Goal: Transaction & Acquisition: Obtain resource

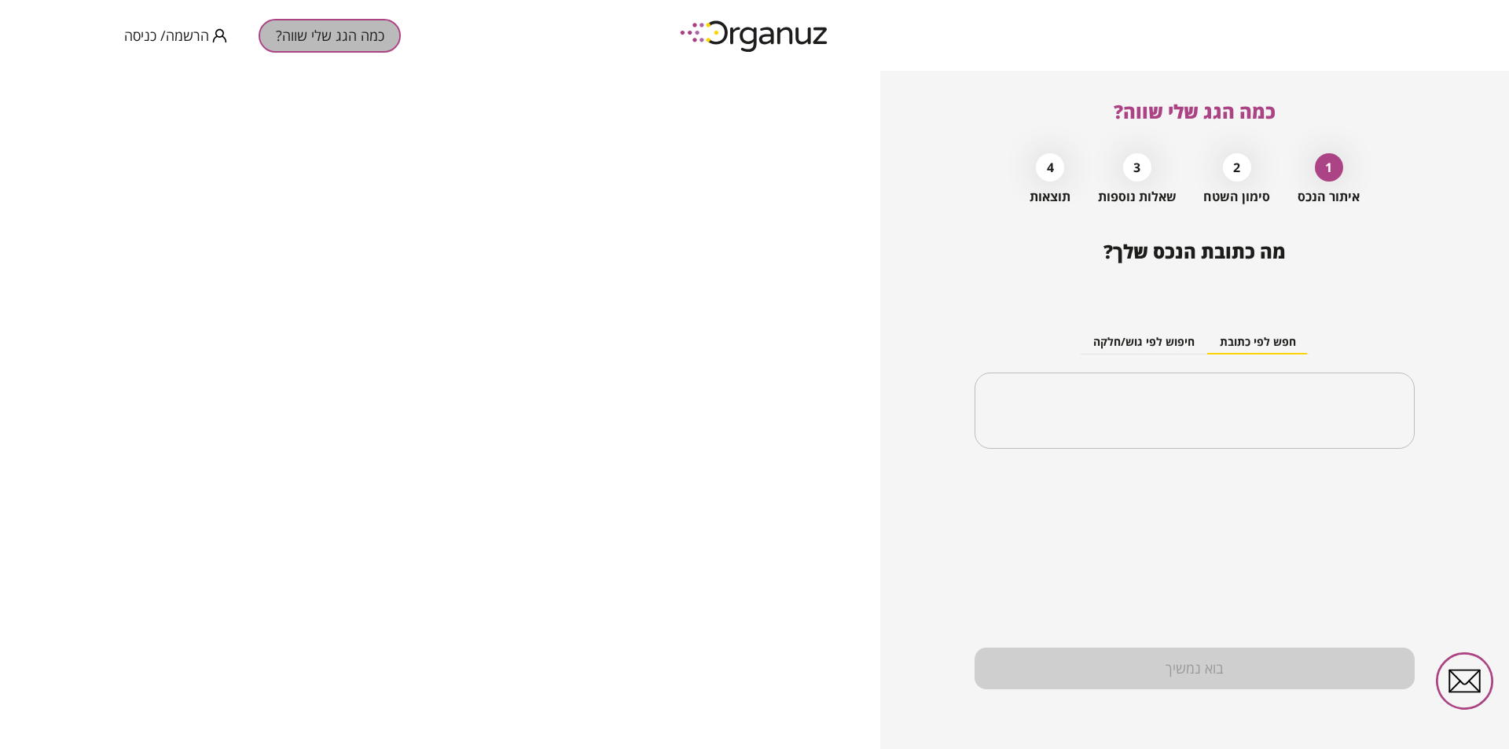
click at [310, 37] on button "כמה הגג שלי שווה?" at bounding box center [330, 36] width 142 height 34
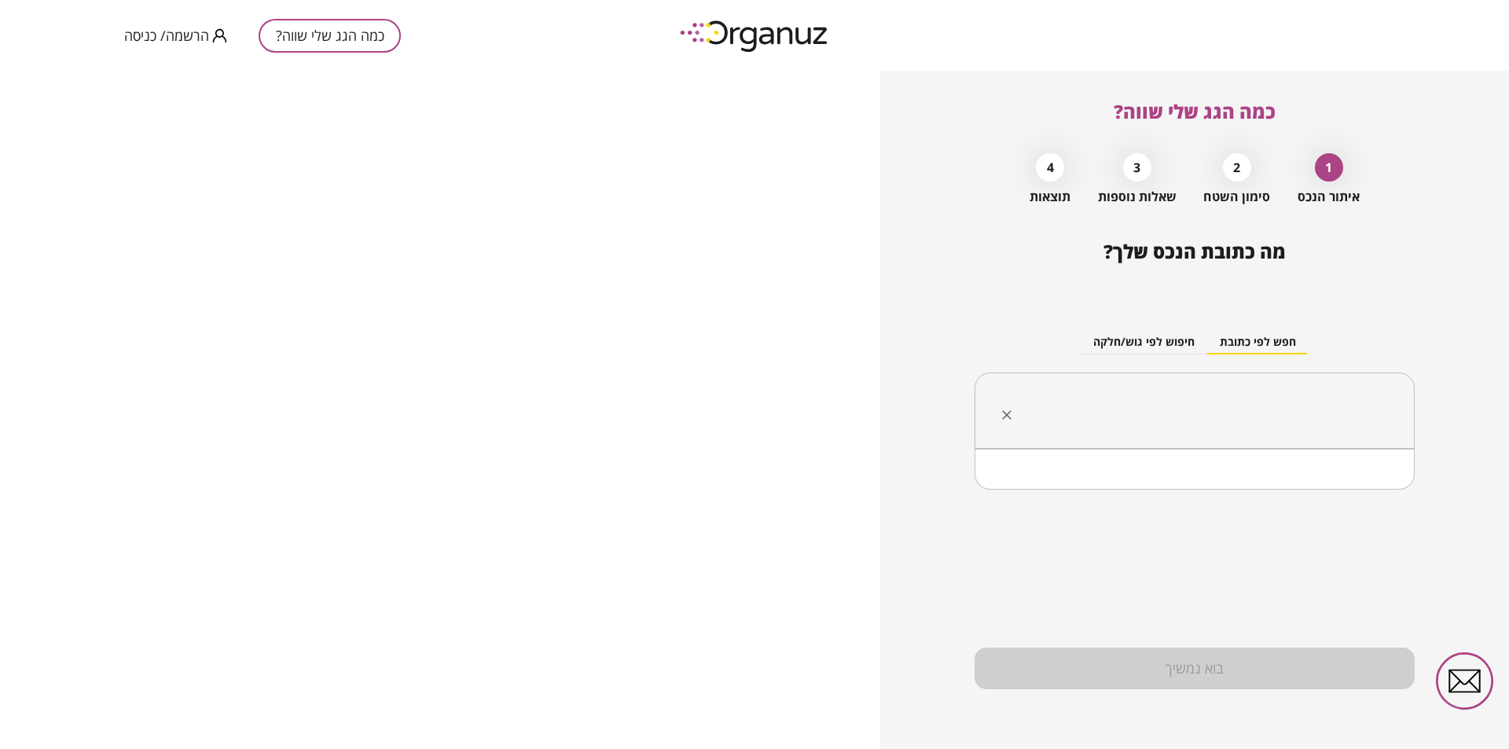
click at [1177, 424] on input "text" at bounding box center [1200, 410] width 391 height 39
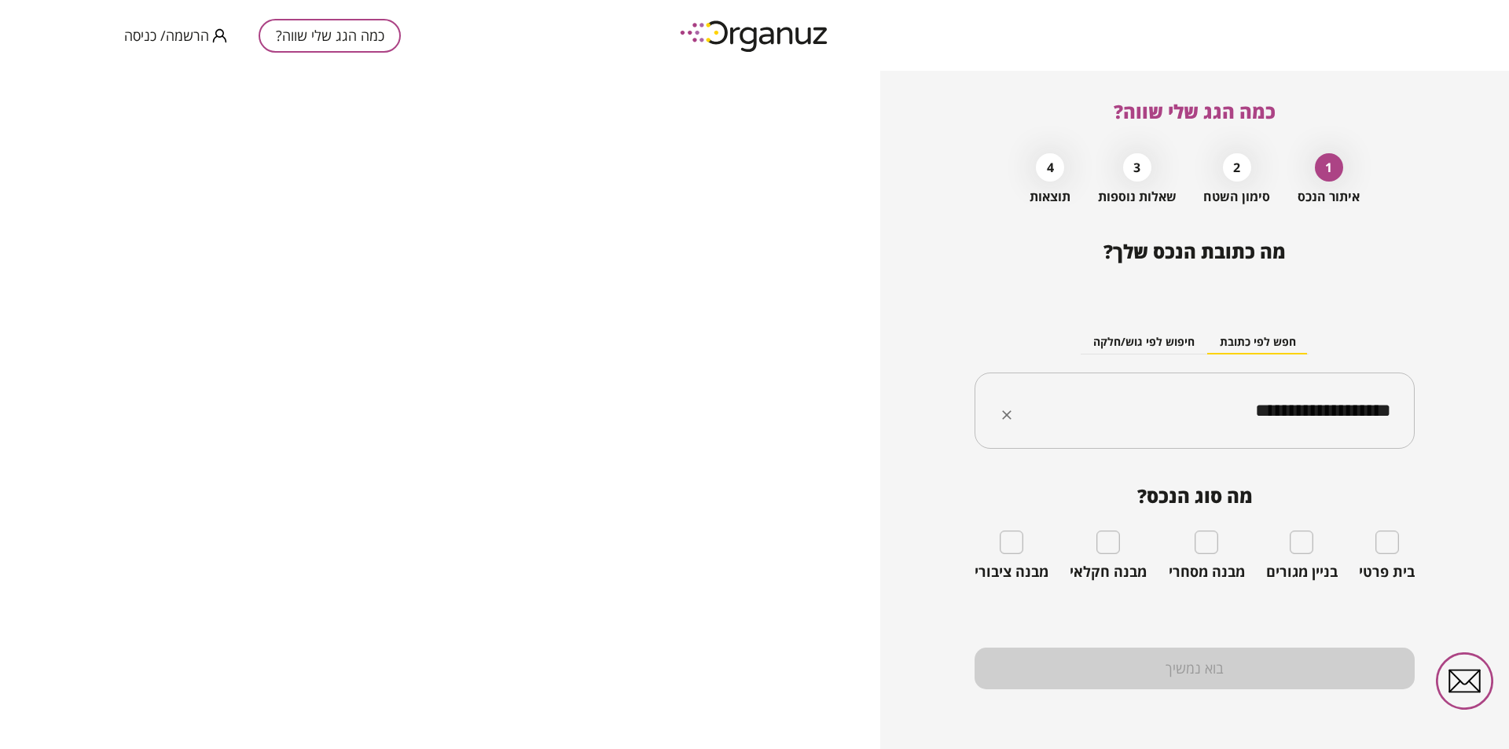
type input "**********"
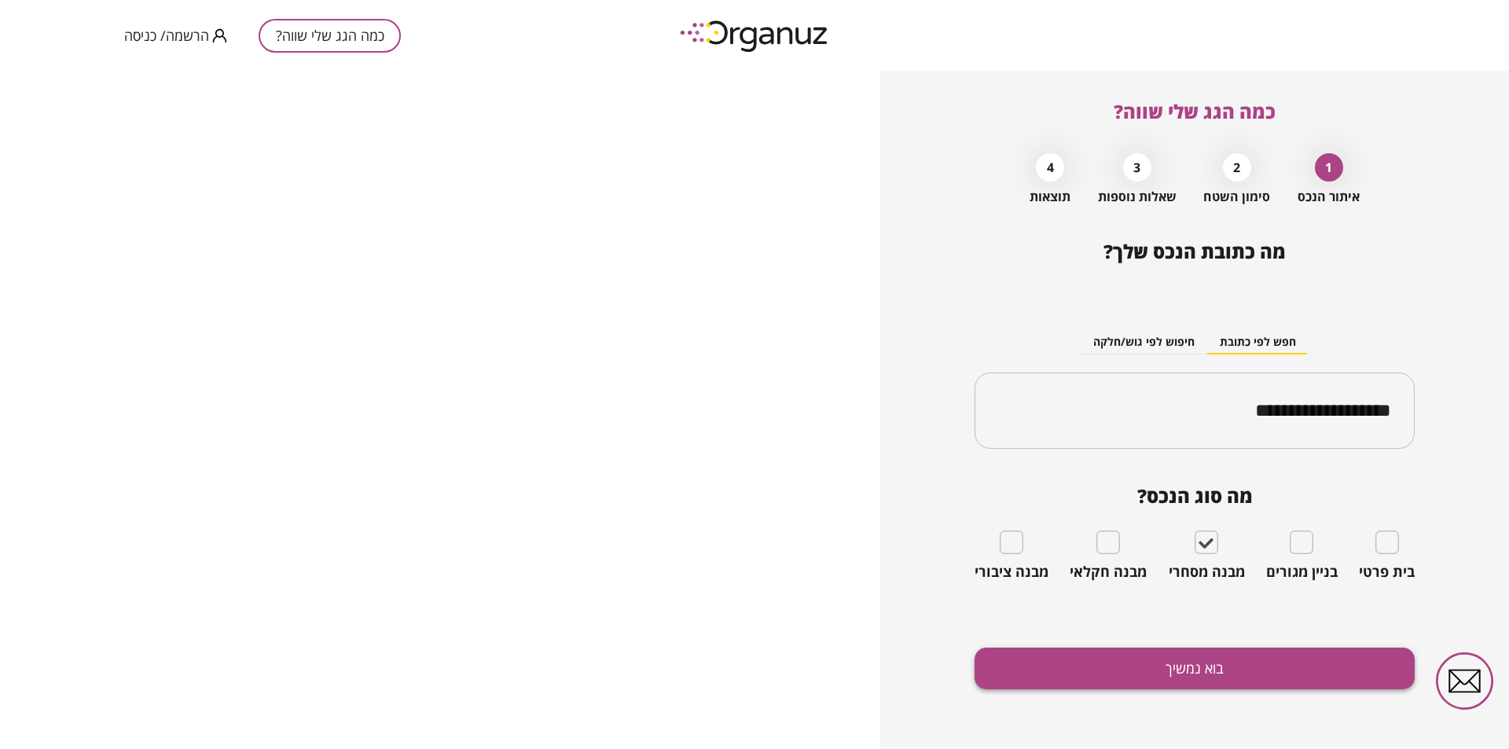
click at [1196, 668] on button "בוא נמשיך" at bounding box center [1195, 669] width 440 height 42
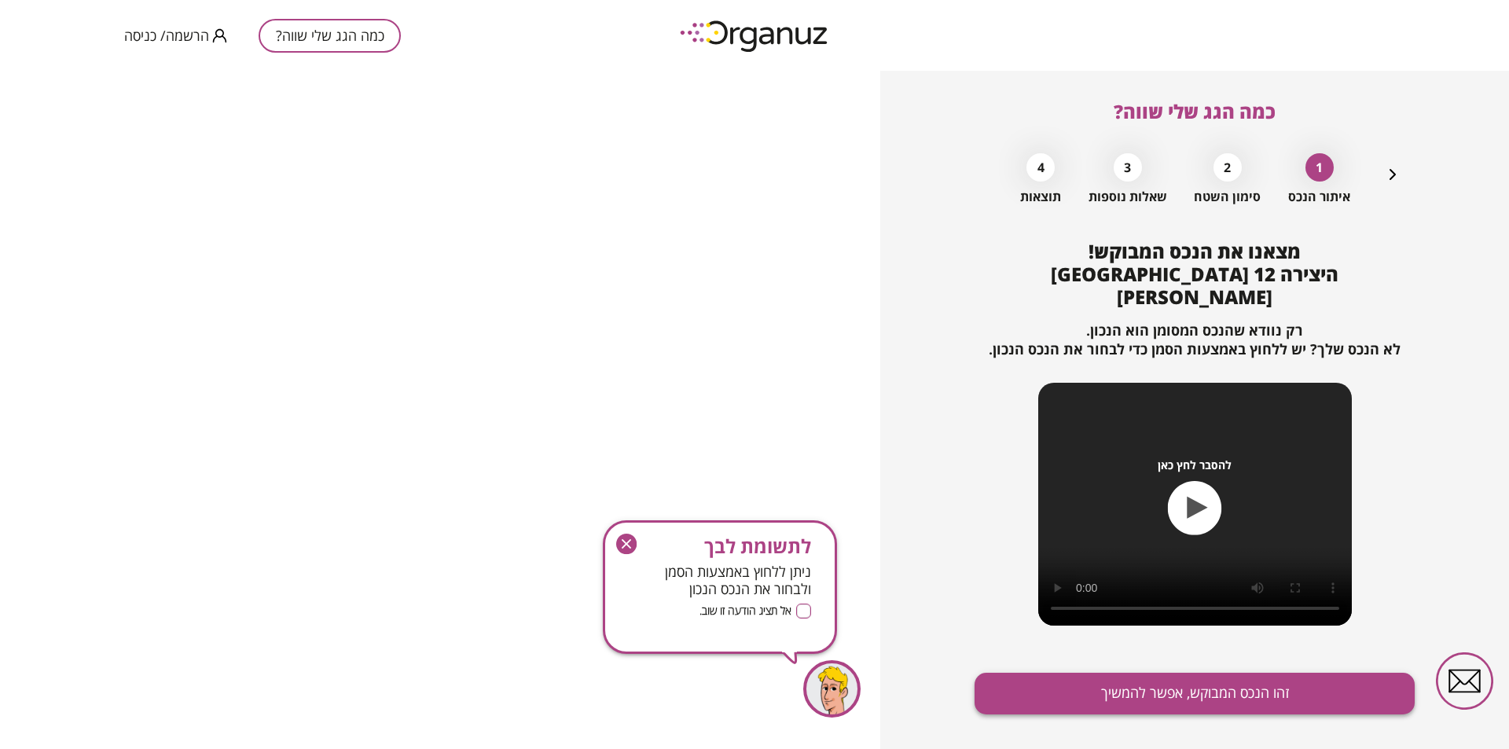
click at [1151, 673] on button "זהו הנכס המבוקש, אפשר להמשיך" at bounding box center [1195, 694] width 440 height 42
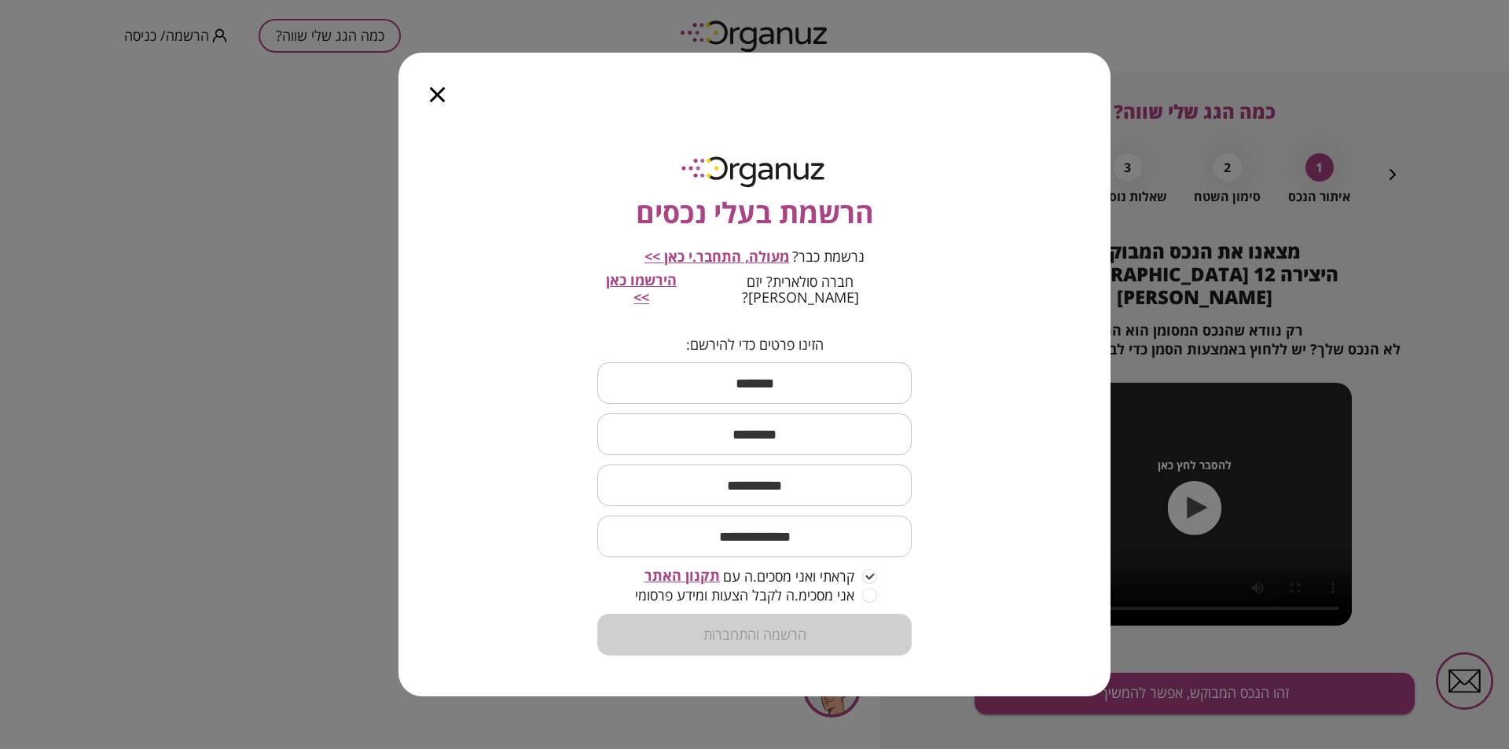
click at [758, 362] on input "text" at bounding box center [754, 383] width 314 height 46
type input "****"
type input "**********"
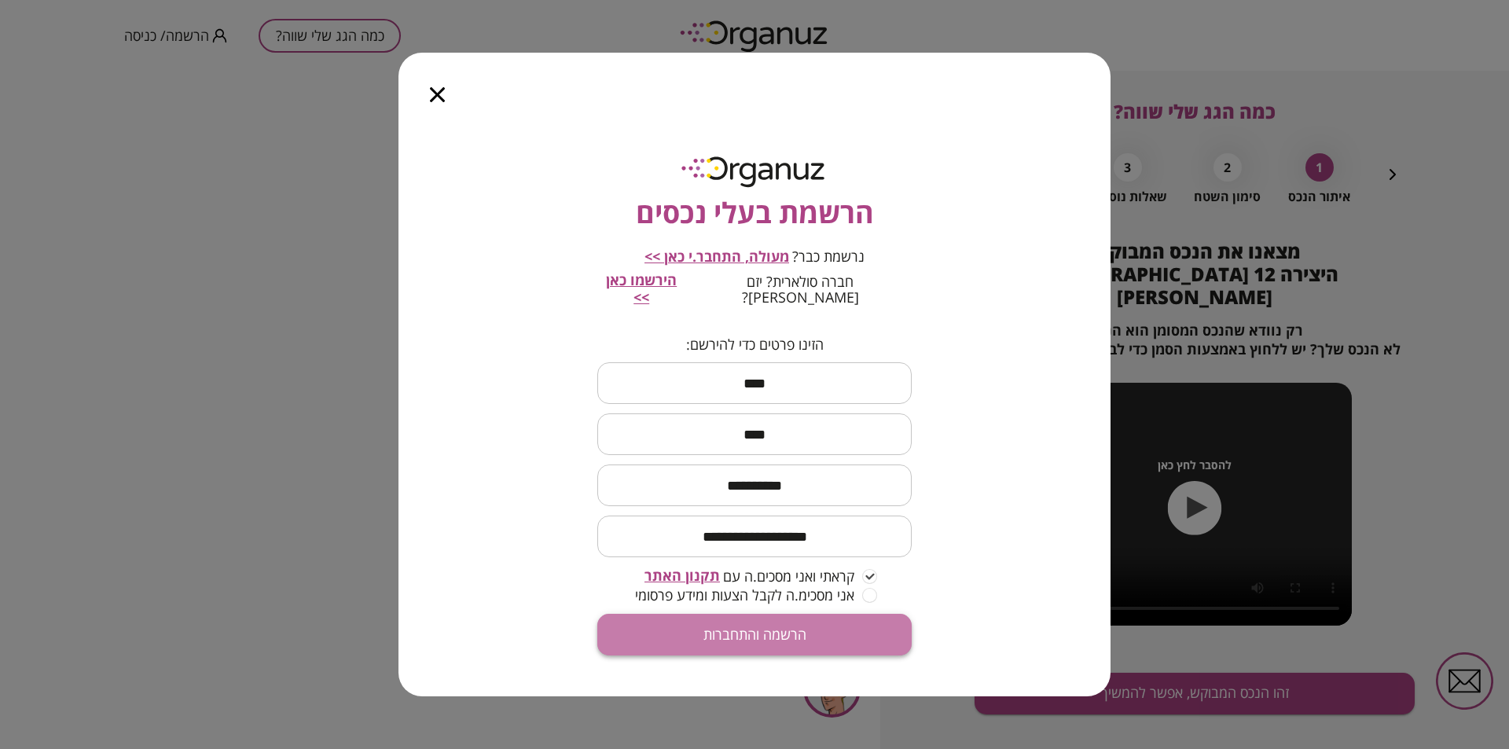
click at [786, 637] on button "הרשמה והתחברות" at bounding box center [754, 635] width 314 height 42
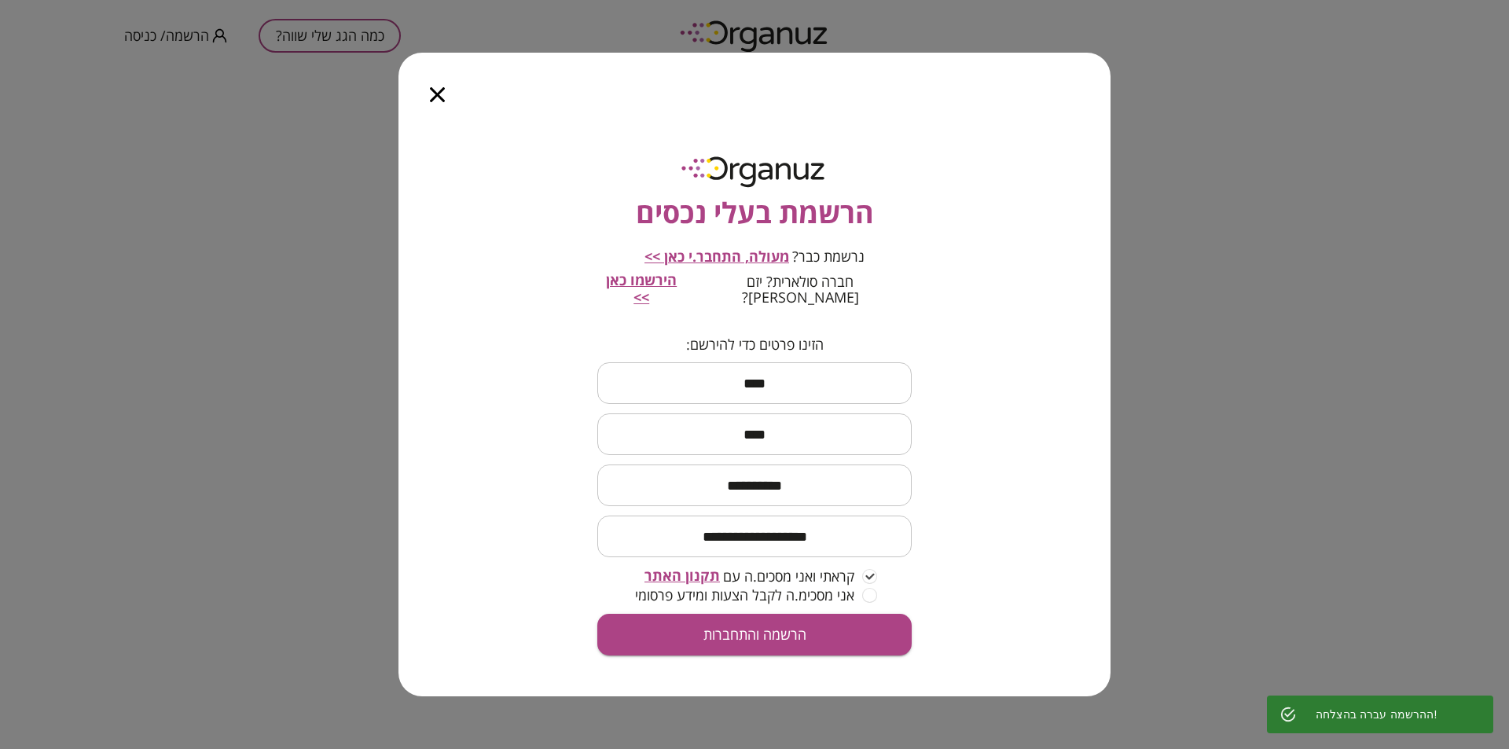
click at [432, 91] on div at bounding box center [438, 86] width 78 height 66
click at [437, 102] on icon "button" at bounding box center [437, 94] width 15 height 15
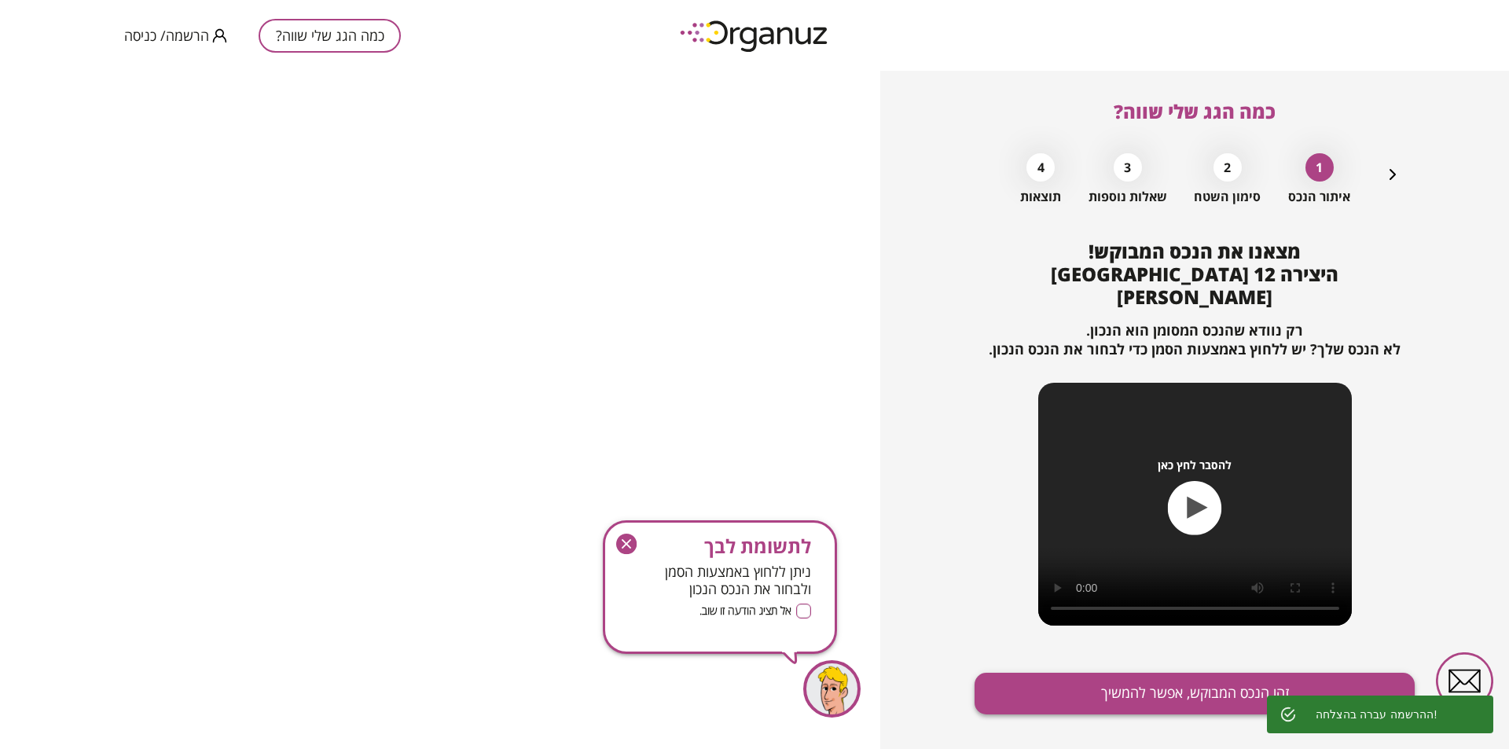
click at [1150, 673] on button "זהו הנכס המבוקש, אפשר להמשיך" at bounding box center [1195, 694] width 440 height 42
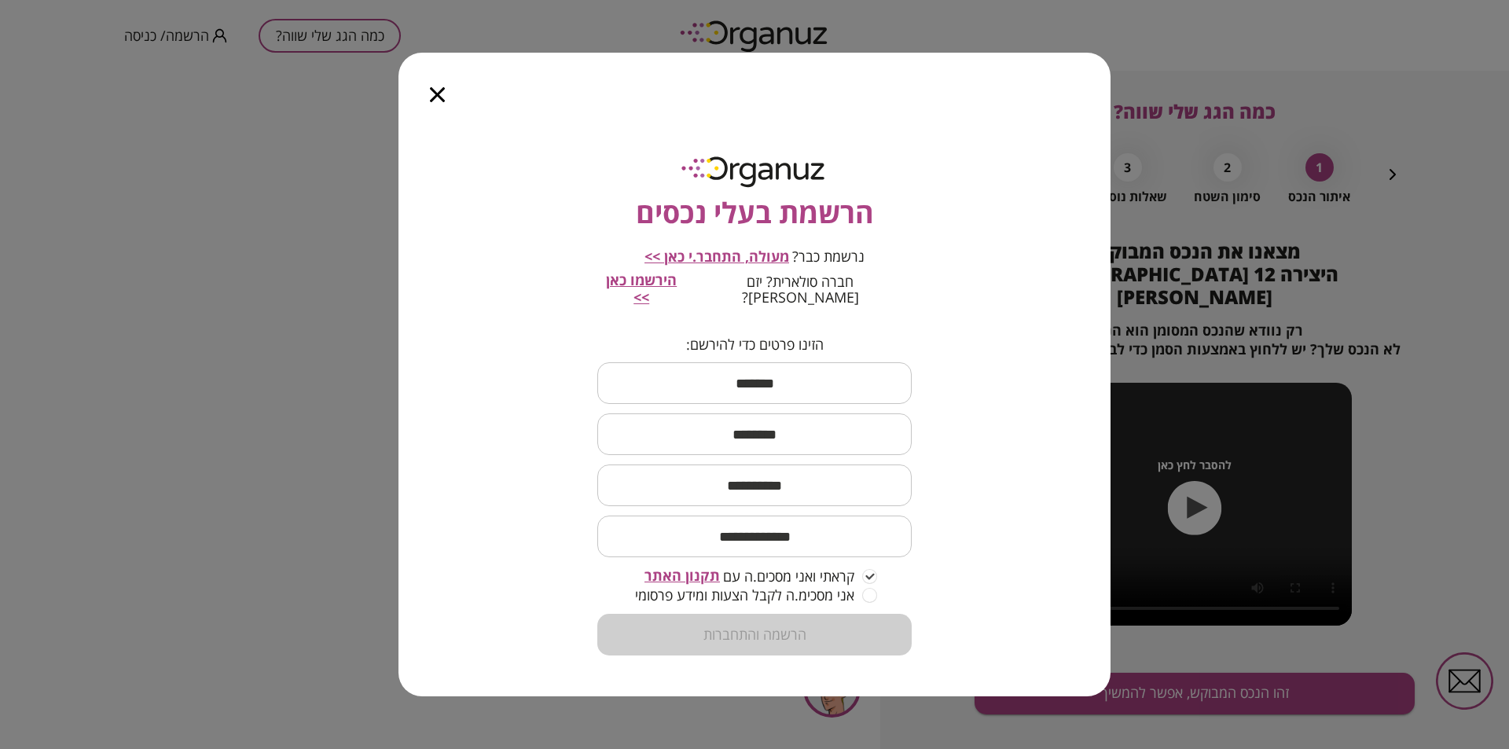
drag, startPoint x: 813, startPoint y: 361, endPoint x: 799, endPoint y: 377, distance: 21.7
click at [813, 361] on input "text" at bounding box center [754, 383] width 314 height 46
type input "****"
type input "**********"
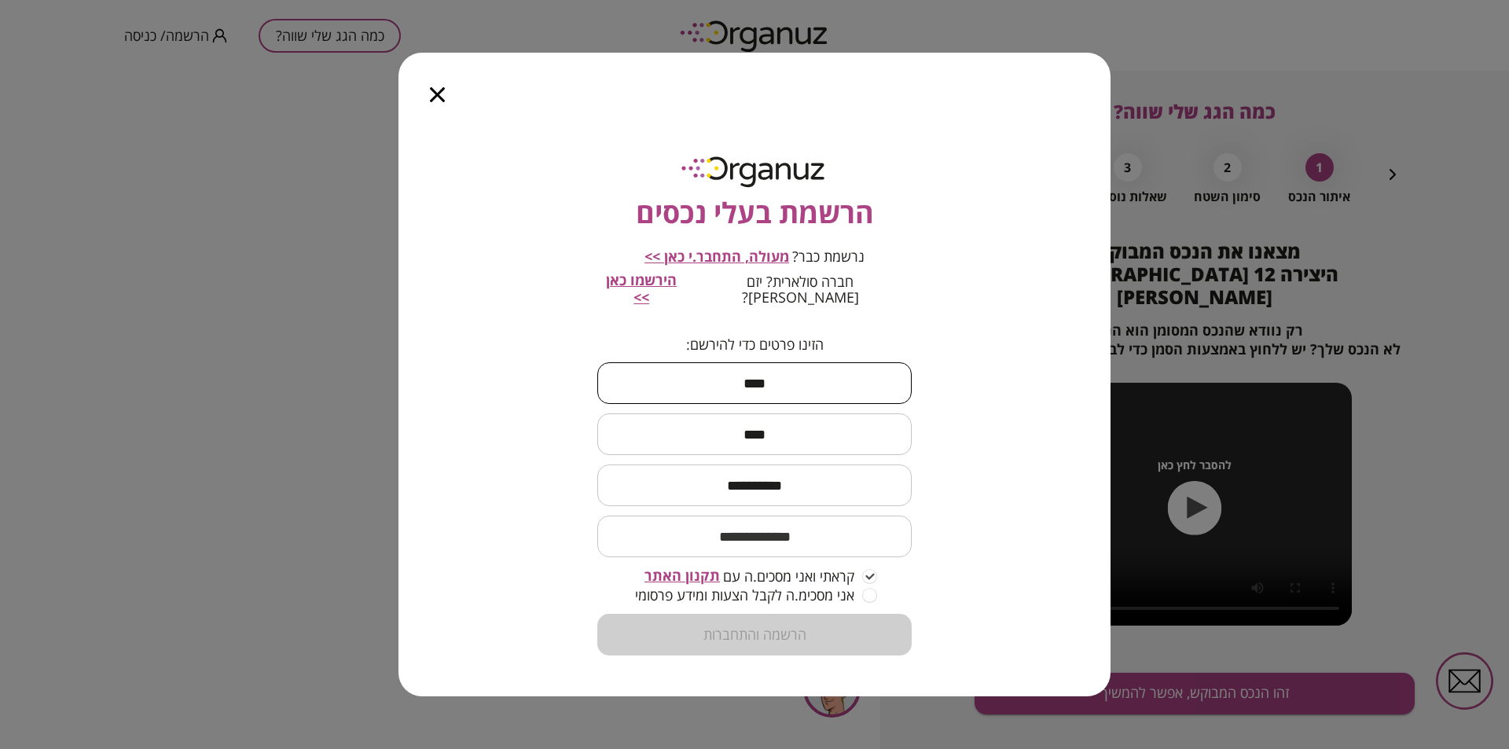
type input "**********"
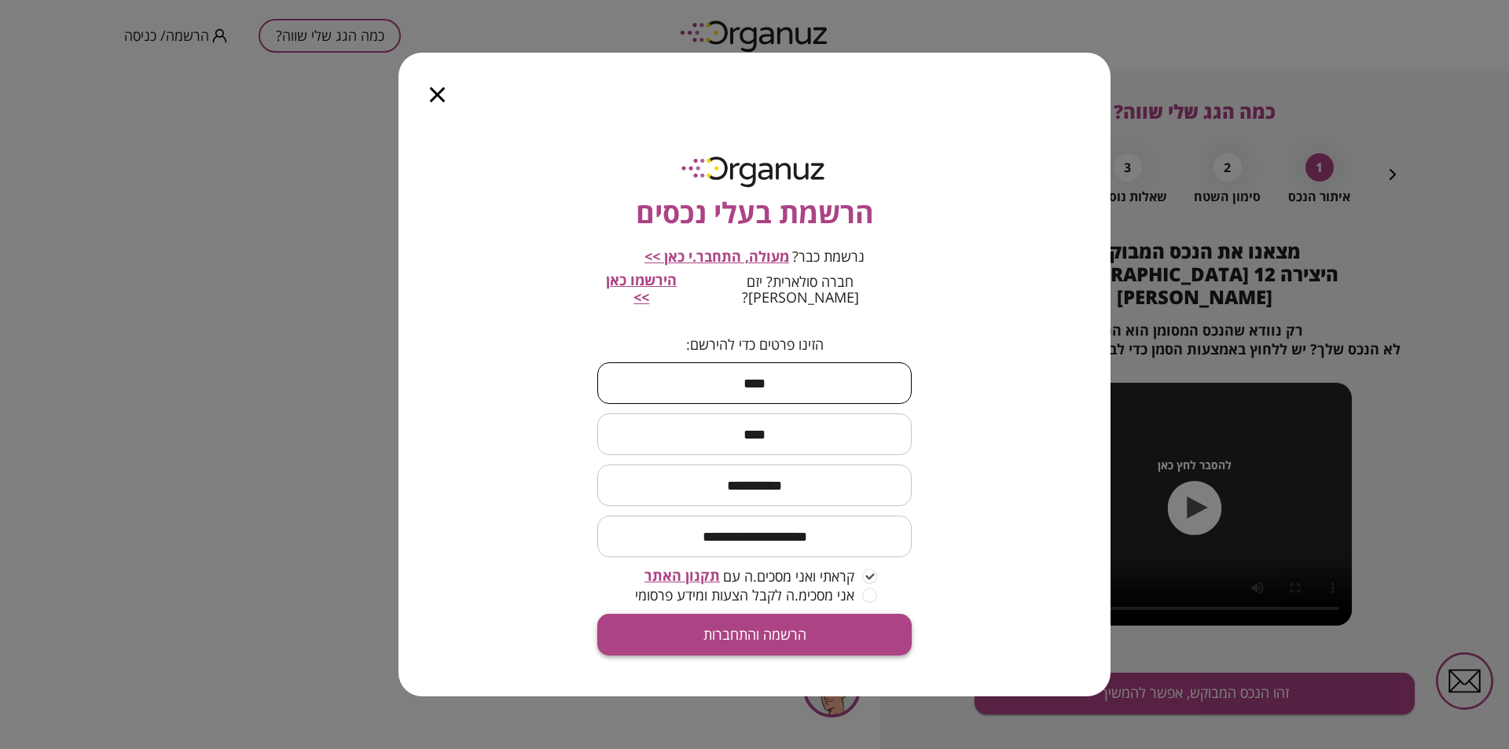
click at [767, 621] on button "הרשמה והתחברות" at bounding box center [754, 635] width 314 height 42
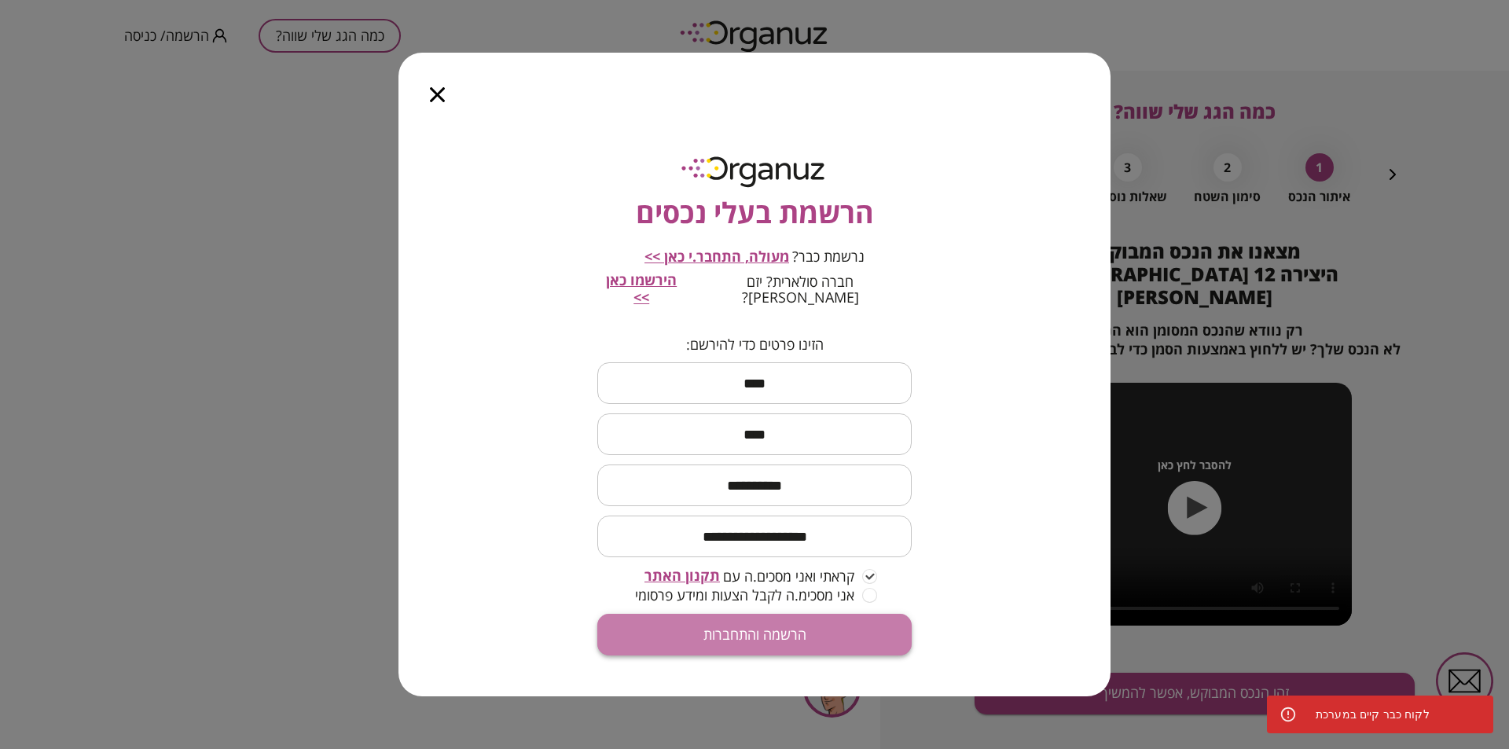
click at [768, 624] on button "הרשמה והתחברות" at bounding box center [754, 635] width 314 height 42
click at [435, 112] on div at bounding box center [438, 86] width 78 height 66
click at [427, 103] on div at bounding box center [438, 86] width 78 height 66
click at [437, 101] on icon "button" at bounding box center [437, 94] width 15 height 15
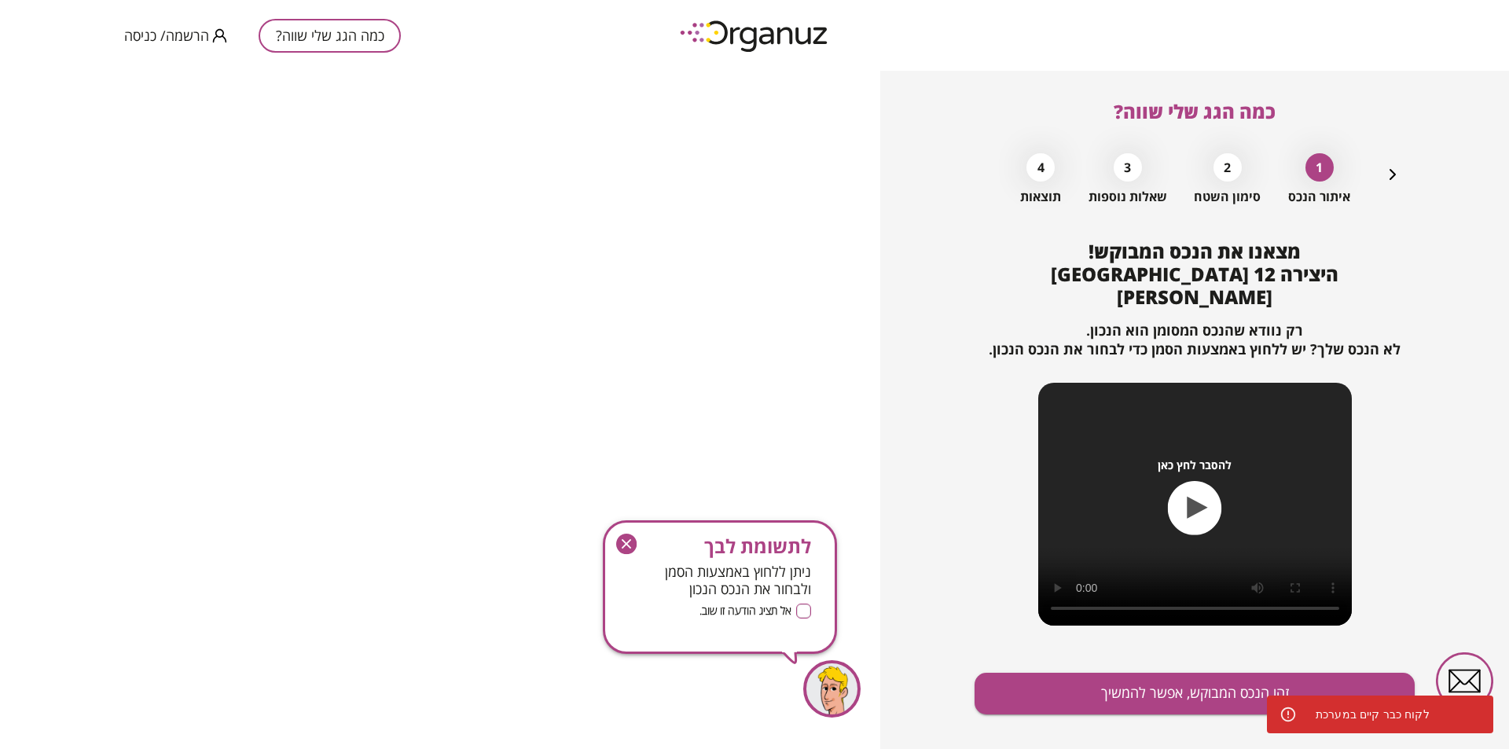
click at [155, 34] on span "הרשמה/ כניסה" at bounding box center [166, 36] width 85 height 16
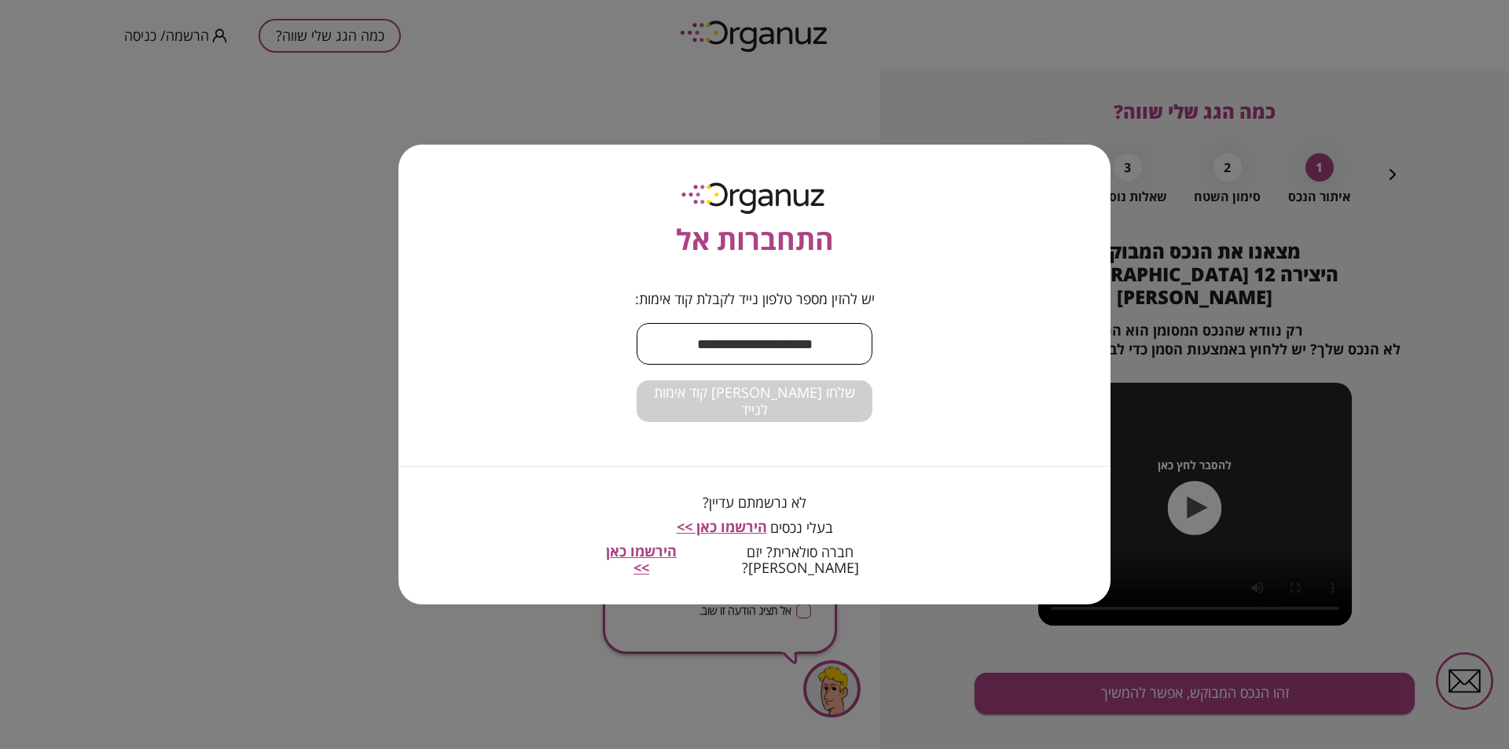
click at [777, 351] on input "text" at bounding box center [755, 344] width 236 height 46
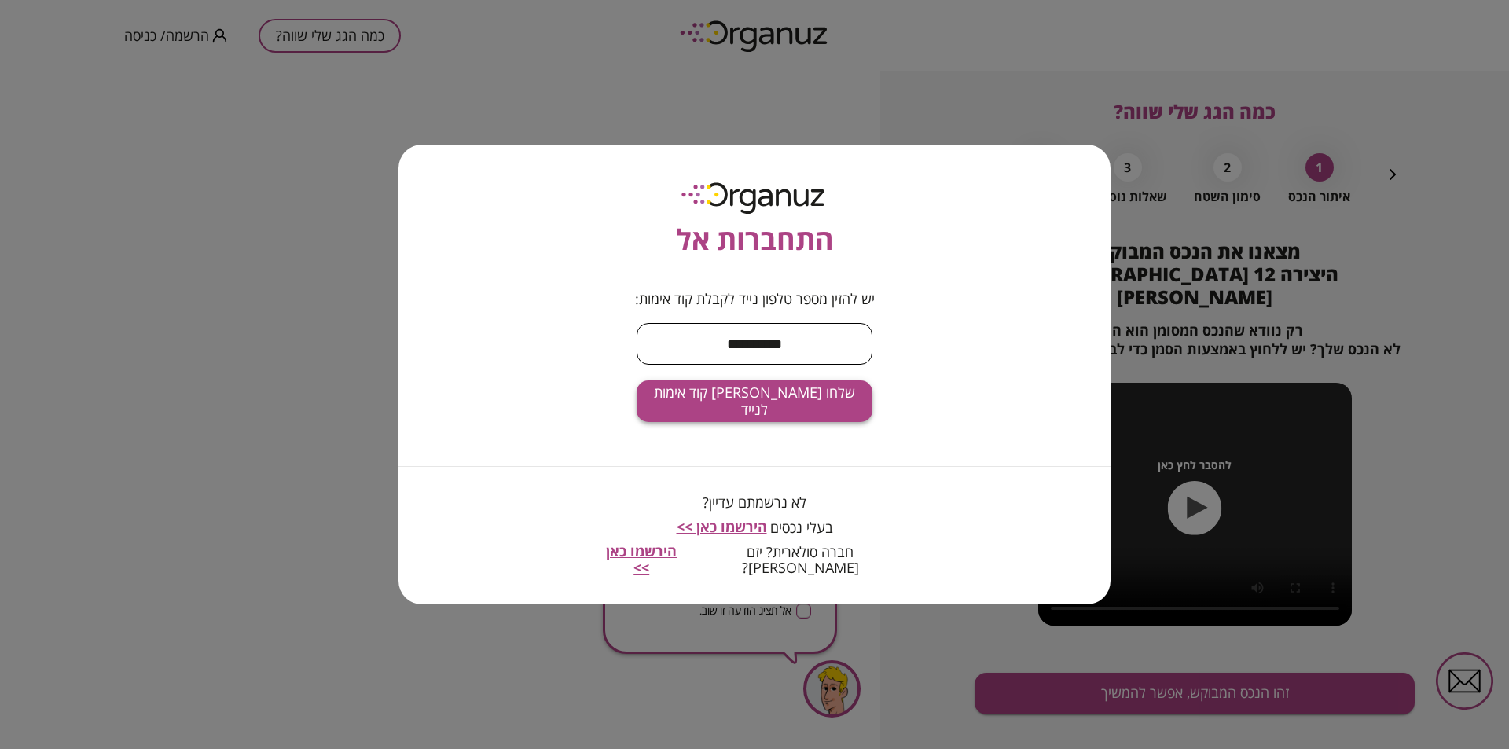
type input "**********"
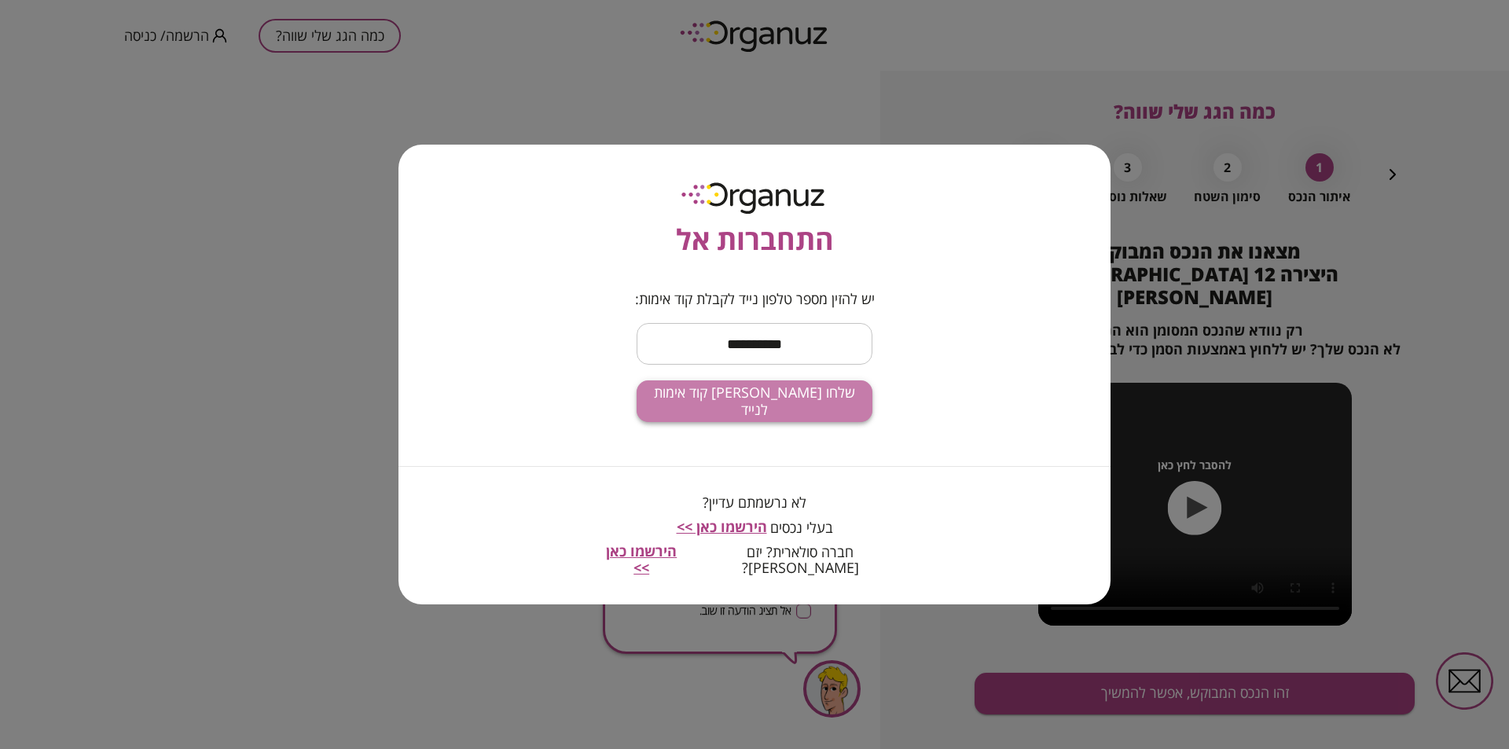
click at [753, 417] on span "שלחו [PERSON_NAME] קוד אימות לנייד" at bounding box center [754, 401] width 211 height 34
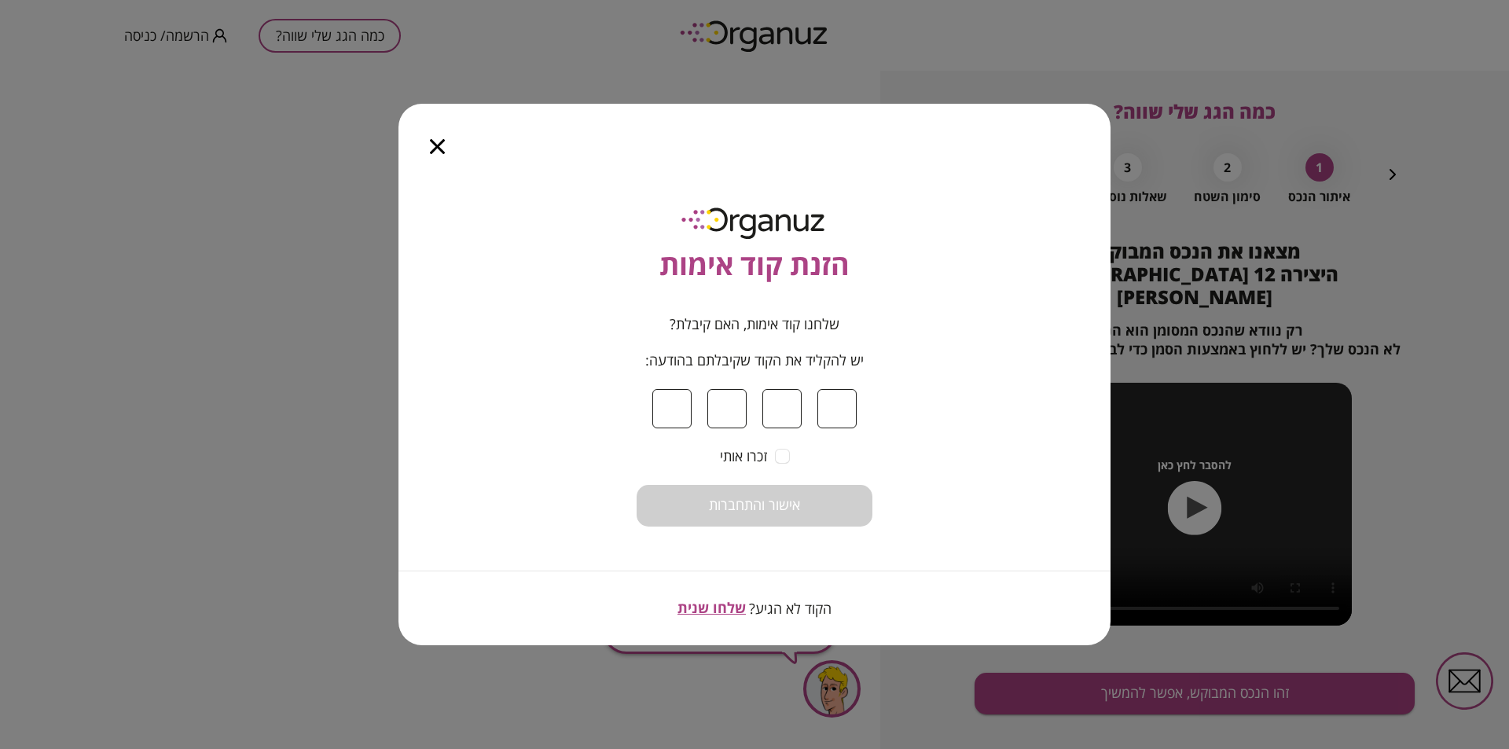
type input "*"
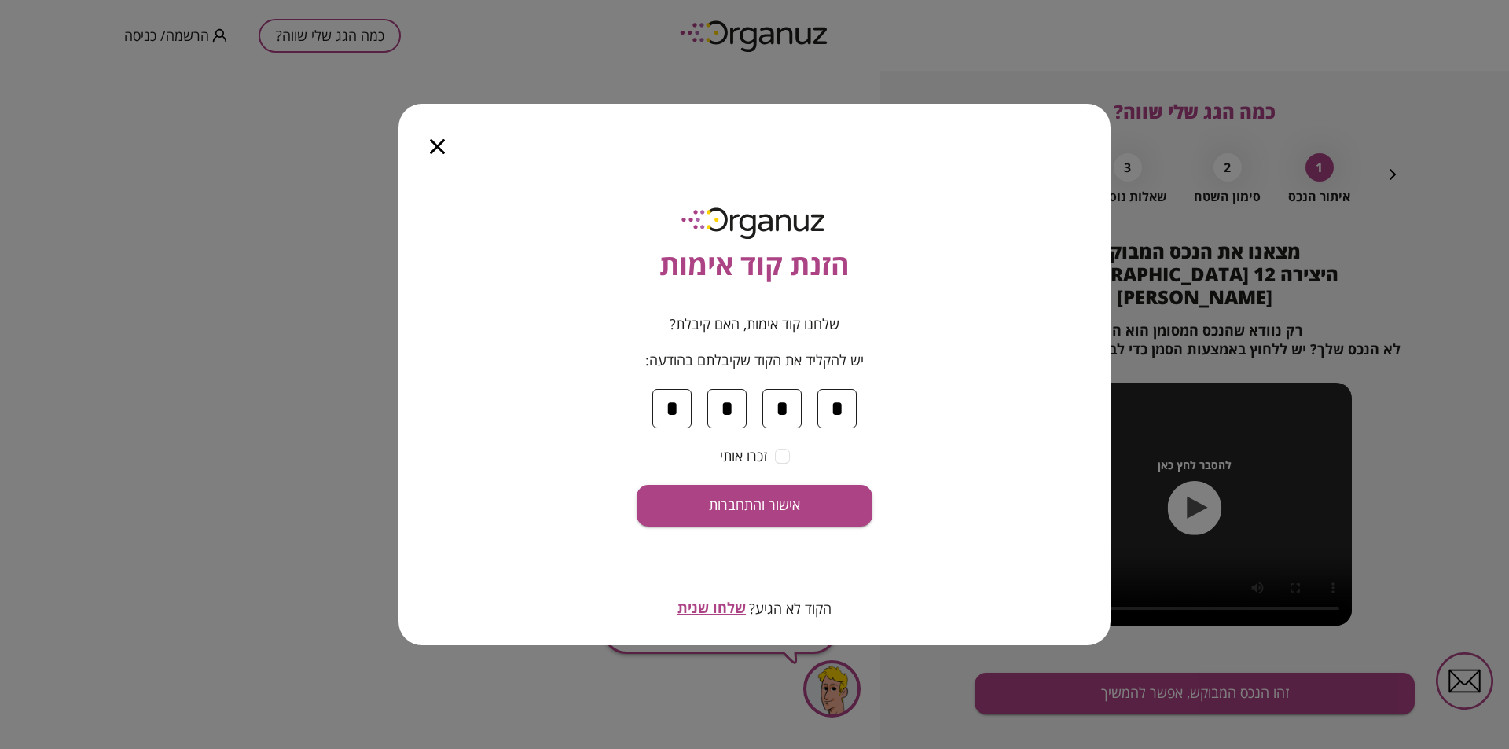
type input "*"
click at [781, 466] on form "שלחנו קוד אימות, האם קיבלת? יש להקליד את הקוד שקיבלתם בהודעה: * * * * זכרו אותי…" at bounding box center [755, 421] width 236 height 211
click at [777, 500] on span "אישור והתחברות" at bounding box center [754, 505] width 91 height 17
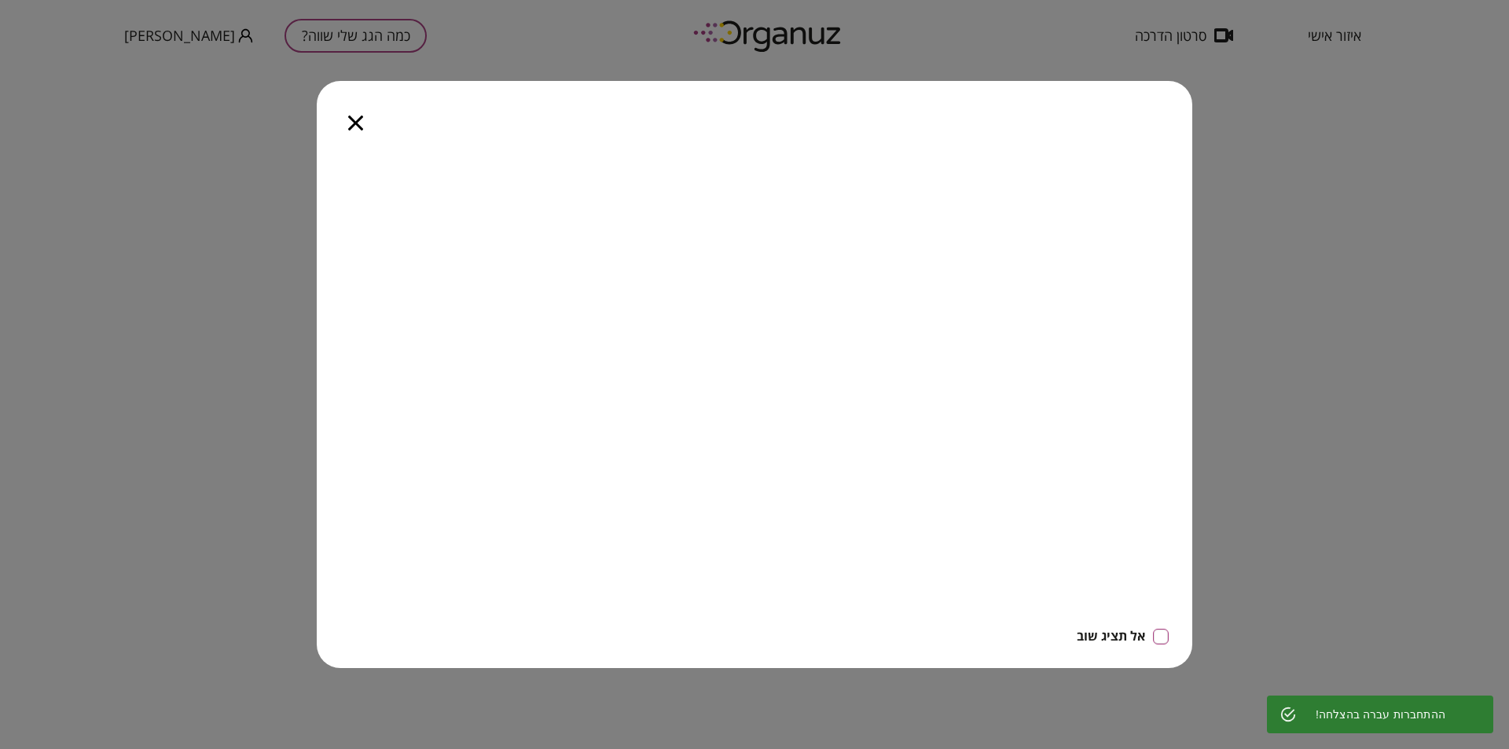
click at [355, 119] on icon "button" at bounding box center [355, 123] width 15 height 15
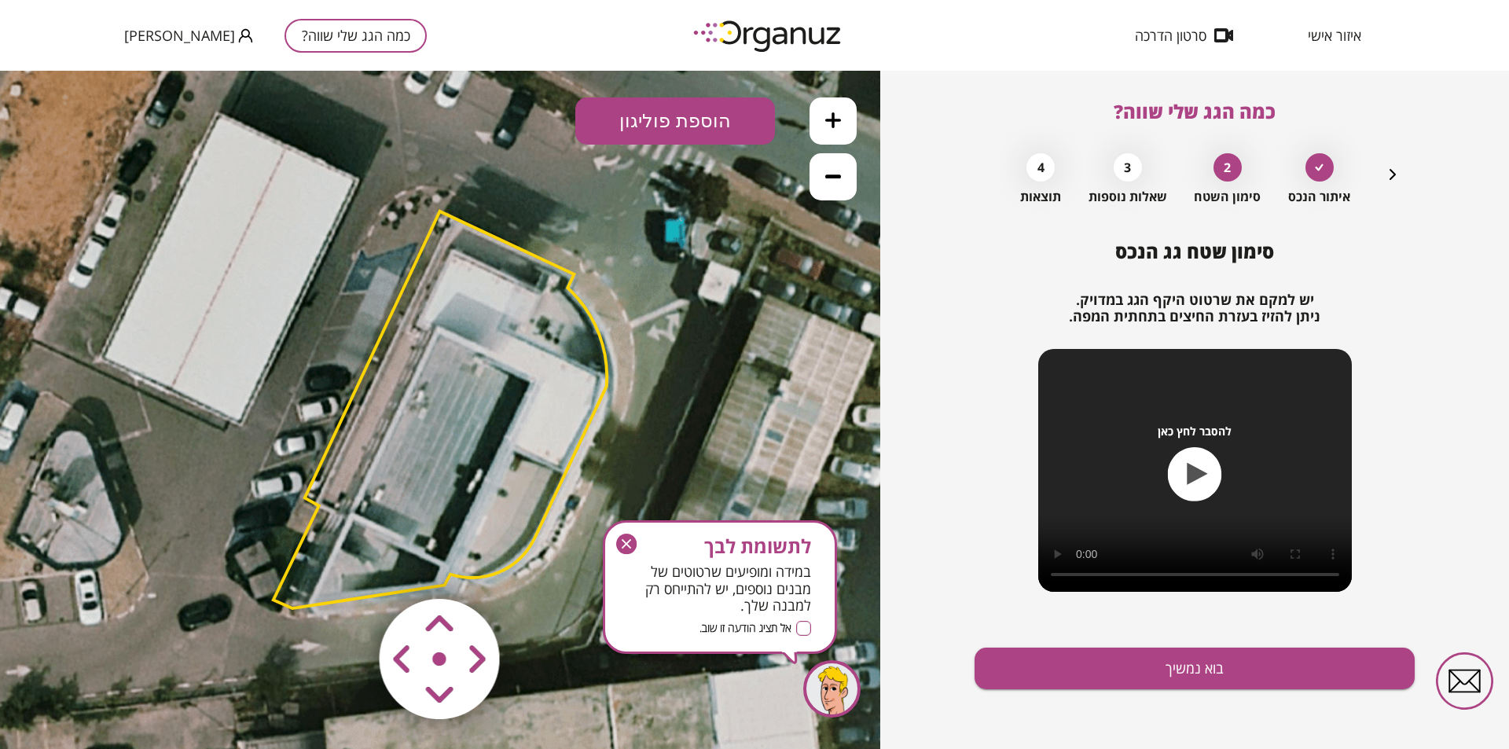
click at [198, 271] on icon at bounding box center [443, 413] width 1238 height 1238
click at [227, 282] on icon at bounding box center [443, 413] width 1238 height 1238
click at [228, 280] on icon at bounding box center [443, 413] width 1238 height 1238
click at [228, 280] on icon at bounding box center [444, 413] width 1238 height 1238
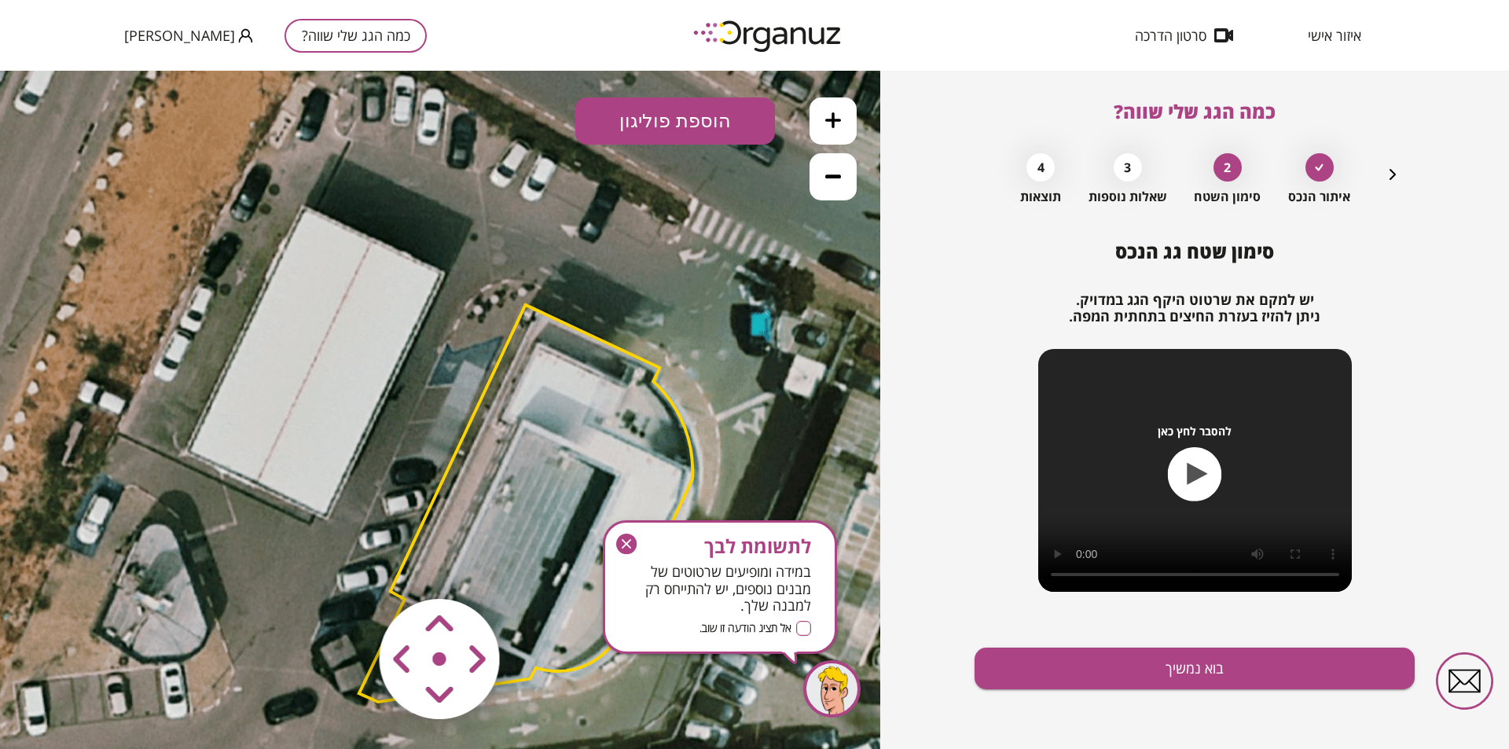
drag, startPoint x: 224, startPoint y: 276, endPoint x: 318, endPoint y: 373, distance: 135.1
click at [318, 373] on icon at bounding box center [529, 507] width 1238 height 1238
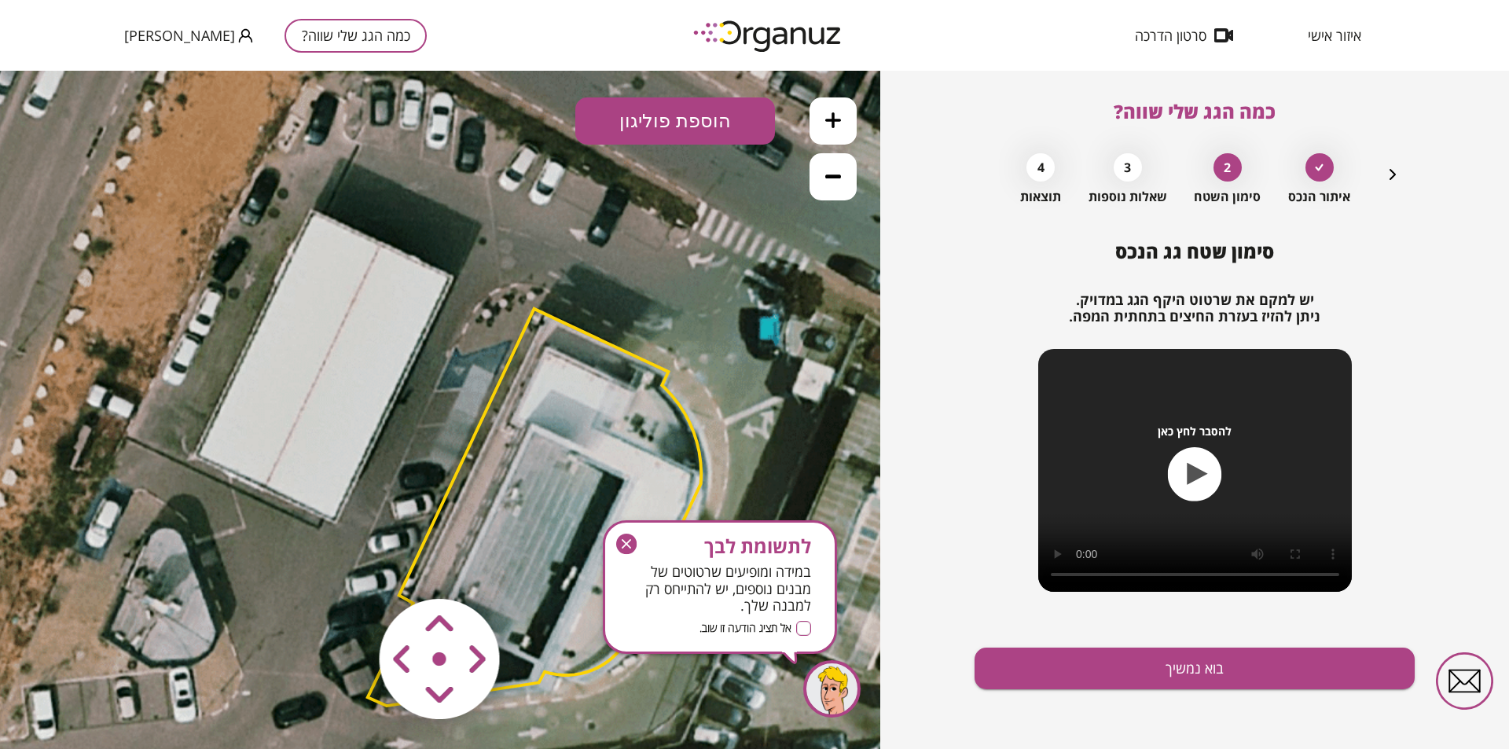
click at [649, 125] on button "הוספת פוליגון" at bounding box center [675, 120] width 200 height 47
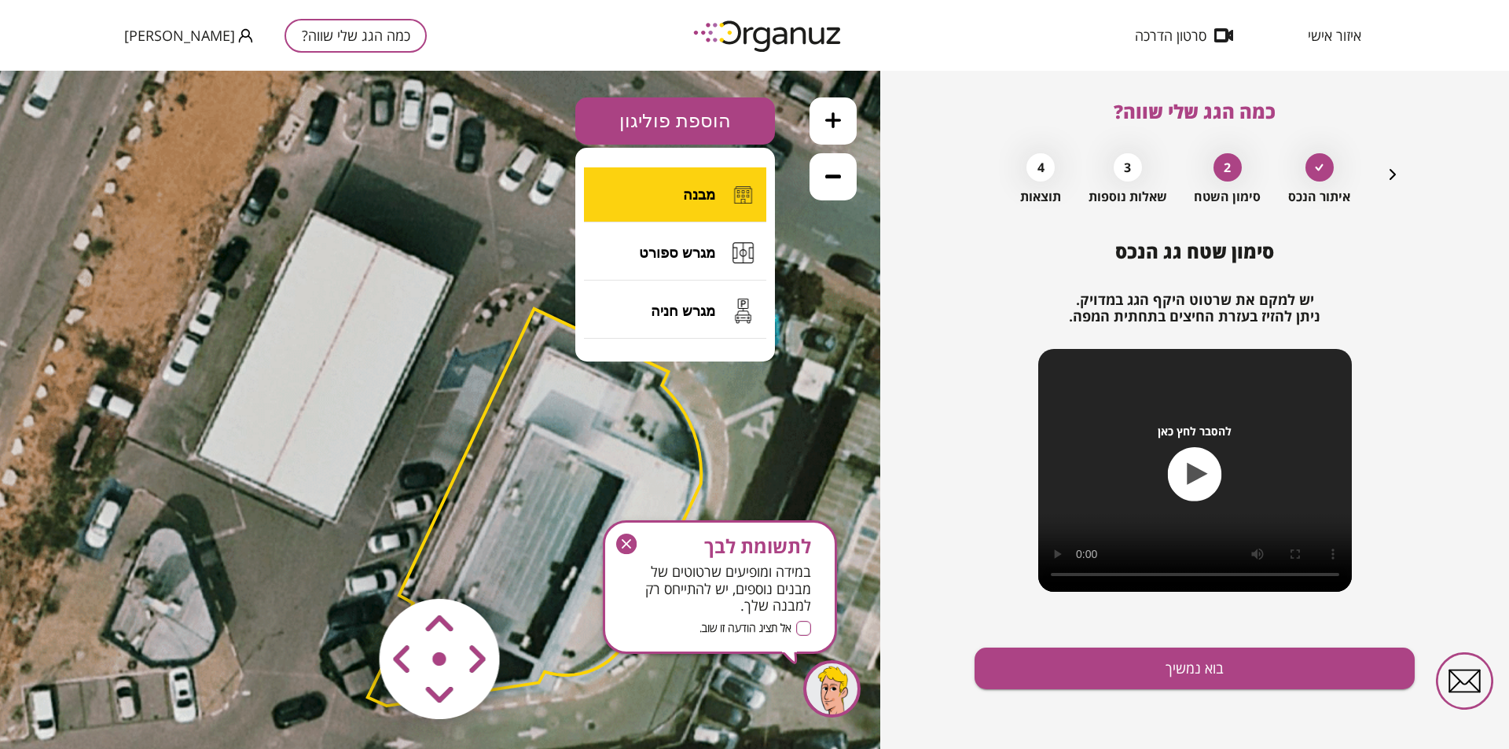
click at [671, 197] on button "מבנה" at bounding box center [675, 194] width 182 height 55
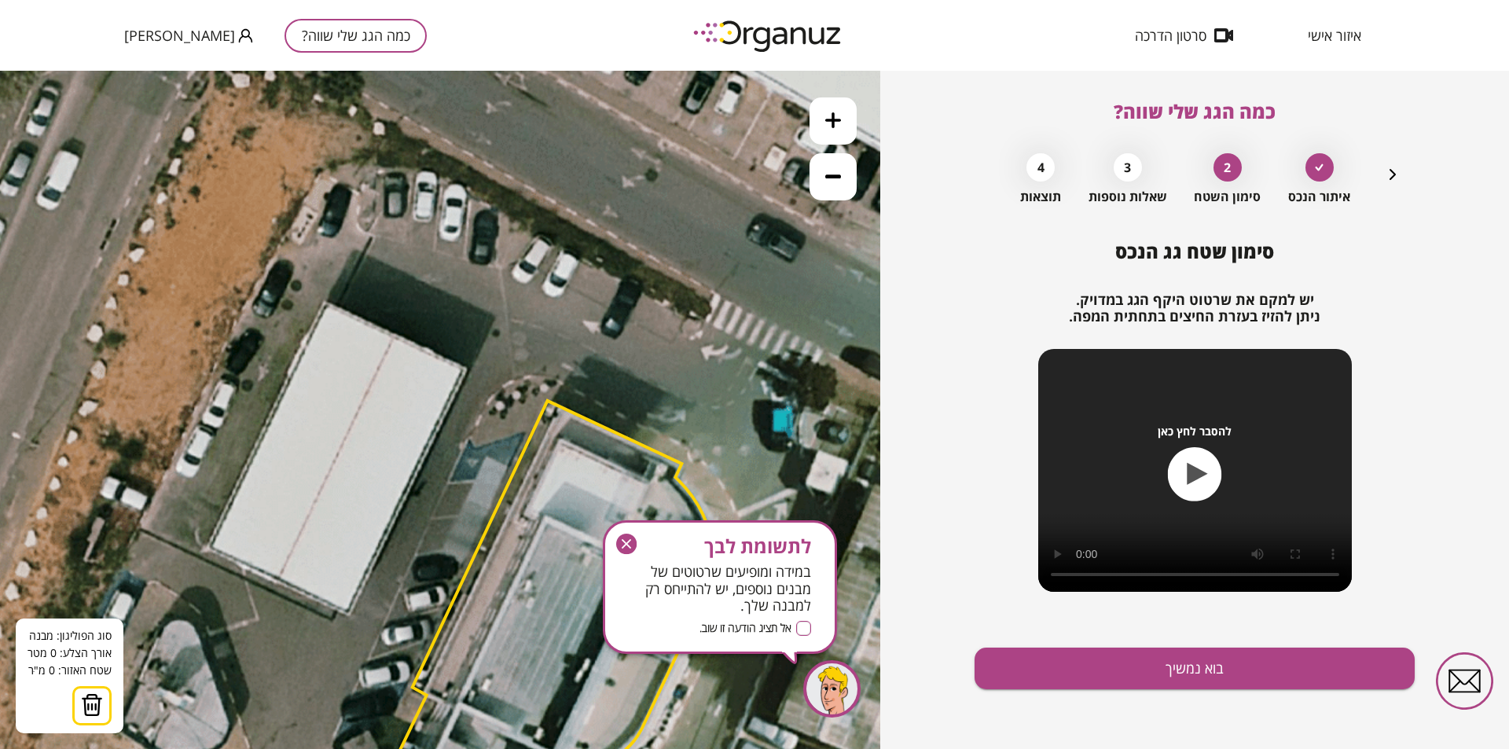
drag, startPoint x: 312, startPoint y: 215, endPoint x: 325, endPoint y: 304, distance: 90.5
click at [325, 304] on icon at bounding box center [551, 602] width 1238 height 1238
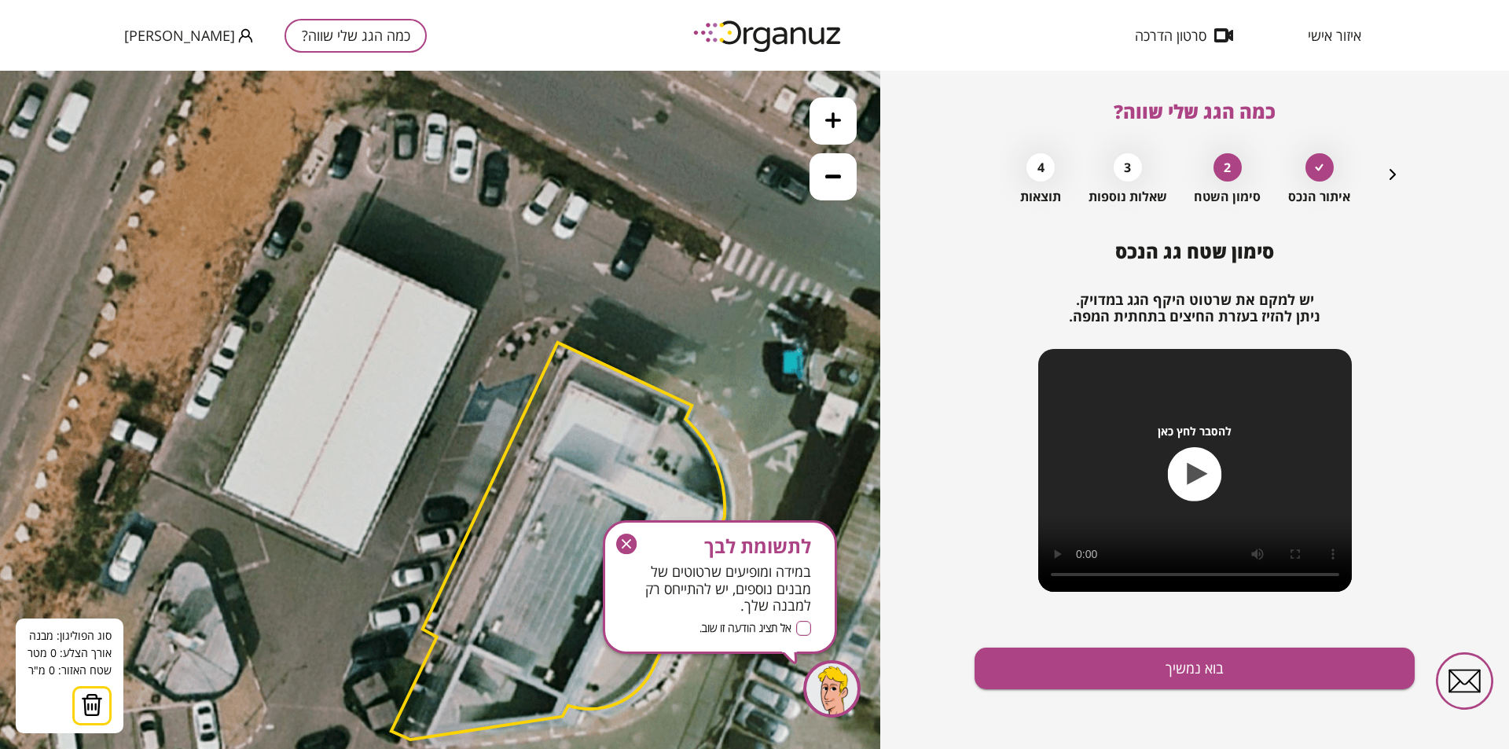
drag, startPoint x: 325, startPoint y: 451, endPoint x: 336, endPoint y: 395, distance: 56.9
click at [336, 395] on icon at bounding box center [561, 544] width 1238 height 1238
click at [347, 386] on icon at bounding box center [561, 544] width 1238 height 1238
click at [347, 386] on button at bounding box center [346, 385] width 11 height 11
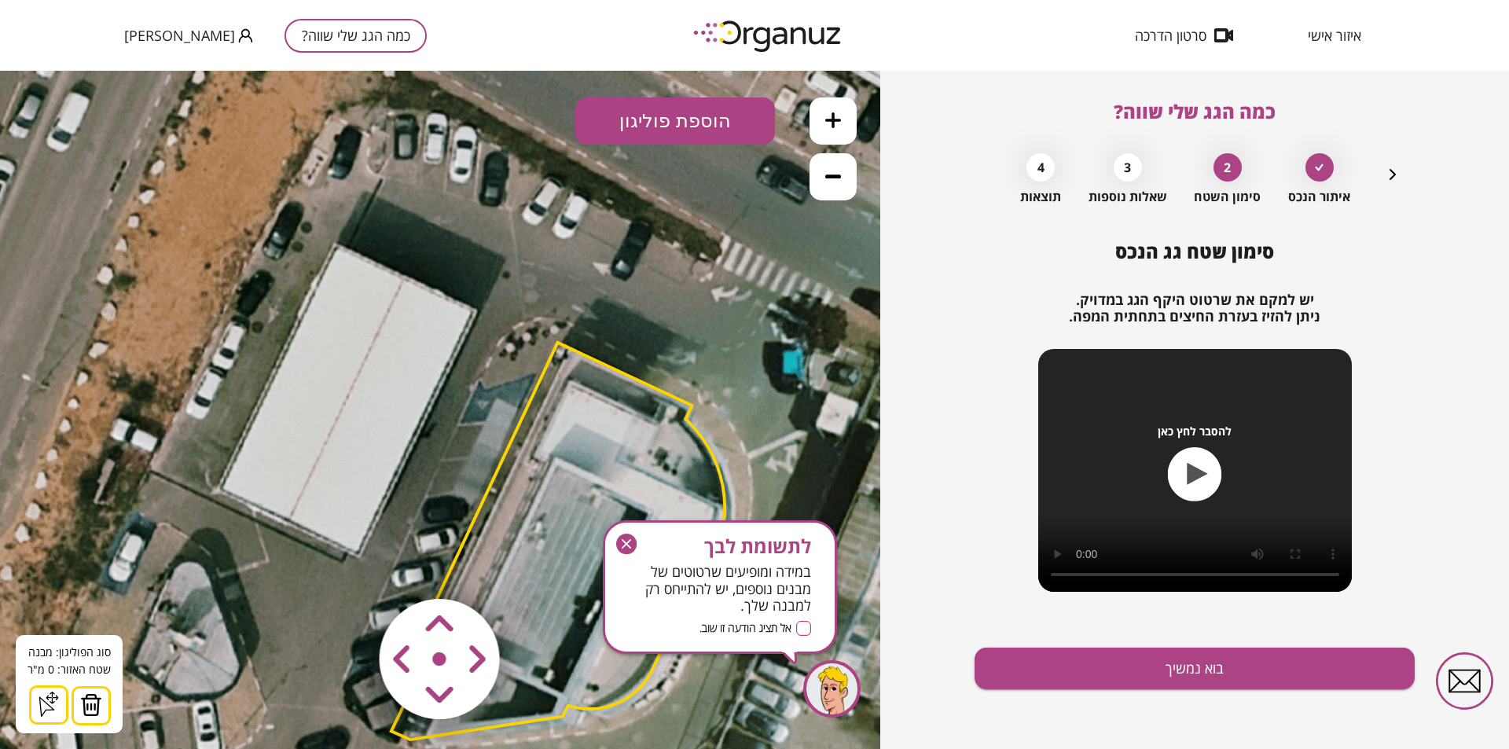
click at [347, 386] on icon at bounding box center [561, 544] width 1238 height 1238
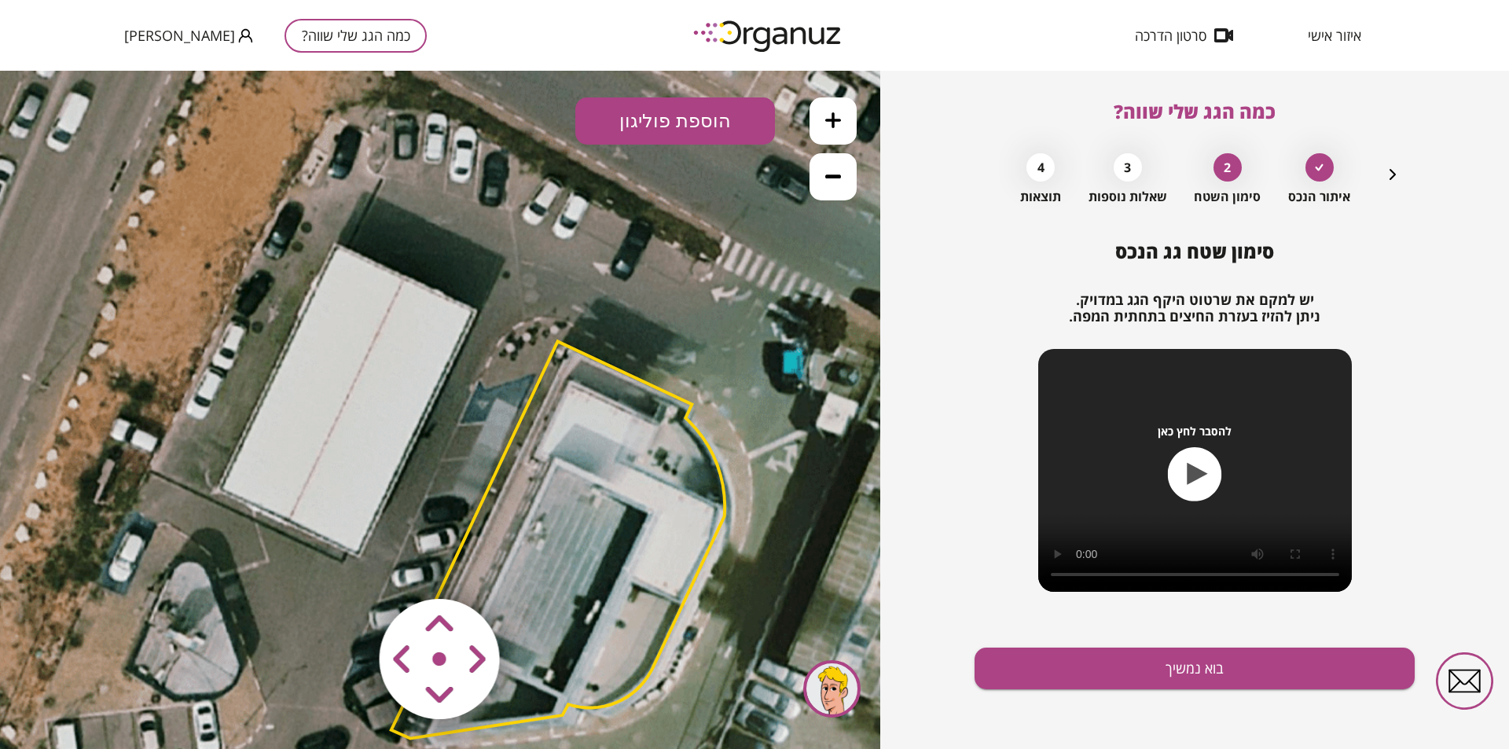
click at [347, 566] on area at bounding box center [347, 566] width 0 height 0
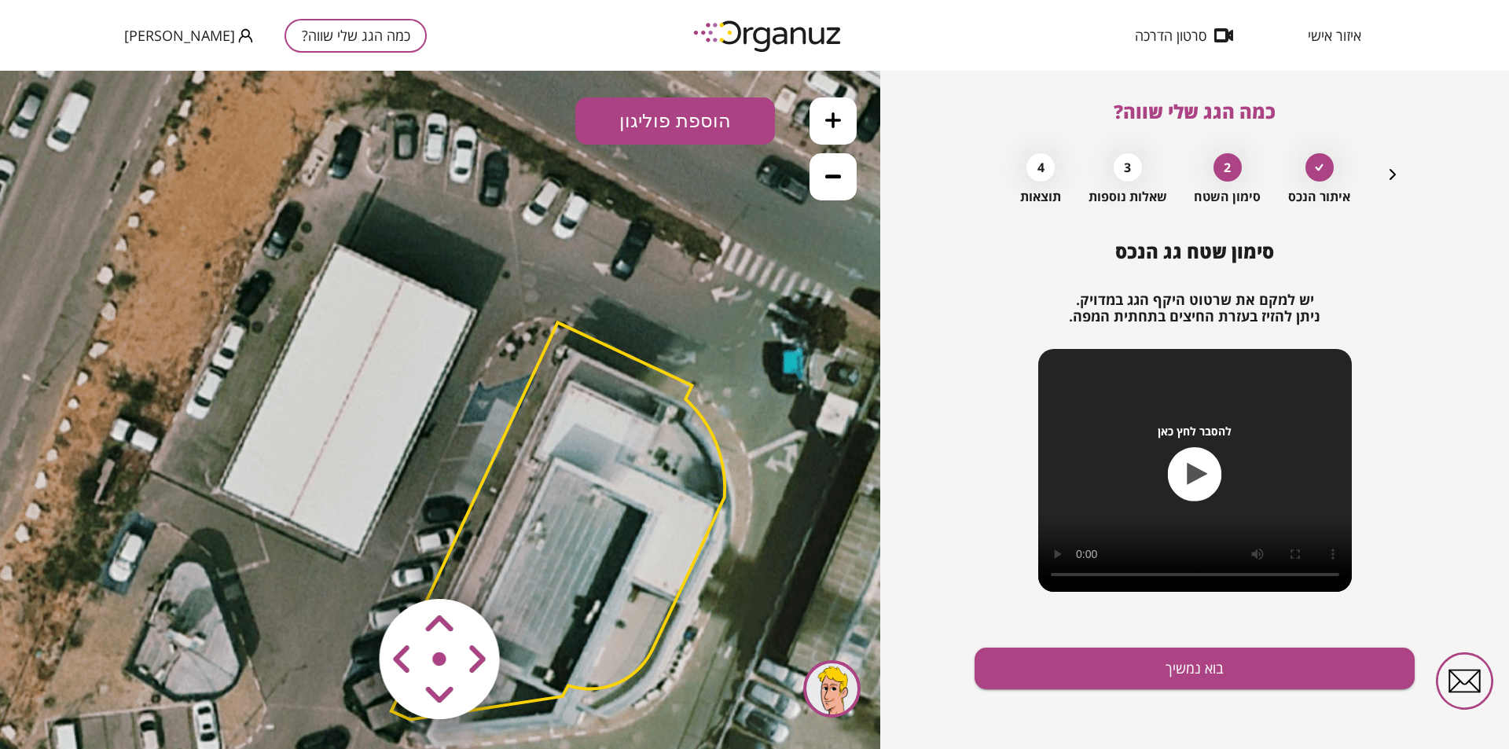
drag, startPoint x: 434, startPoint y: 652, endPoint x: 408, endPoint y: 593, distance: 64.4
click at [347, 566] on area at bounding box center [347, 566] width 0 height 0
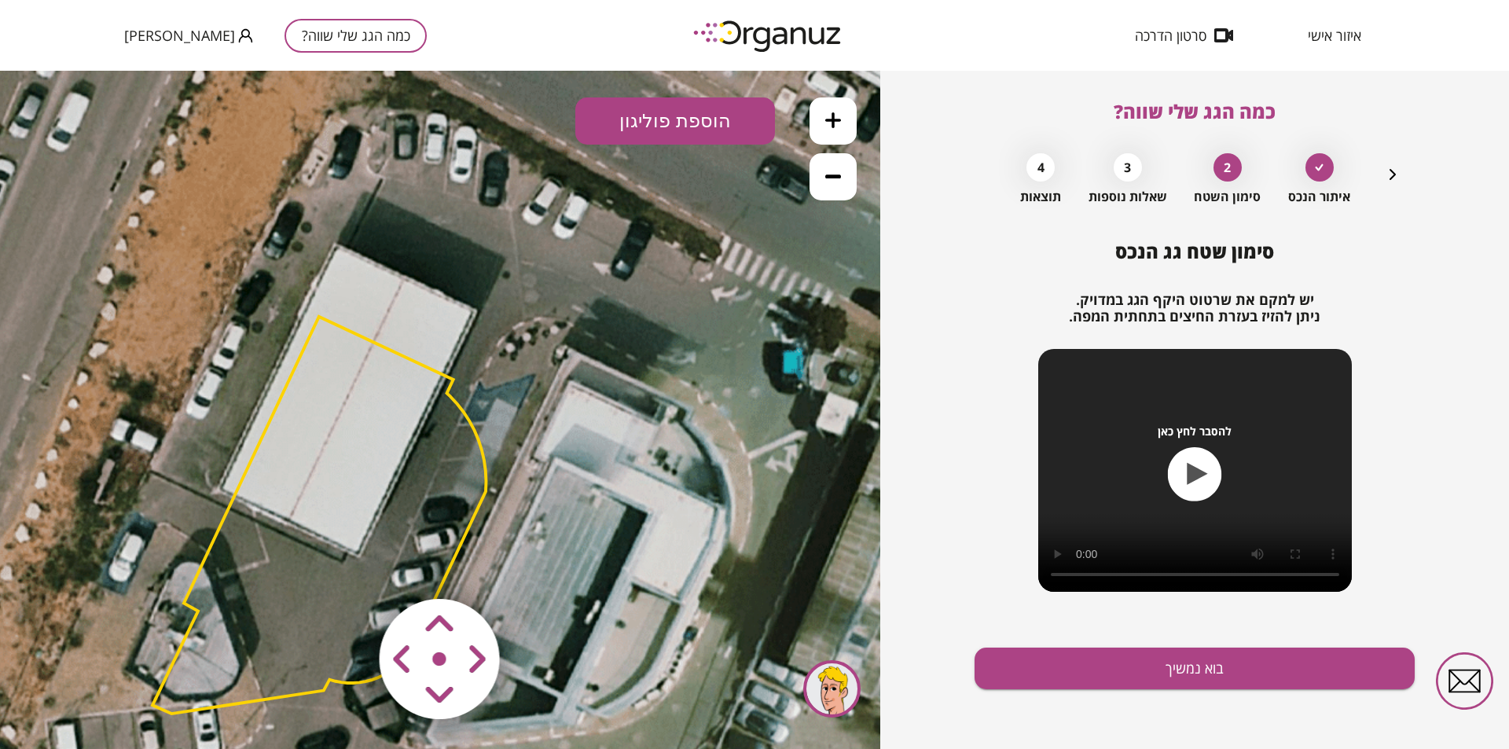
click at [347, 566] on area at bounding box center [347, 566] width 0 height 0
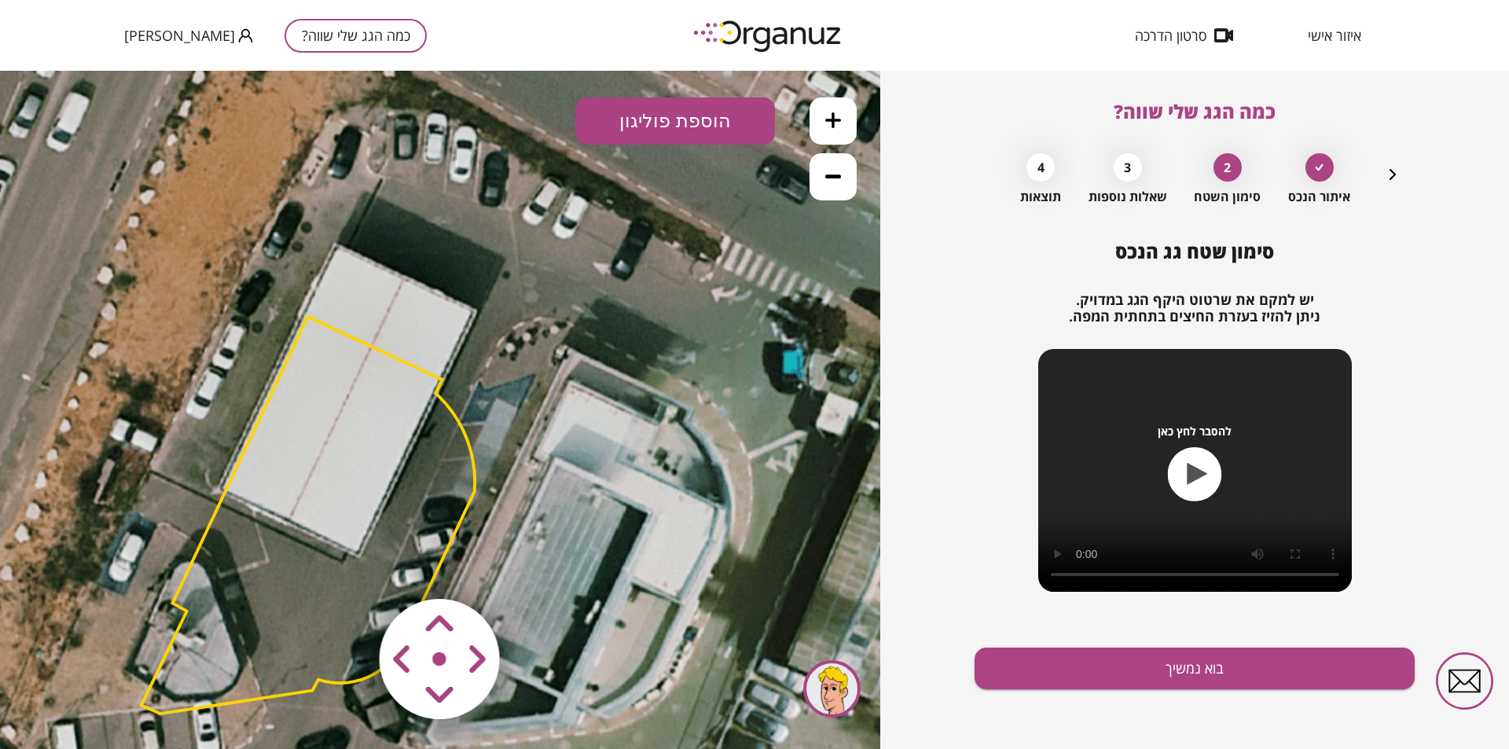
click at [347, 566] on area at bounding box center [347, 566] width 0 height 0
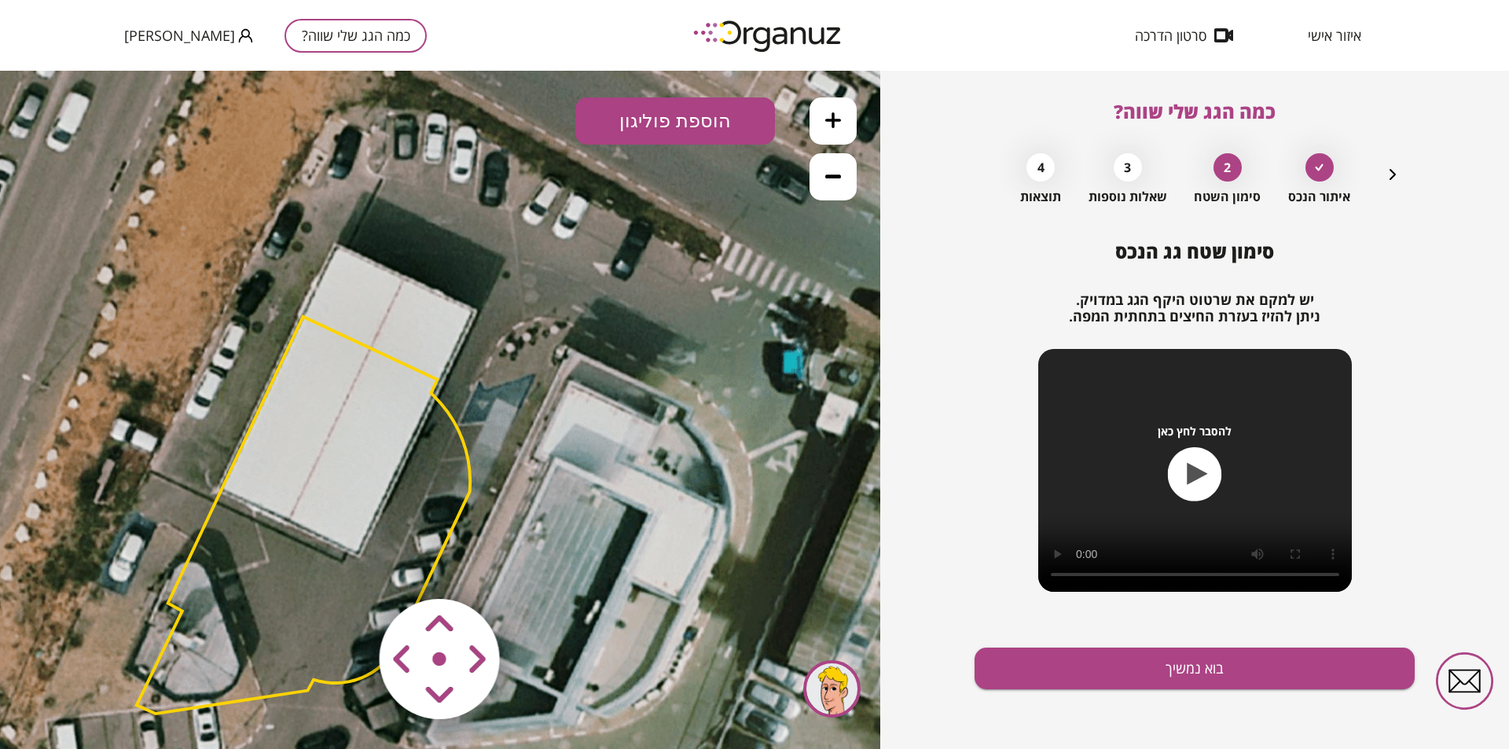
click at [347, 566] on area at bounding box center [347, 566] width 0 height 0
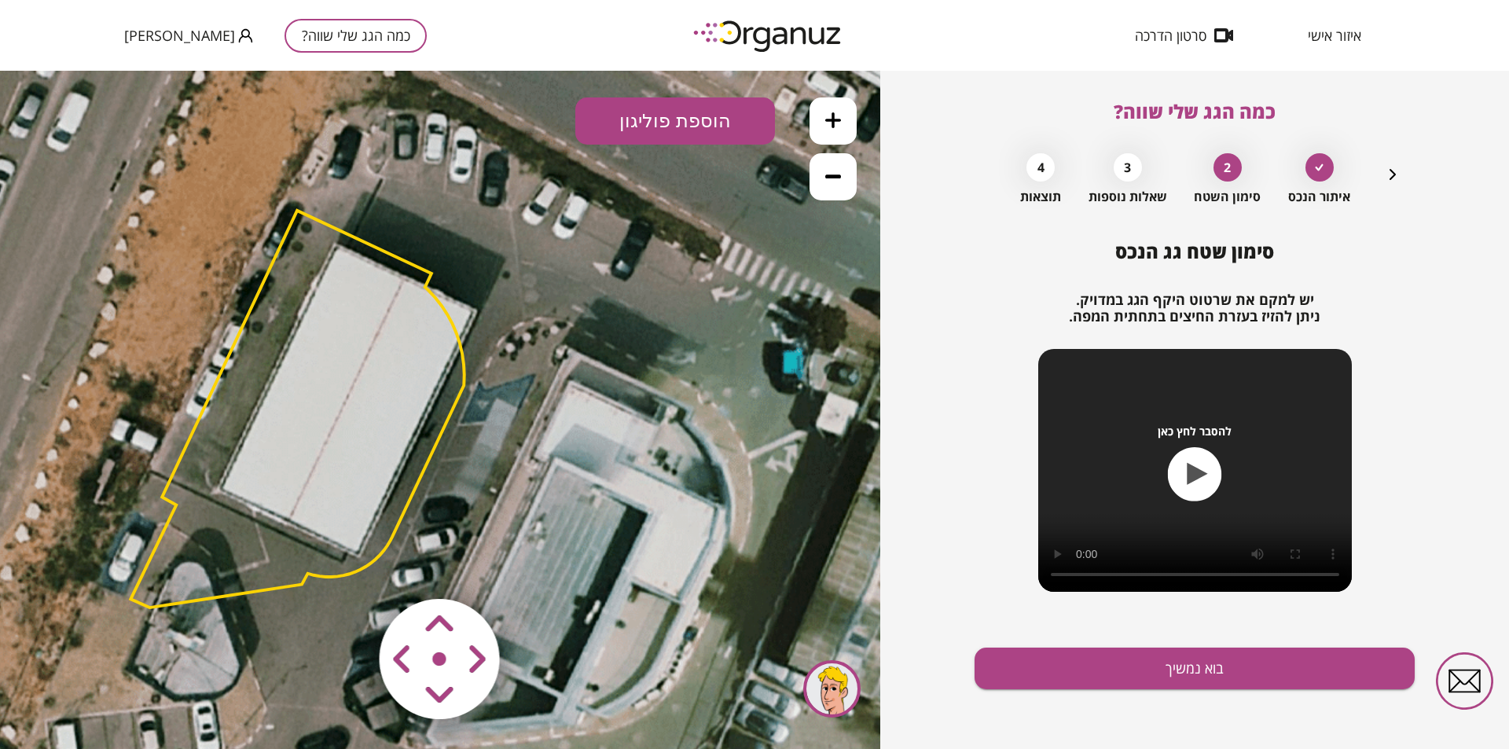
click at [347, 566] on area at bounding box center [347, 566] width 0 height 0
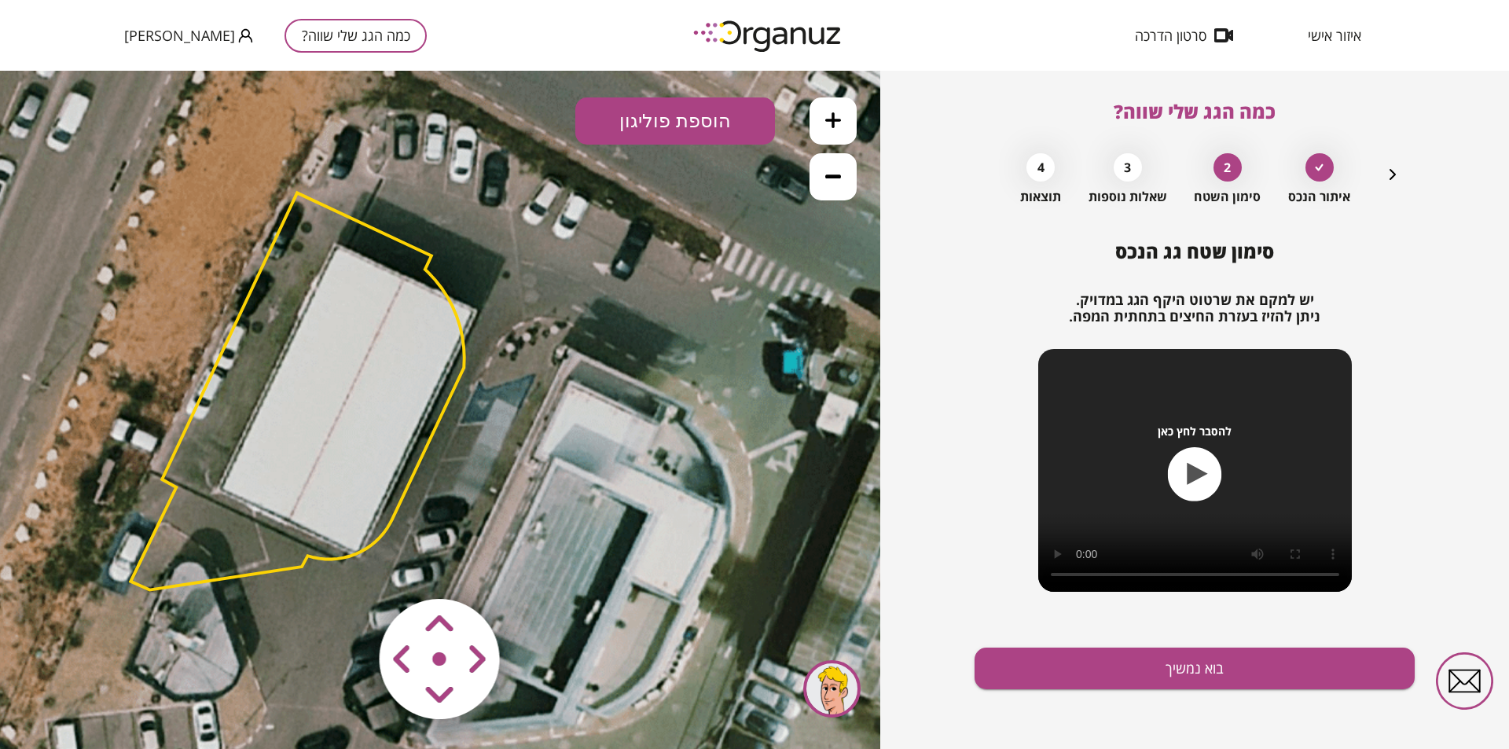
click at [347, 566] on area at bounding box center [347, 566] width 0 height 0
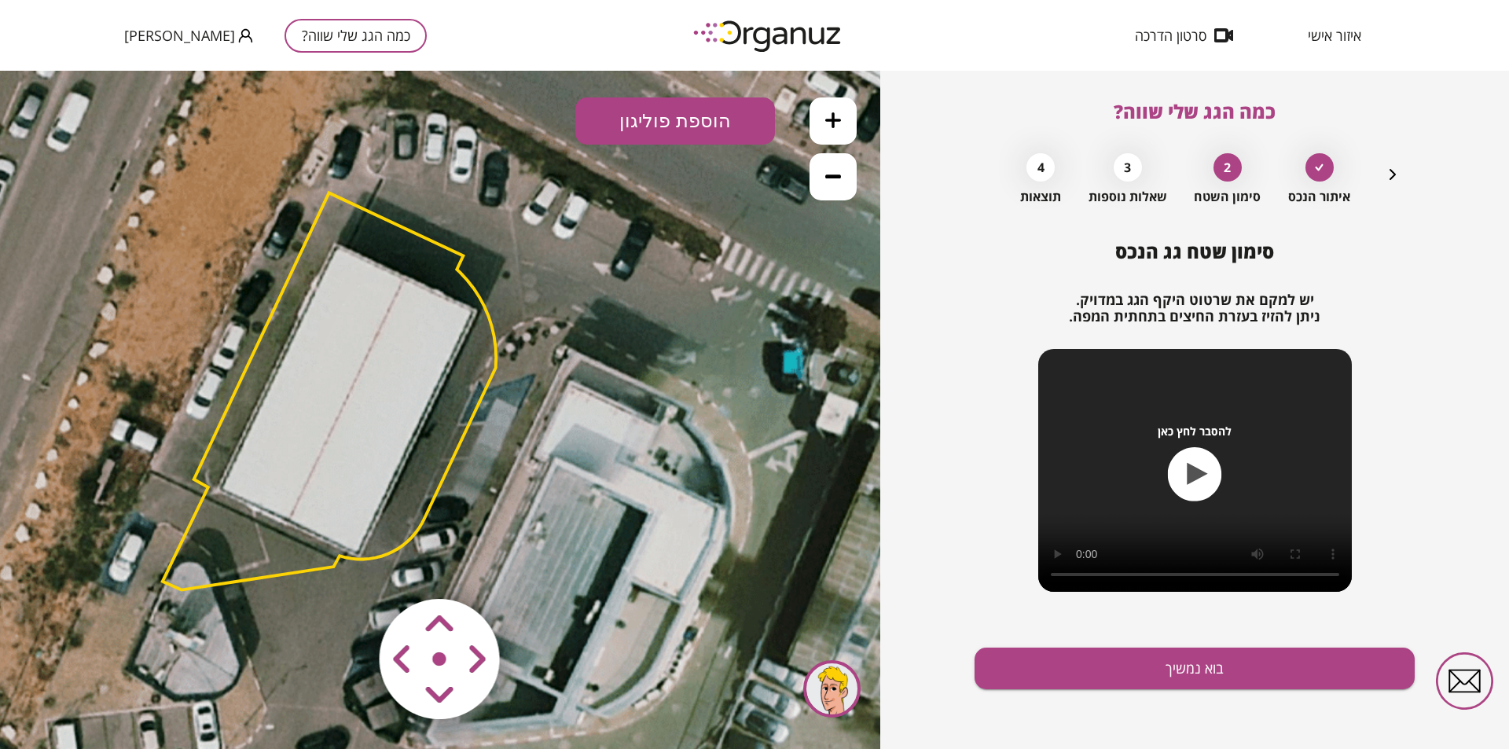
click at [347, 566] on area at bounding box center [347, 566] width 0 height 0
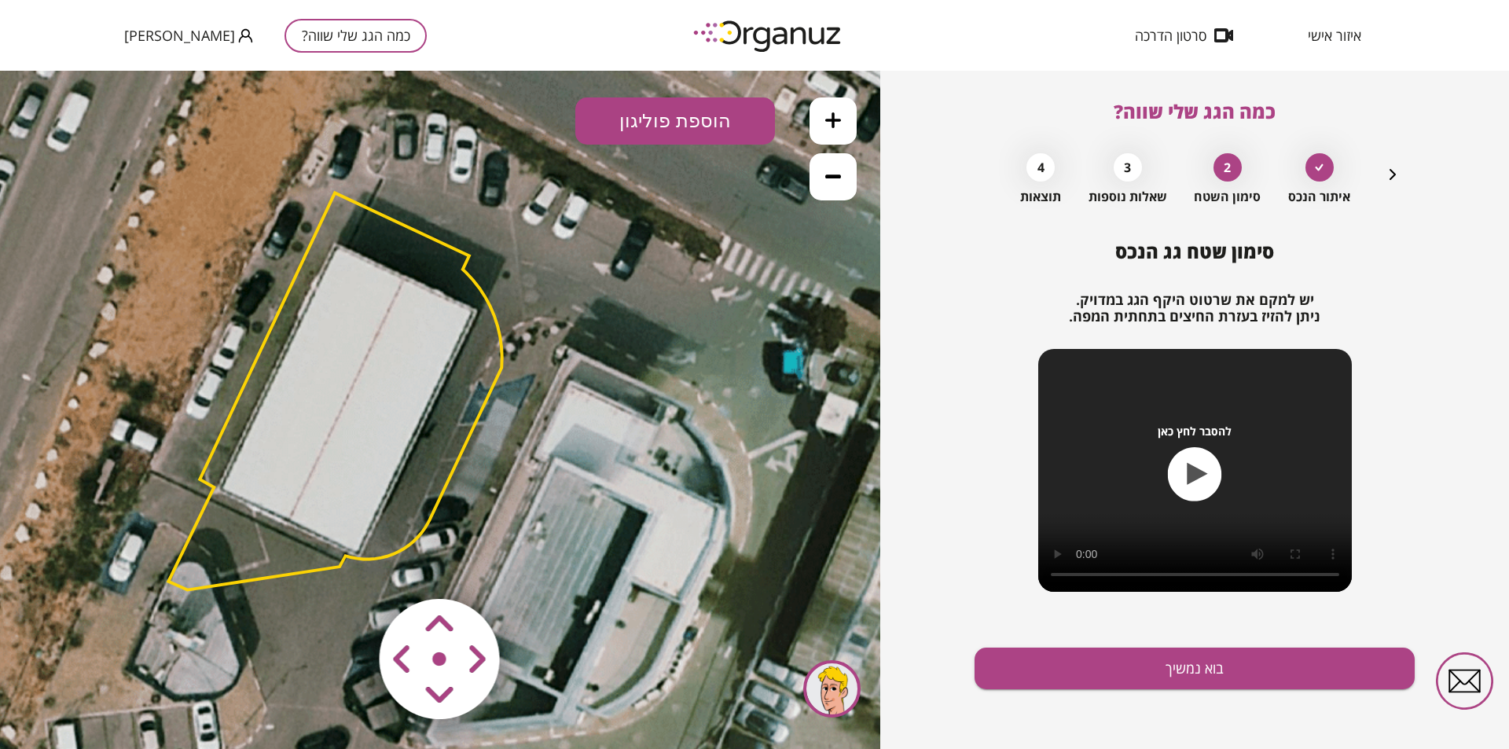
click at [347, 566] on area at bounding box center [347, 566] width 0 height 0
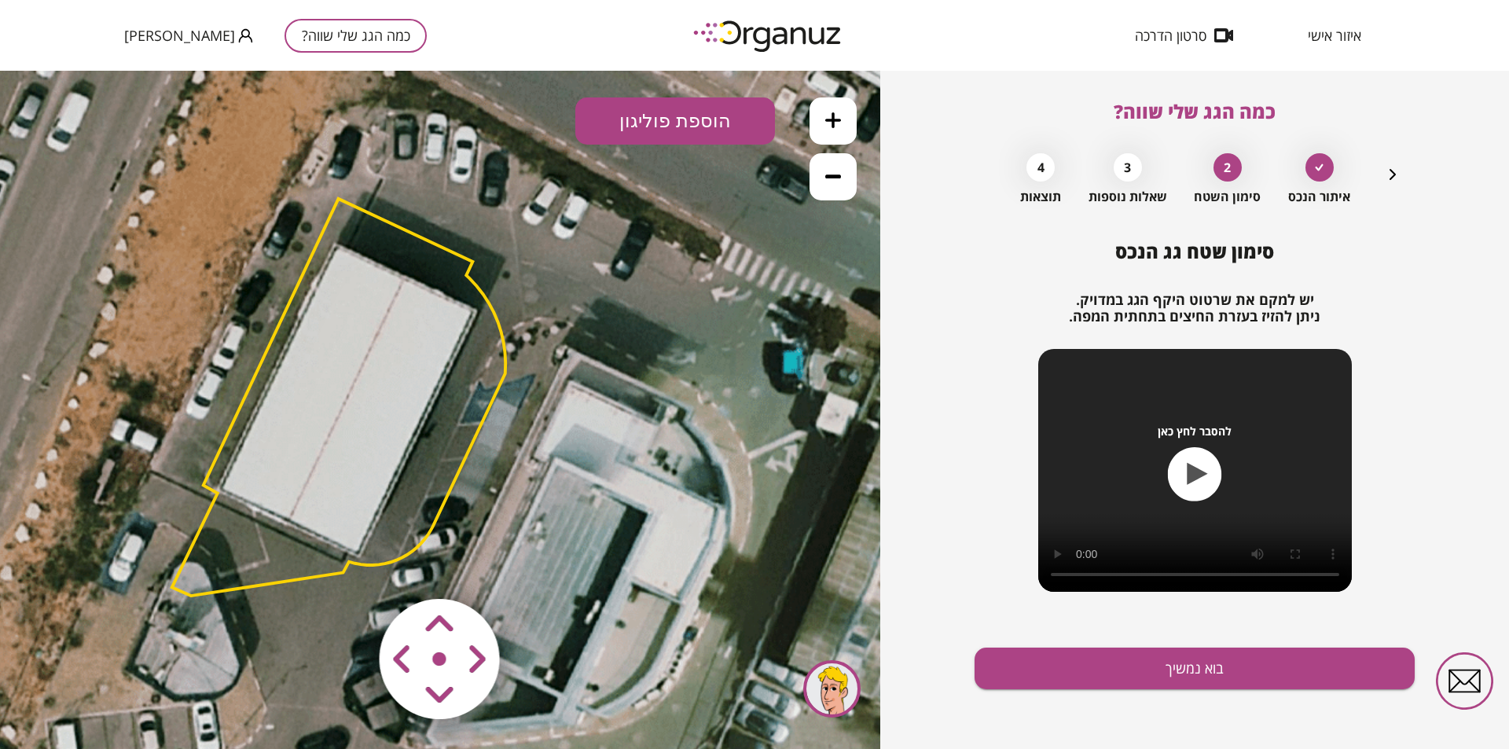
click at [347, 566] on area at bounding box center [347, 566] width 0 height 0
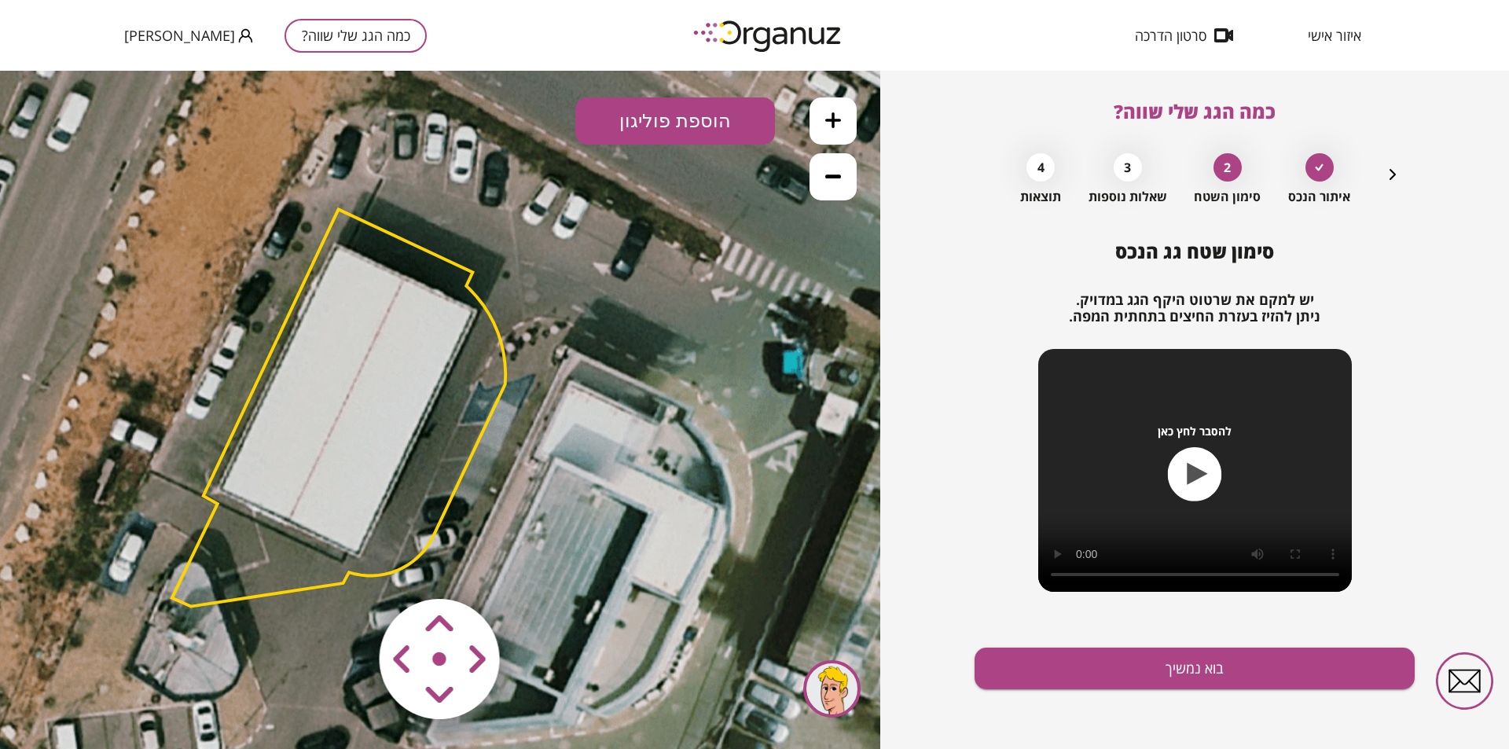
click at [347, 566] on area at bounding box center [347, 566] width 0 height 0
click at [839, 696] on div at bounding box center [831, 688] width 57 height 57
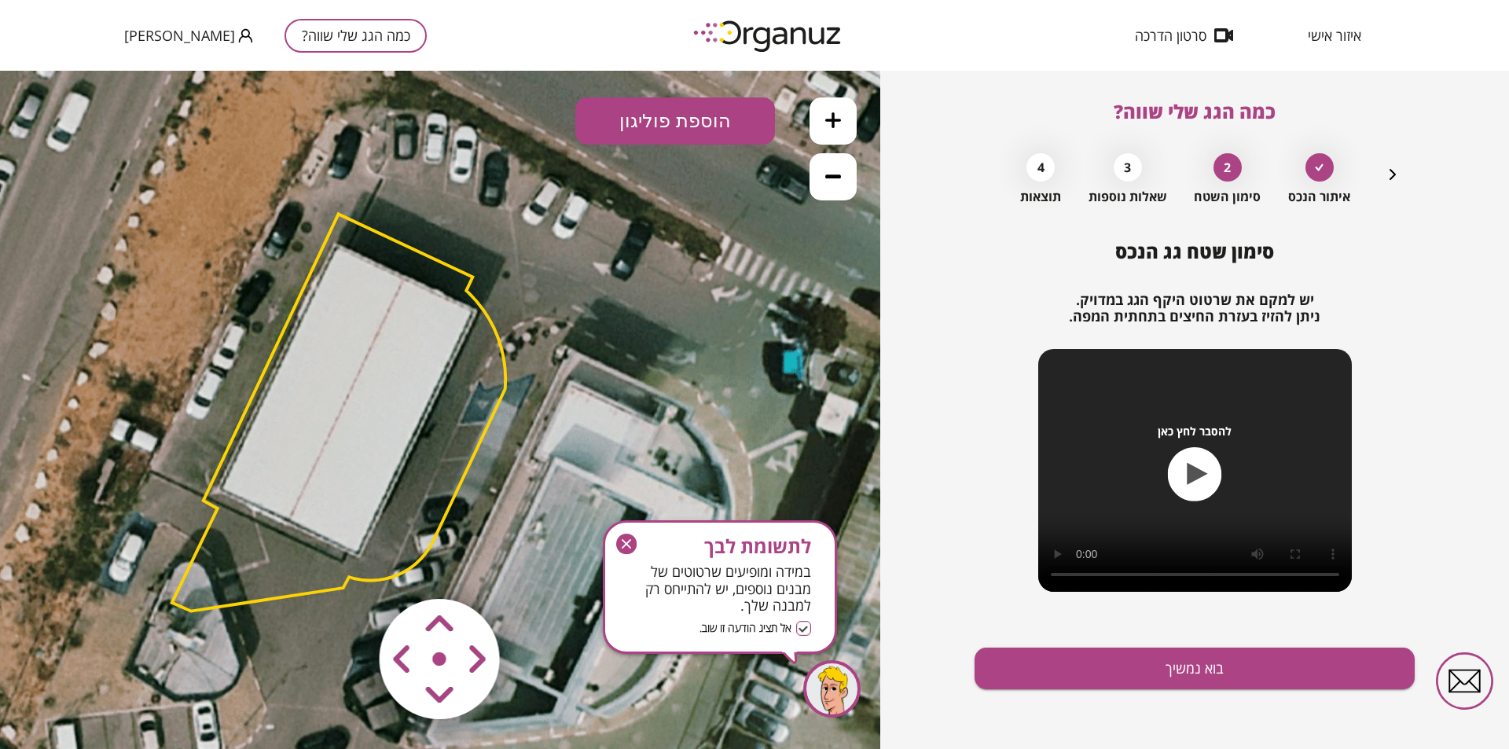
click at [0, 0] on icon "button" at bounding box center [0, 0] width 0 height 0
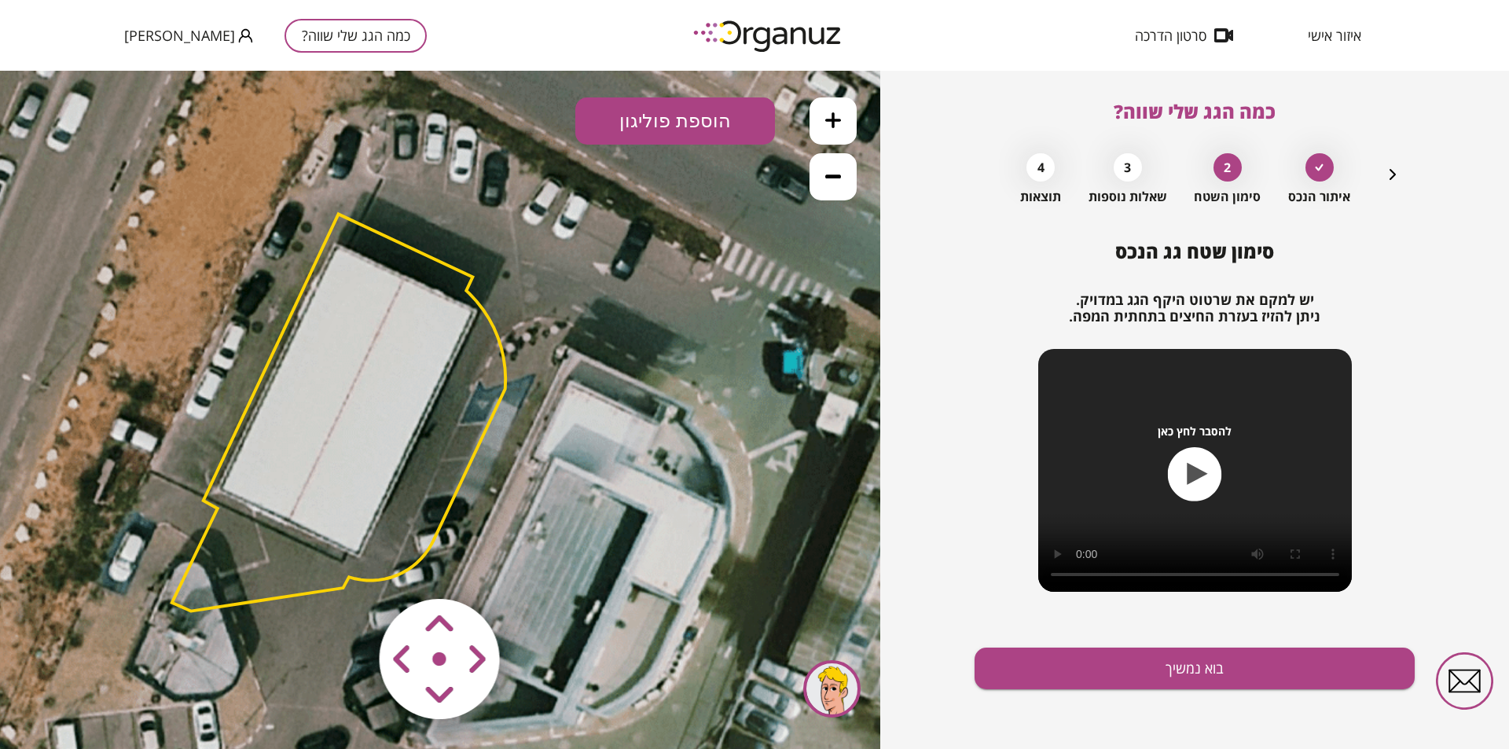
click at [1202, 468] on icon "button" at bounding box center [1195, 474] width 54 height 54
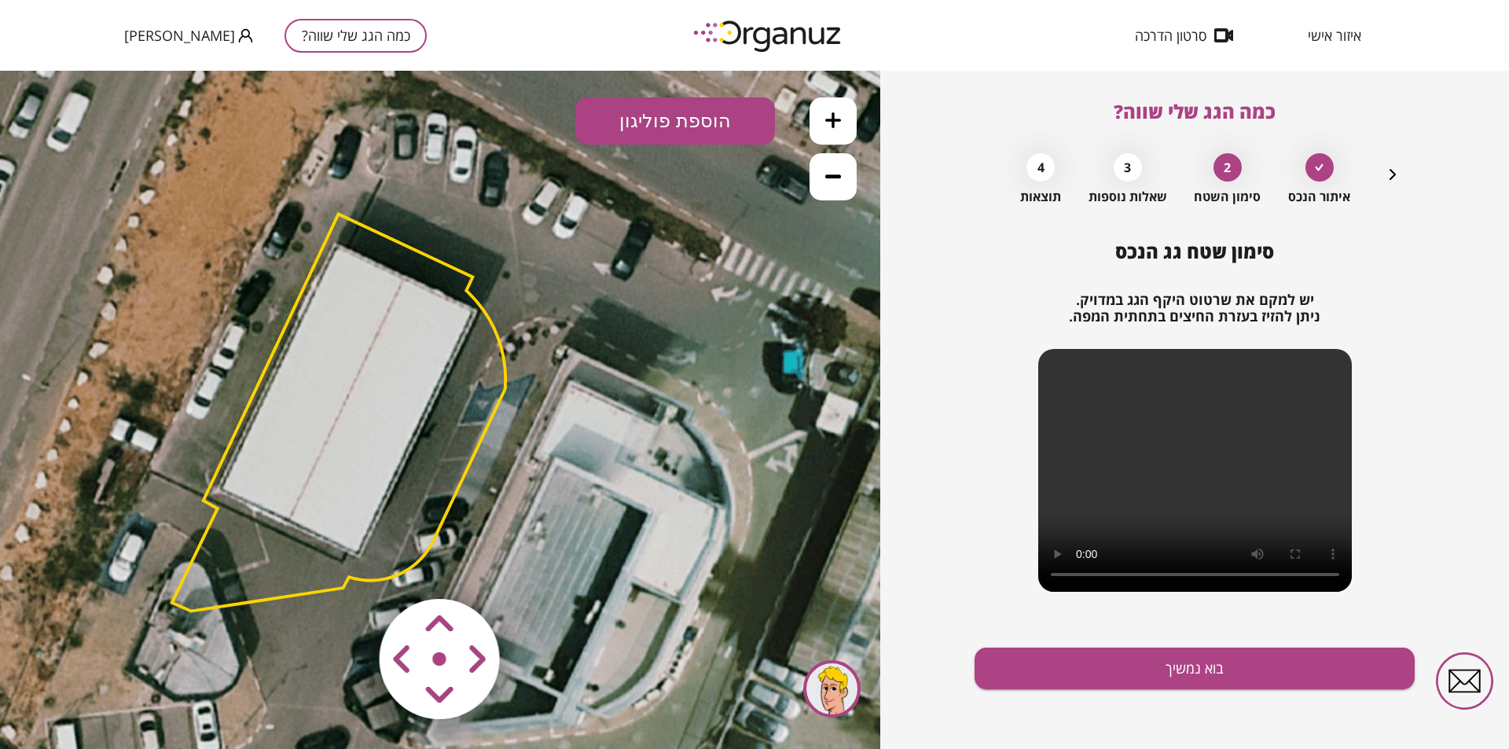
click at [689, 125] on button "הוספת פוליגון" at bounding box center [675, 120] width 200 height 47
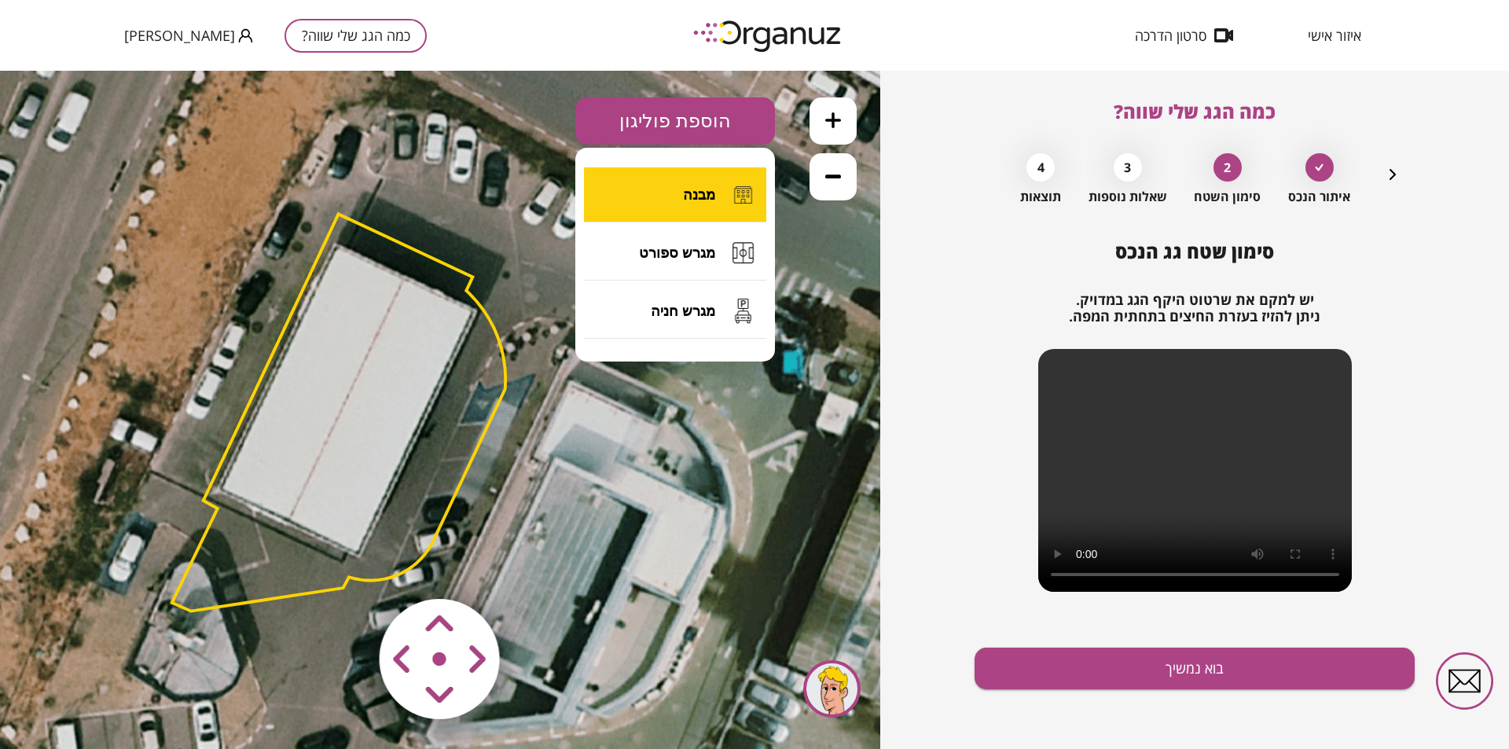
click at [702, 208] on button "מבנה" at bounding box center [675, 194] width 182 height 55
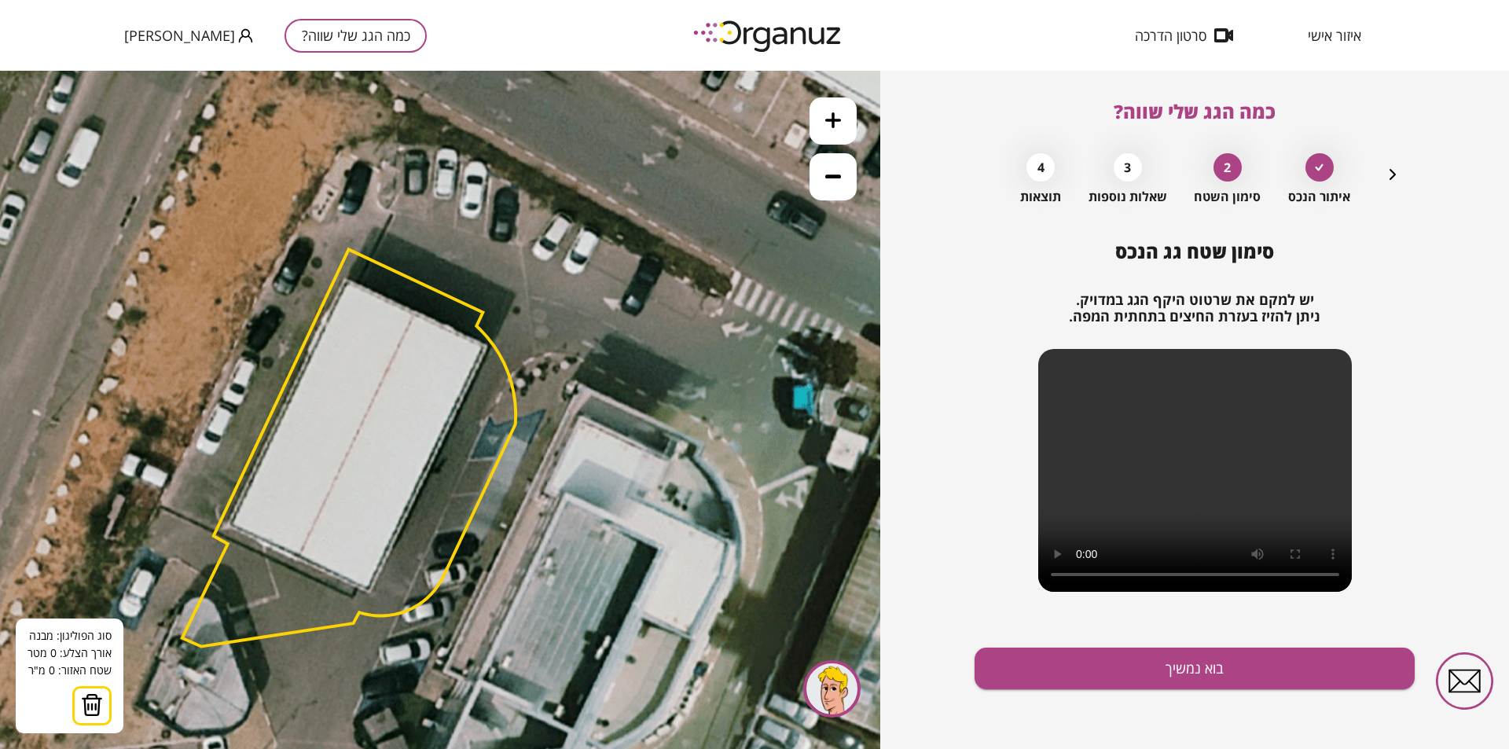
drag, startPoint x: 241, startPoint y: 501, endPoint x: 252, endPoint y: 536, distance: 36.8
click at [252, 536] on polygon at bounding box center [348, 447] width 333 height 397
click at [281, 518] on polygon at bounding box center [348, 447] width 333 height 397
click at [102, 724] on button at bounding box center [107, 705] width 39 height 39
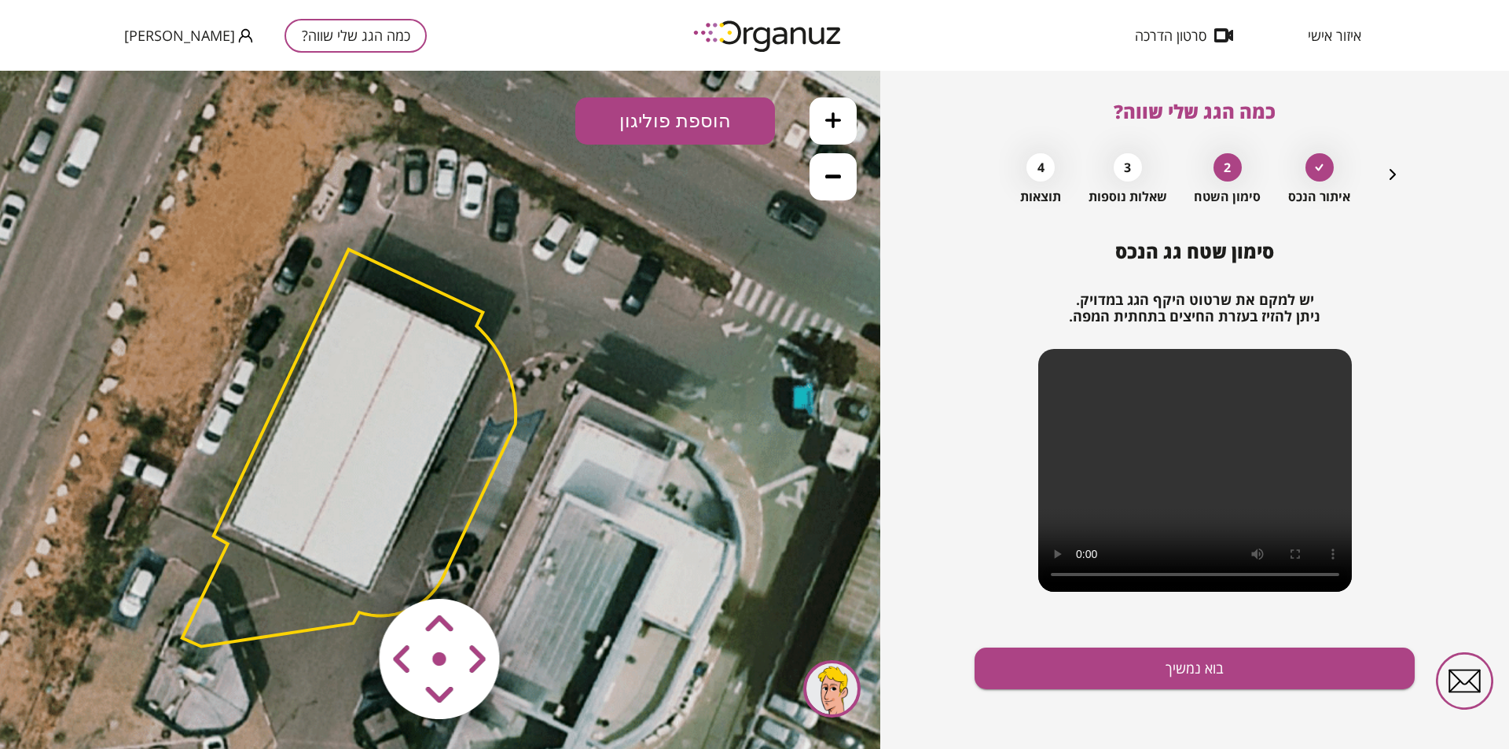
click at [306, 634] on icon at bounding box center [571, 580] width 1238 height 1238
click at [713, 119] on button "הוספת פוליגון" at bounding box center [675, 120] width 200 height 47
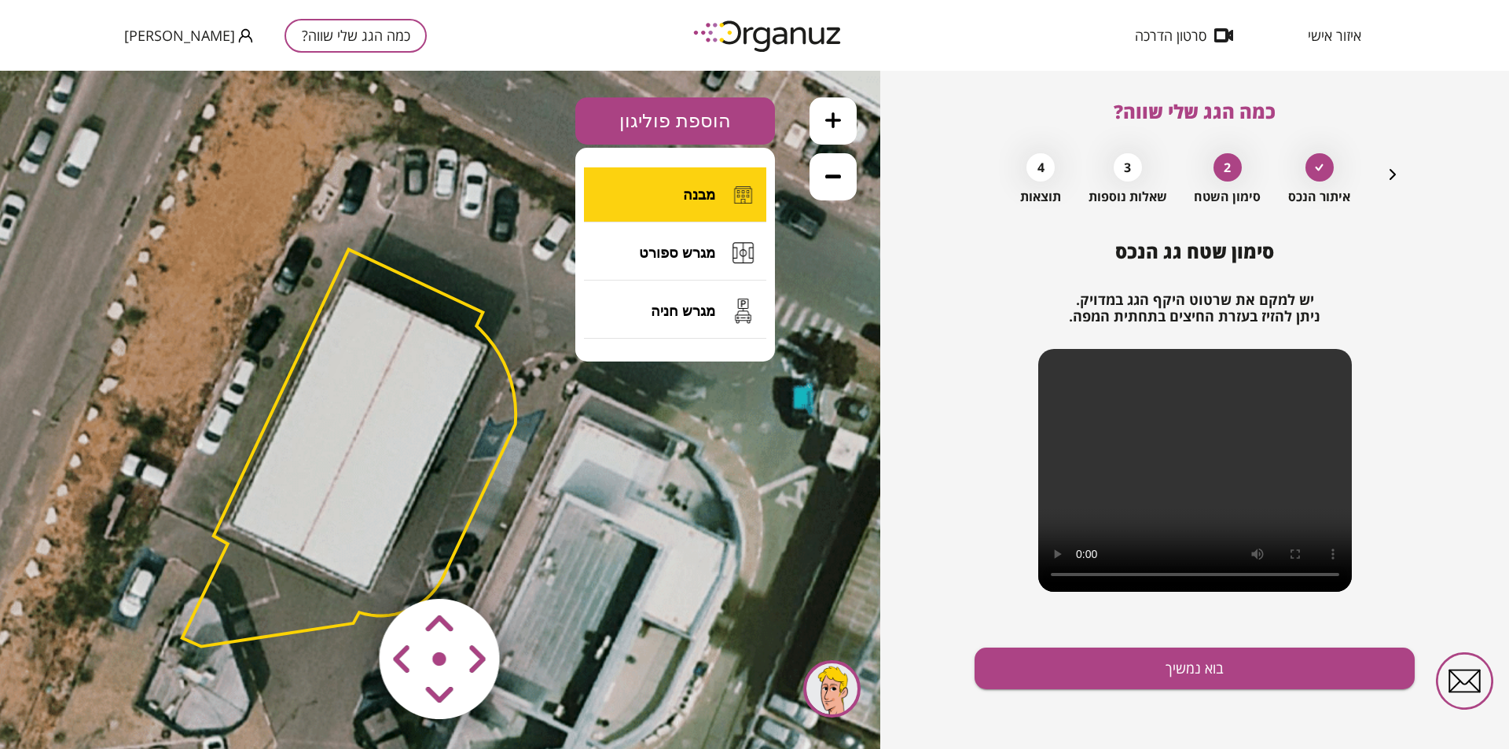
click at [715, 200] on button "מבנה" at bounding box center [675, 194] width 182 height 55
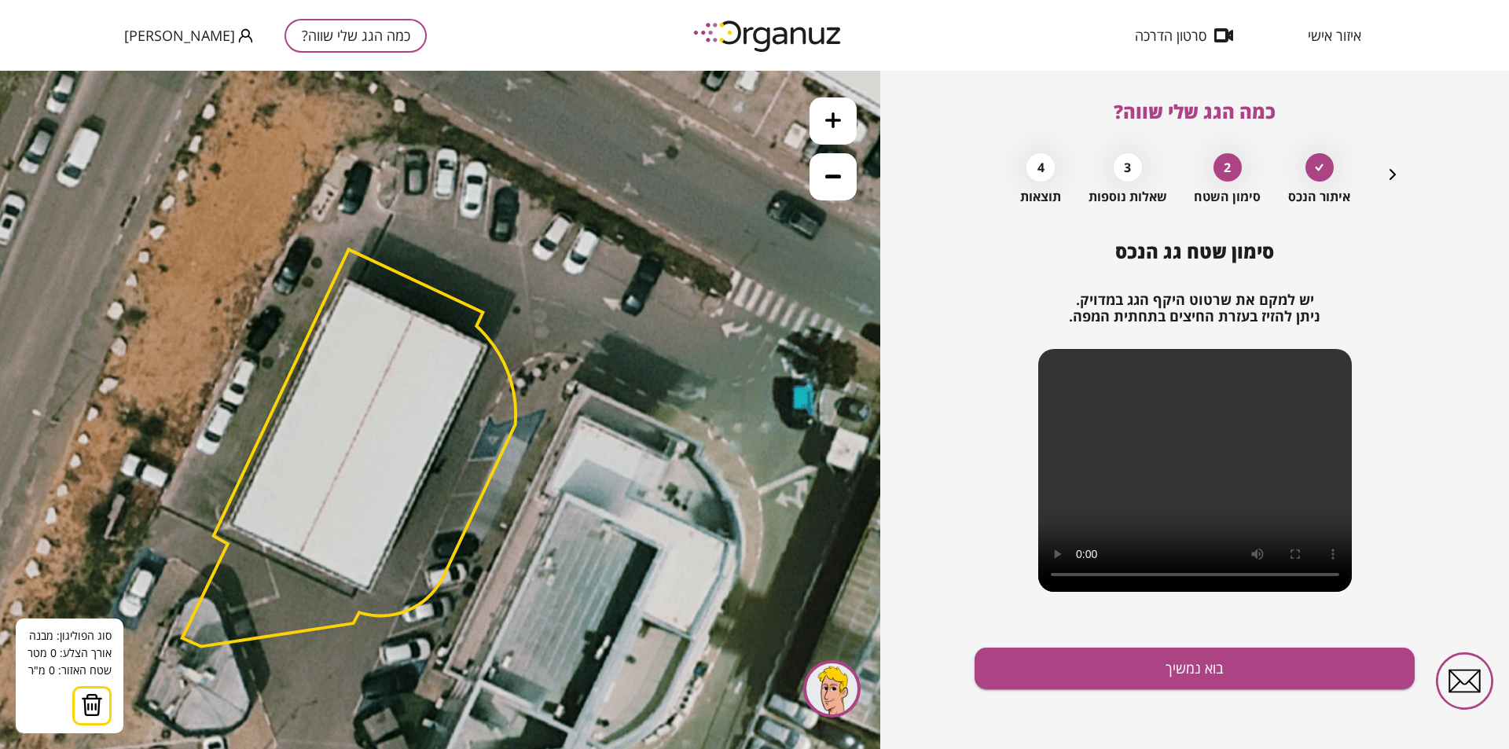
click at [370, 590] on polygon at bounding box center [348, 447] width 333 height 397
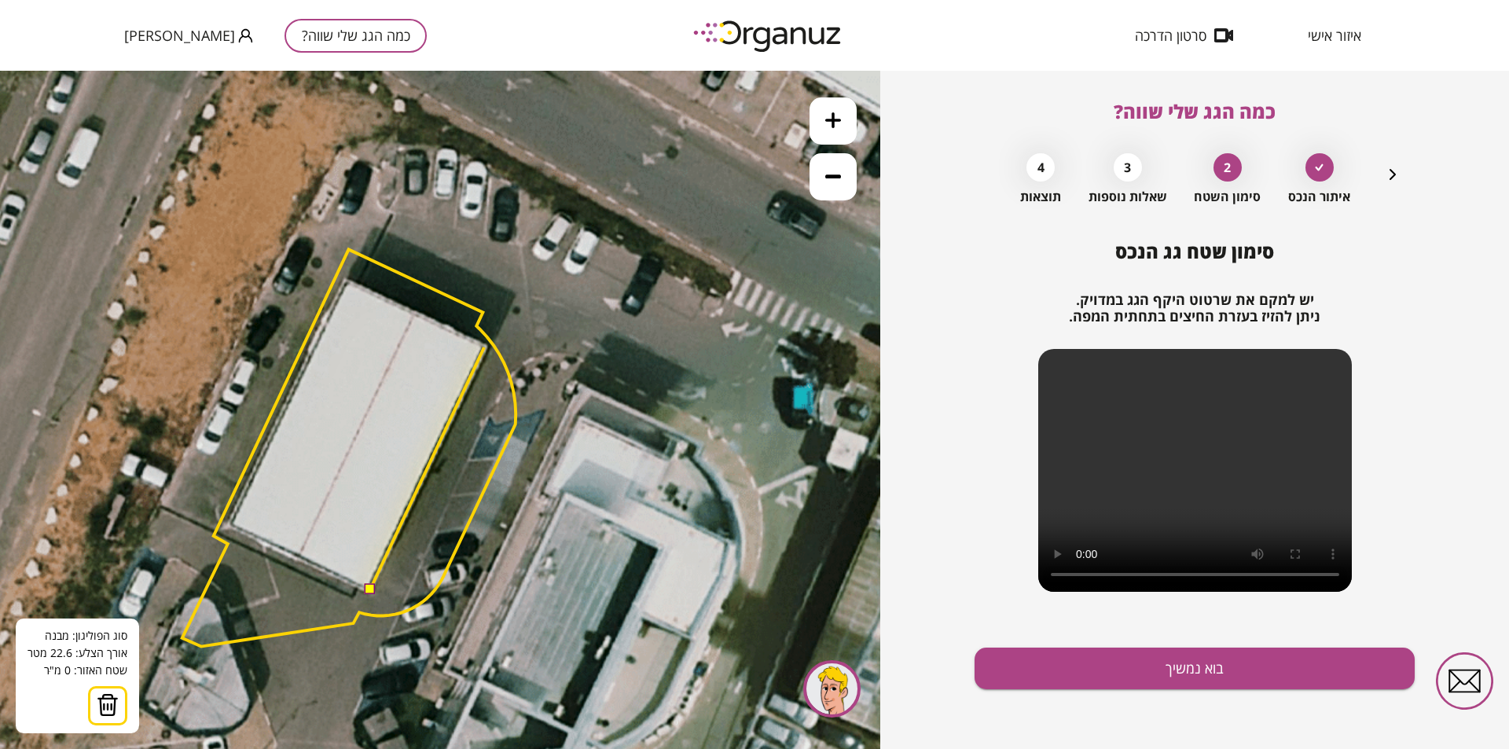
click at [484, 347] on polygon at bounding box center [427, 468] width 114 height 242
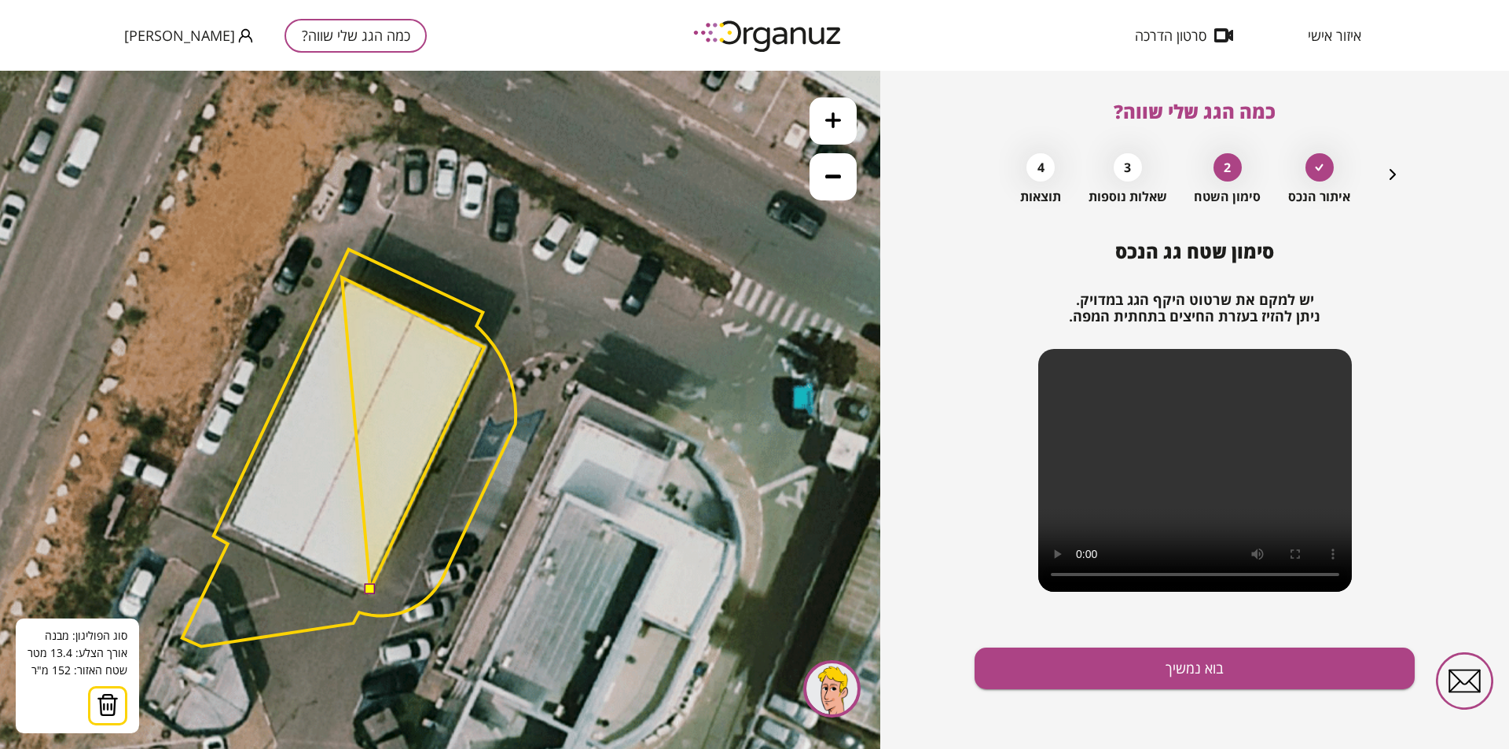
click at [342, 277] on polygon at bounding box center [413, 433] width 142 height 312
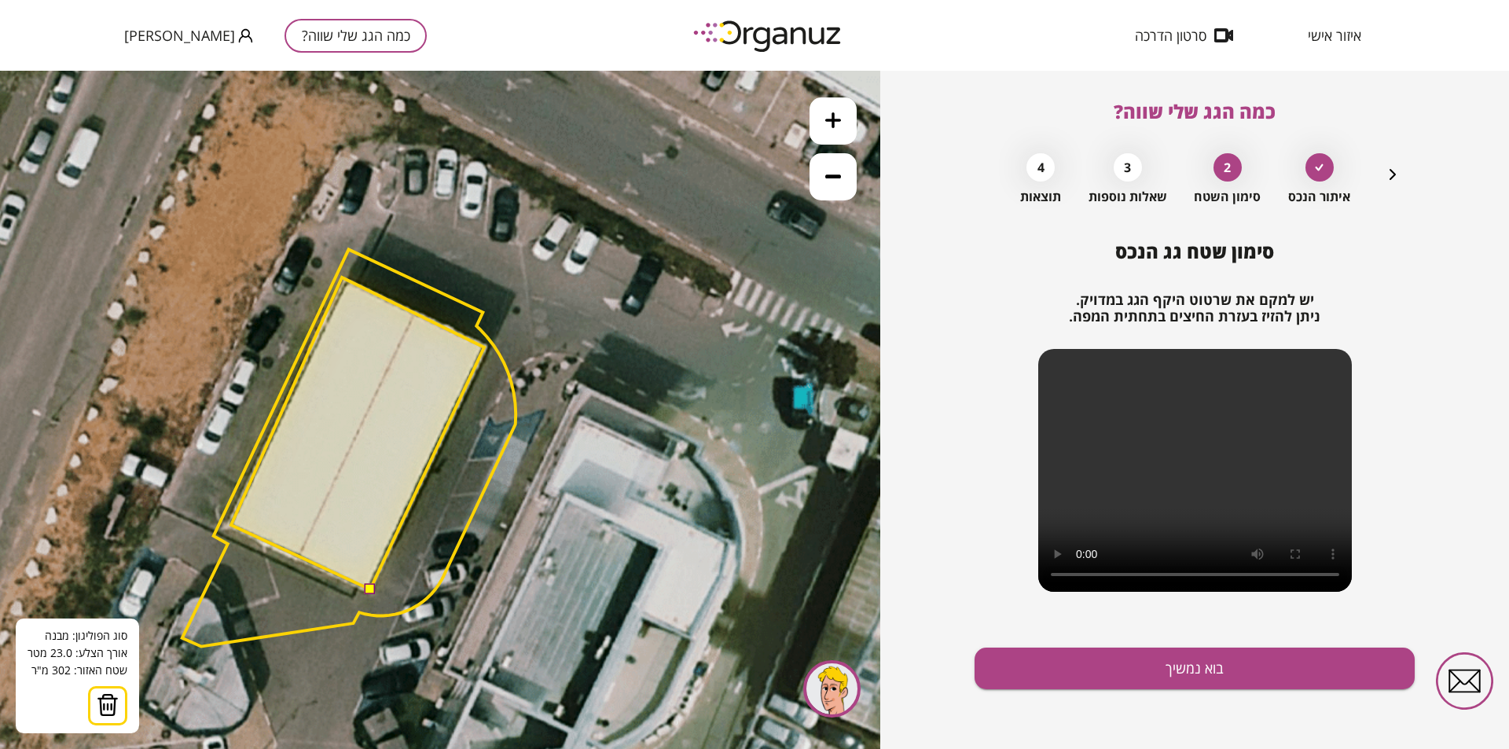
click at [231, 525] on polygon at bounding box center [357, 433] width 253 height 312
click at [255, 536] on polygon at bounding box center [357, 433] width 253 height 312
click at [367, 588] on button at bounding box center [369, 588] width 11 height 11
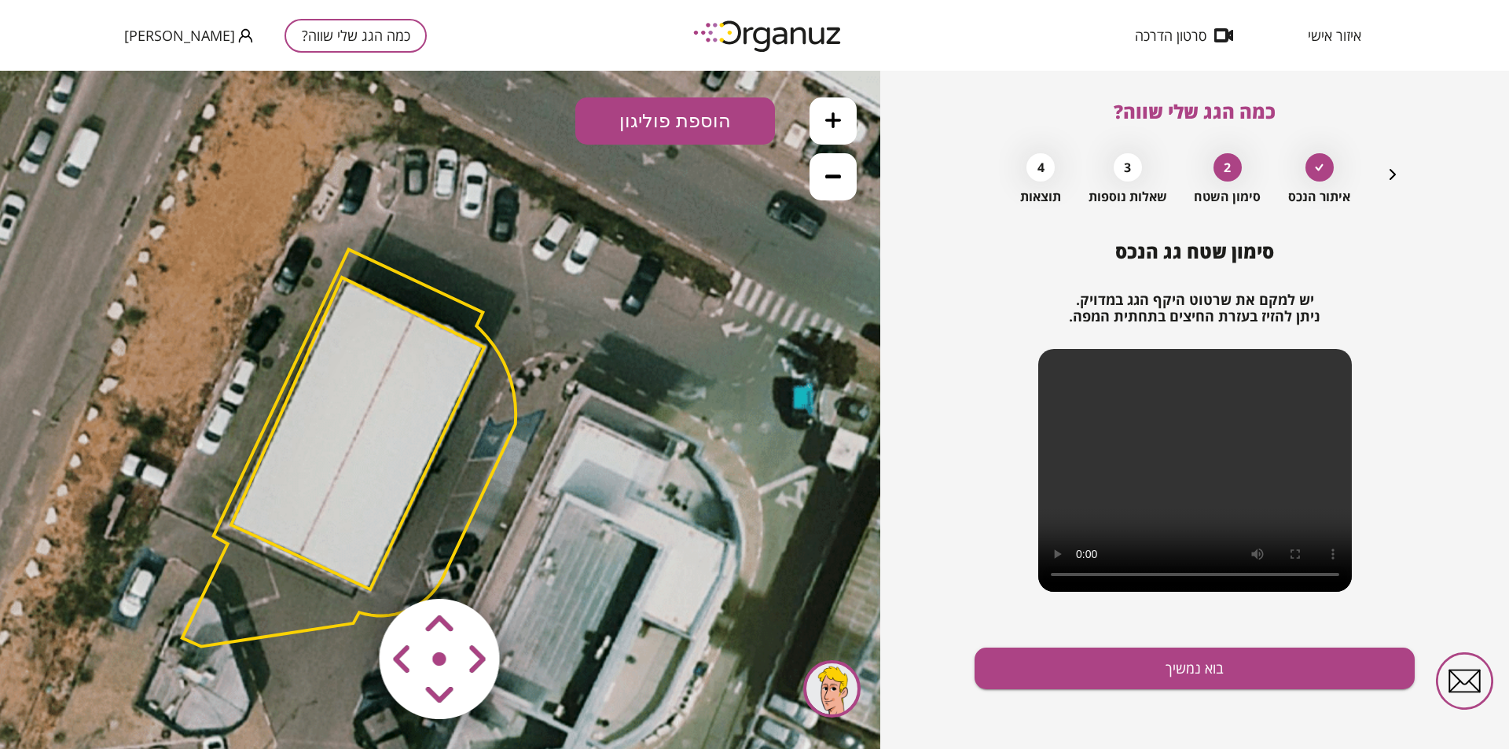
click at [281, 631] on polygon at bounding box center [348, 447] width 333 height 397
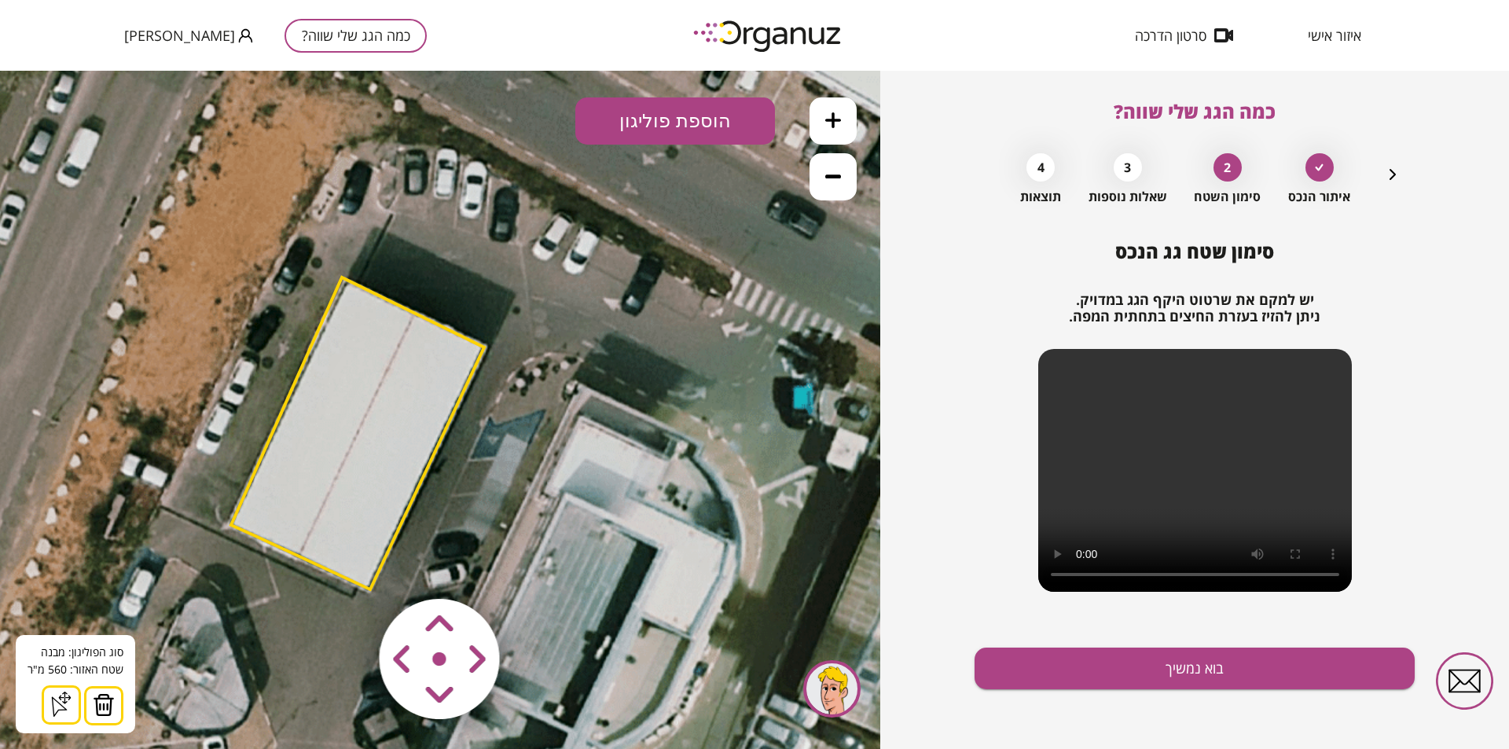
click at [347, 566] on area at bounding box center [347, 566] width 0 height 0
click at [319, 527] on polygon at bounding box center [357, 433] width 253 height 312
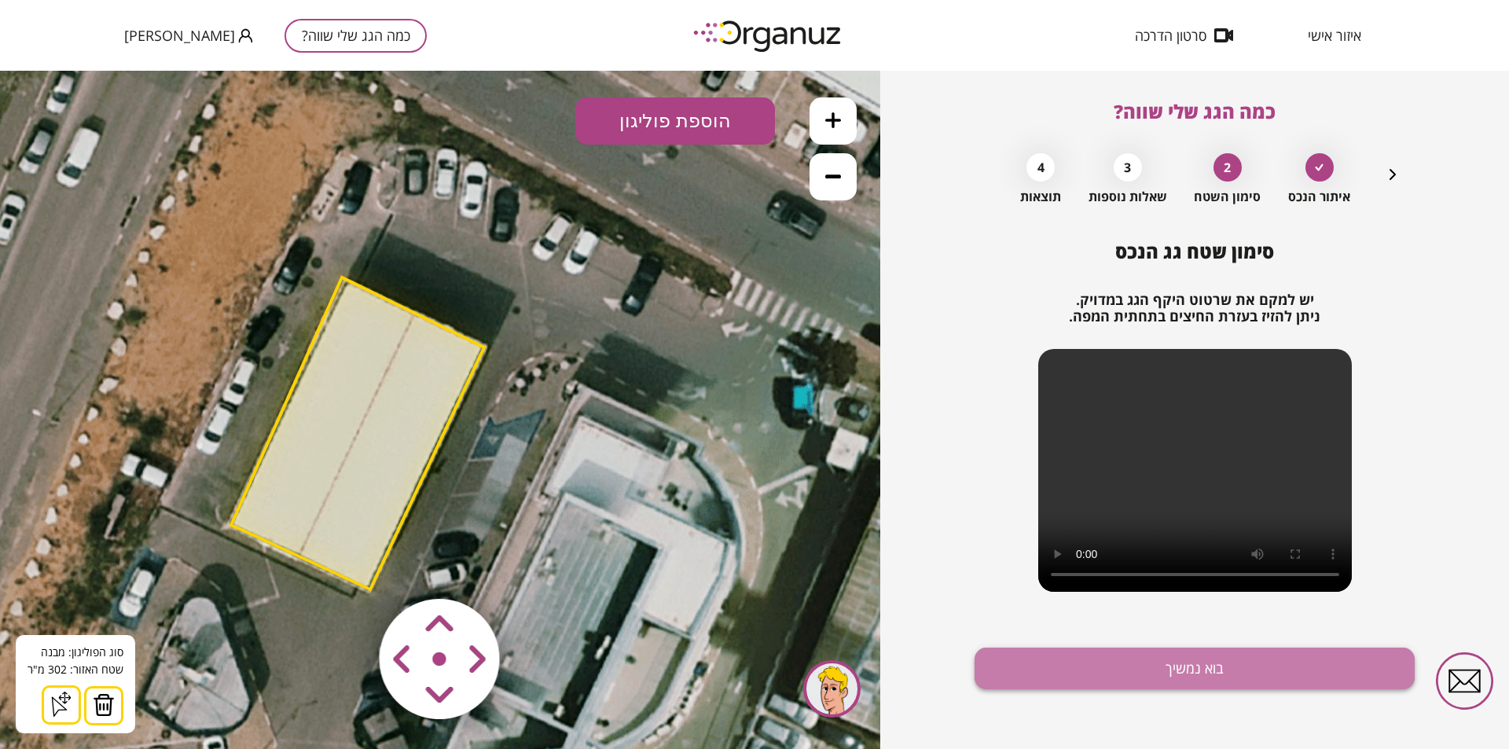
click at [1189, 680] on button "בוא נמשיך" at bounding box center [1195, 669] width 440 height 42
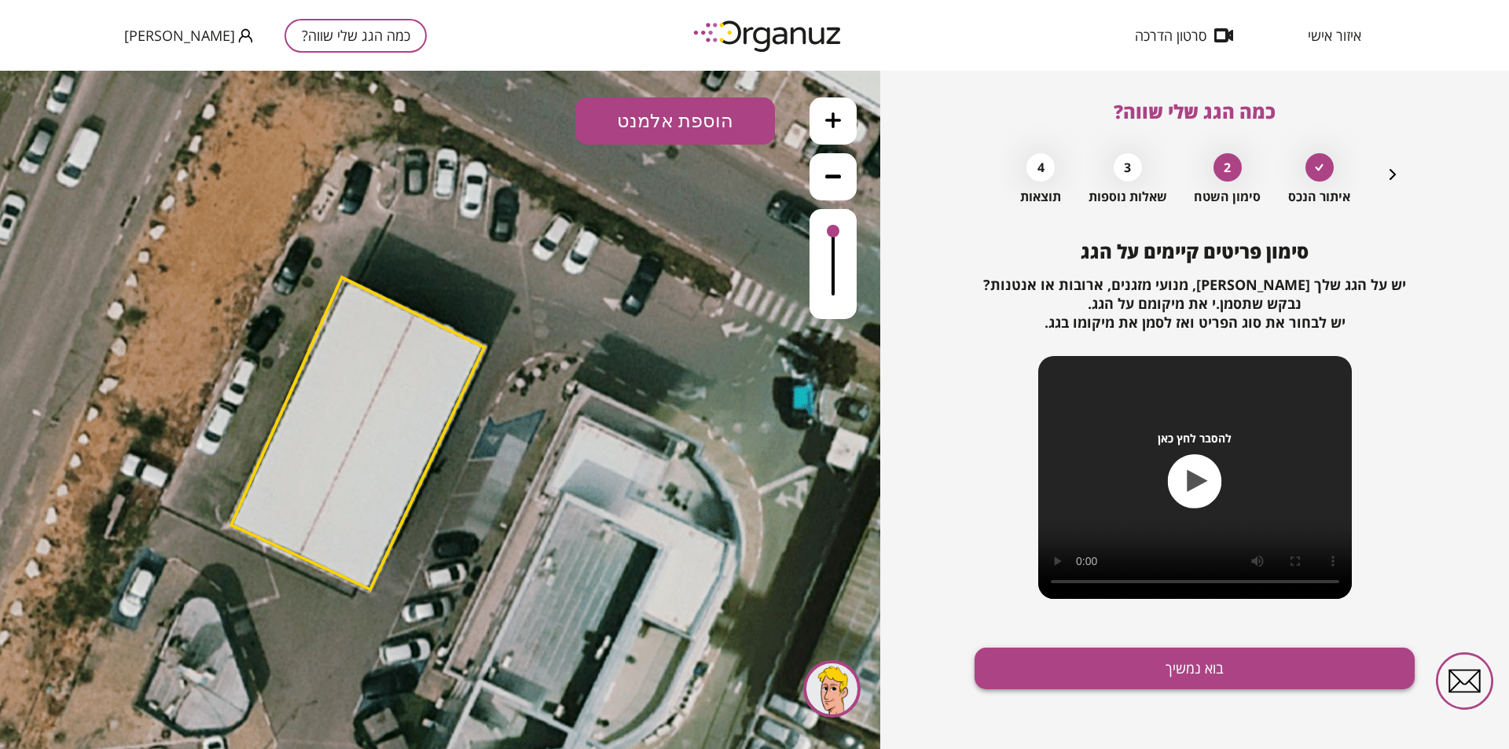
click at [1166, 669] on button "בוא נמשיך" at bounding box center [1195, 669] width 440 height 42
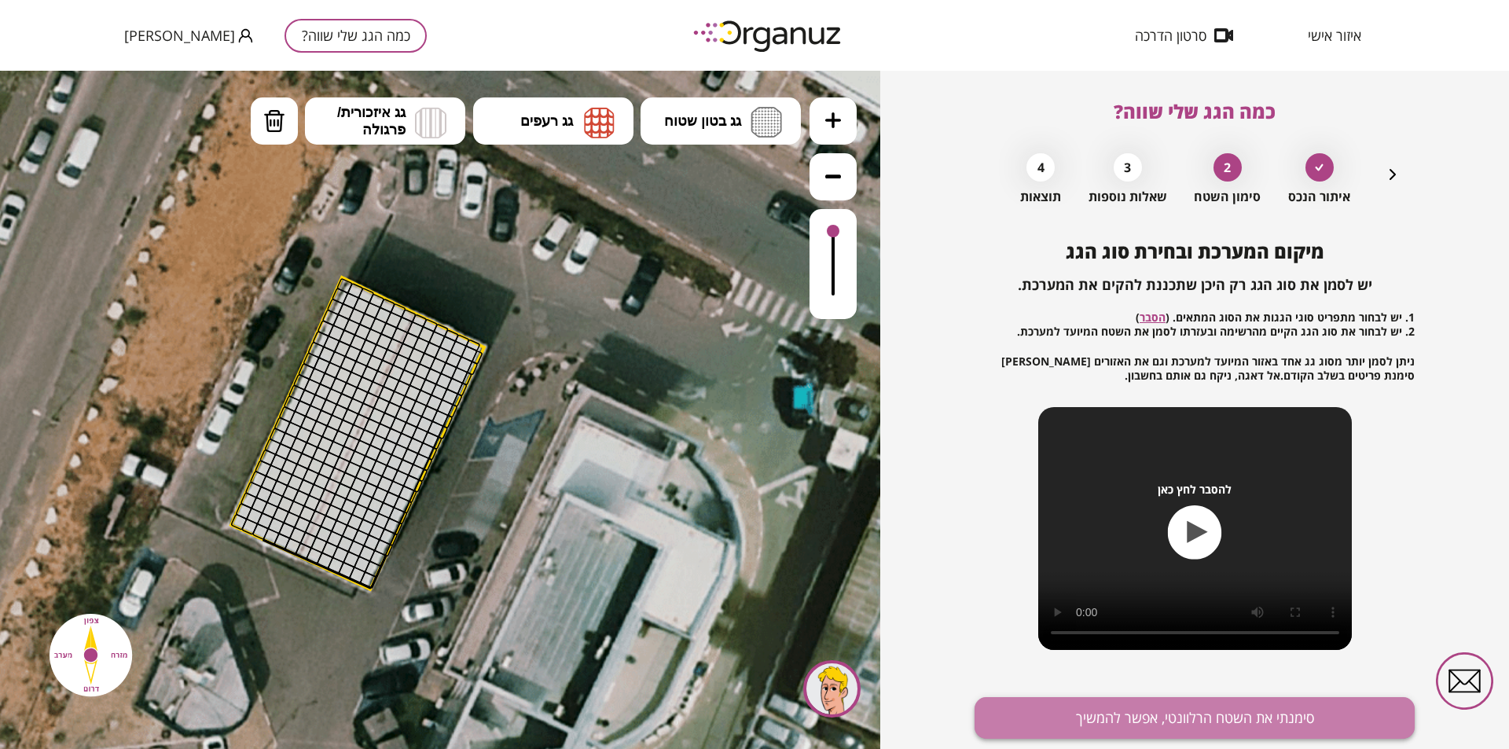
click at [1282, 716] on button "סימנתי את השטח הרלוונטי, אפשר להמשיך" at bounding box center [1195, 718] width 440 height 42
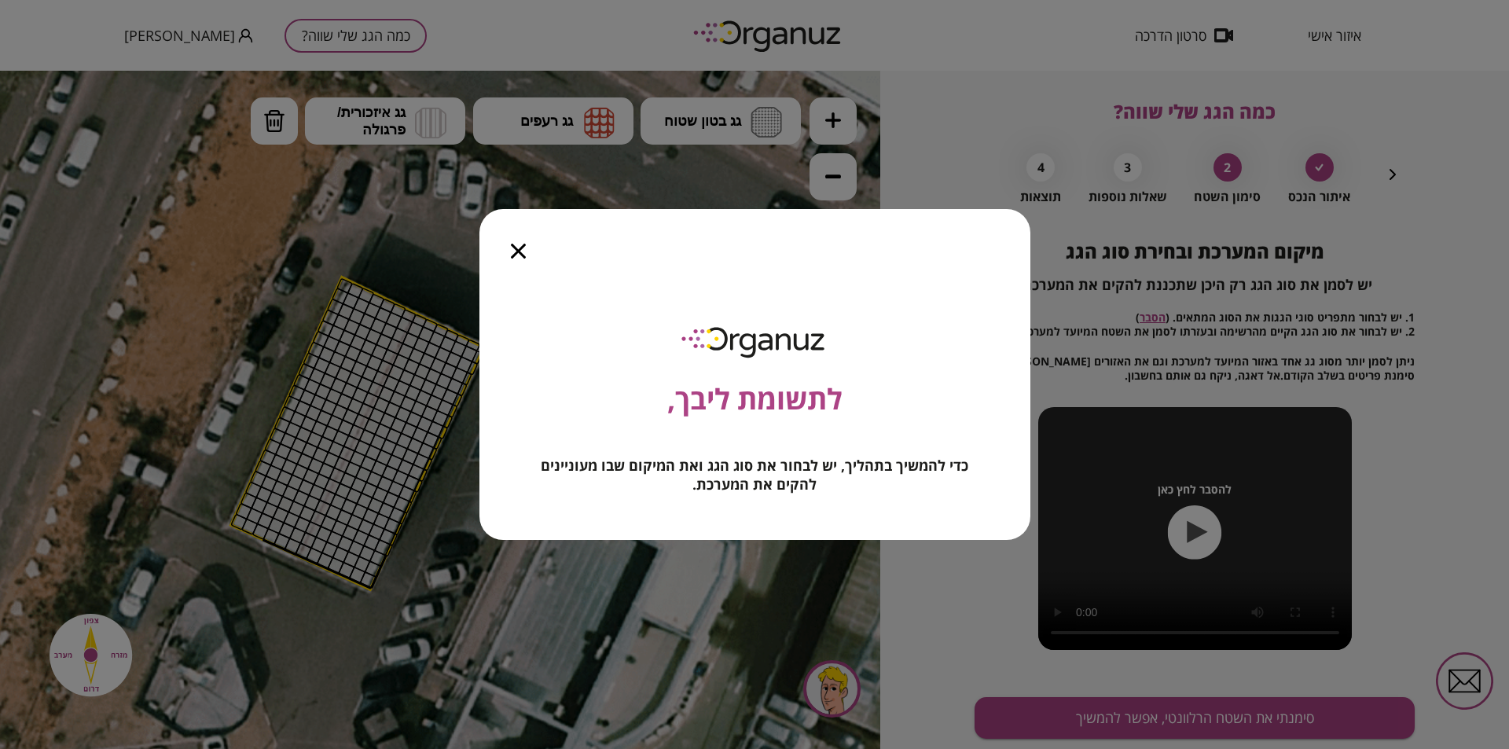
click at [514, 245] on icon "button" at bounding box center [518, 251] width 15 height 15
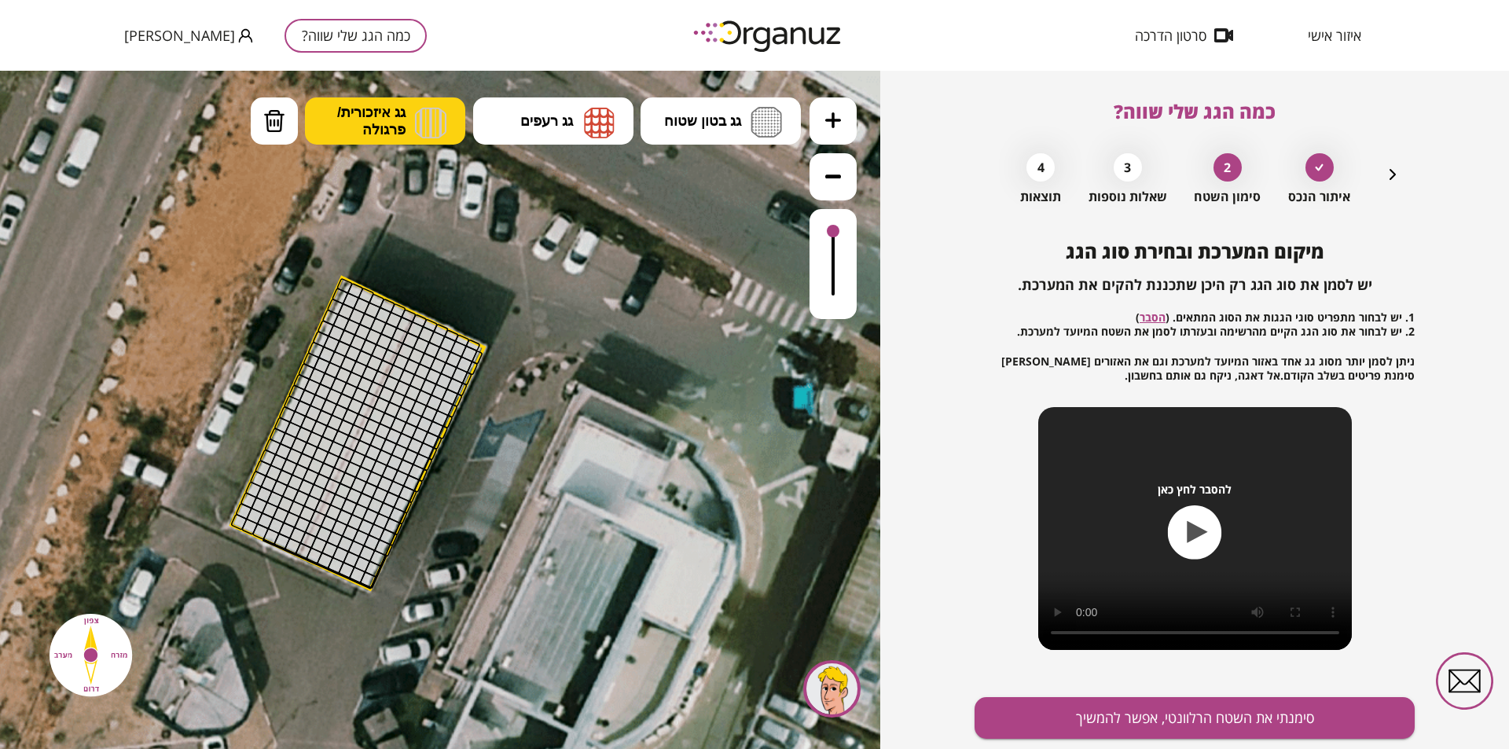
click at [406, 113] on button "גג איזכורית/ פרגולה" at bounding box center [385, 120] width 160 height 47
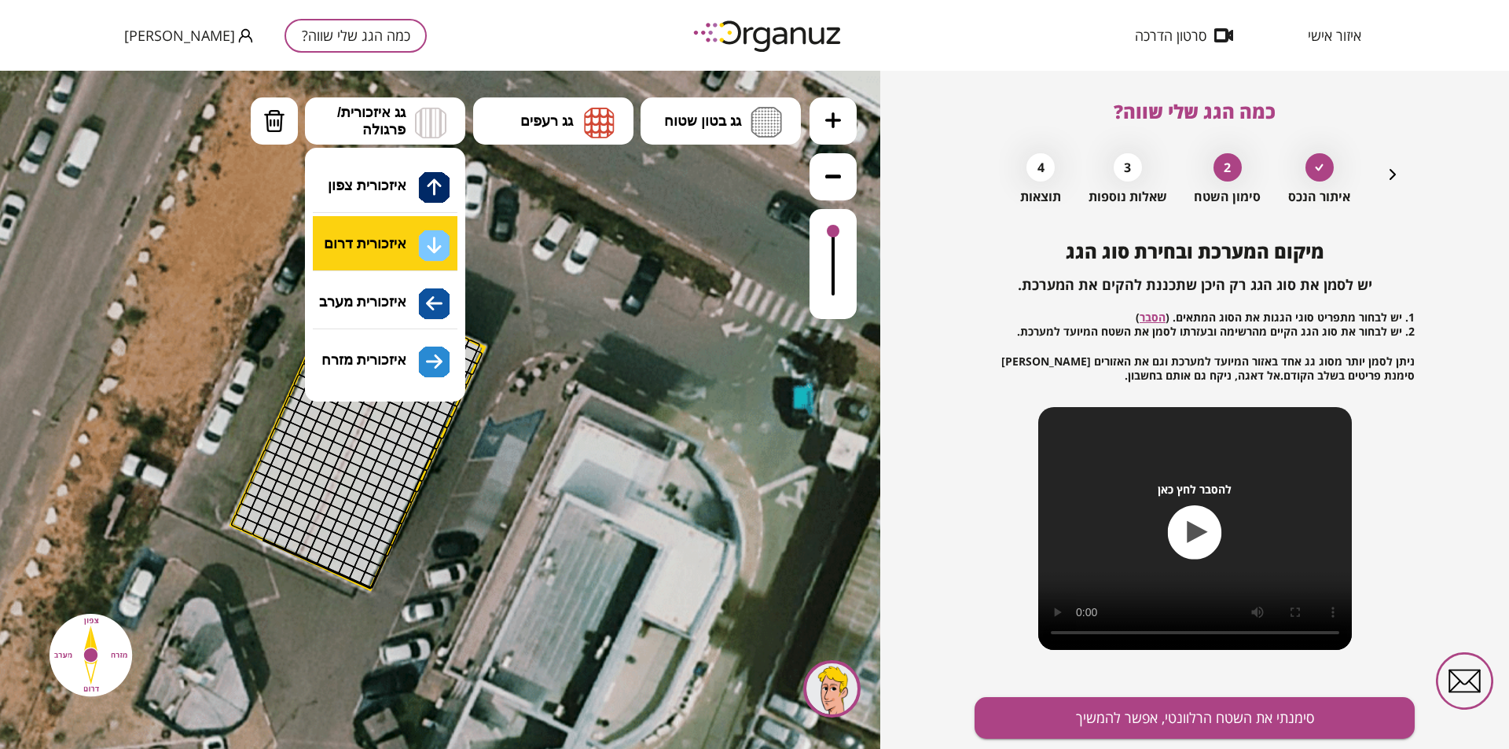
click at [408, 244] on div ".st0 { fill: #FFFFFF; } 0" at bounding box center [440, 410] width 880 height 678
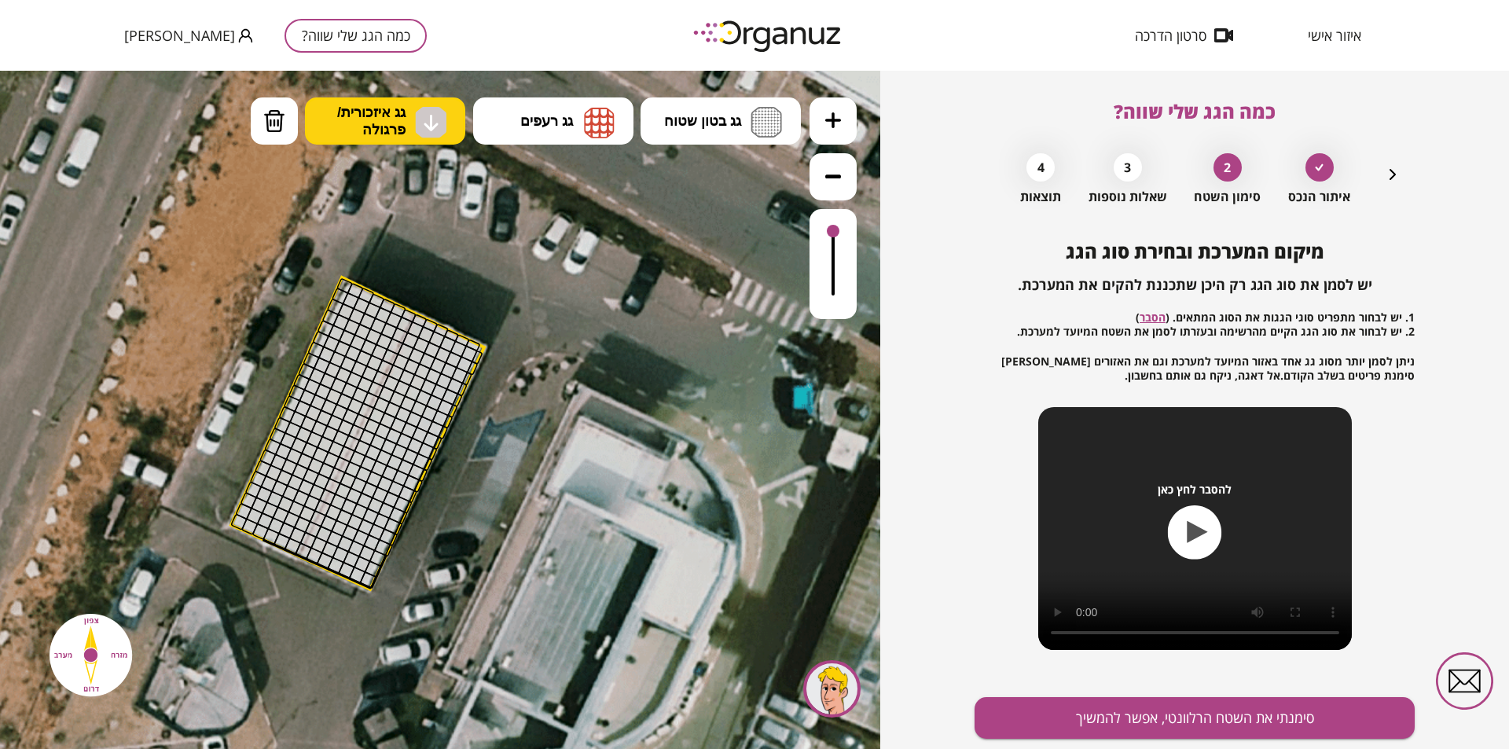
click at [407, 118] on button "גג איזכורית/ פרגולה" at bounding box center [385, 120] width 160 height 47
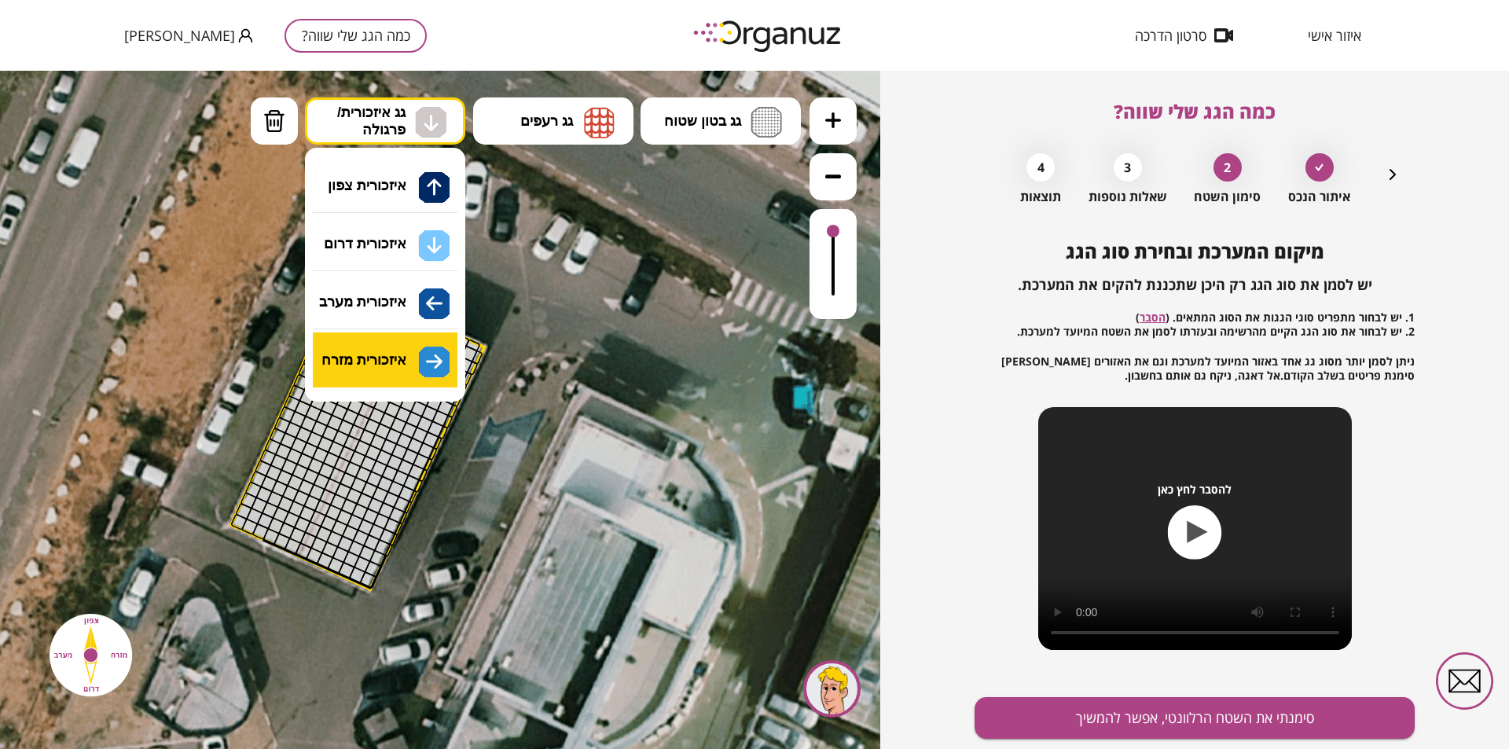
click at [414, 368] on div ".st0 { fill: #FFFFFF; } 0" at bounding box center [440, 410] width 880 height 678
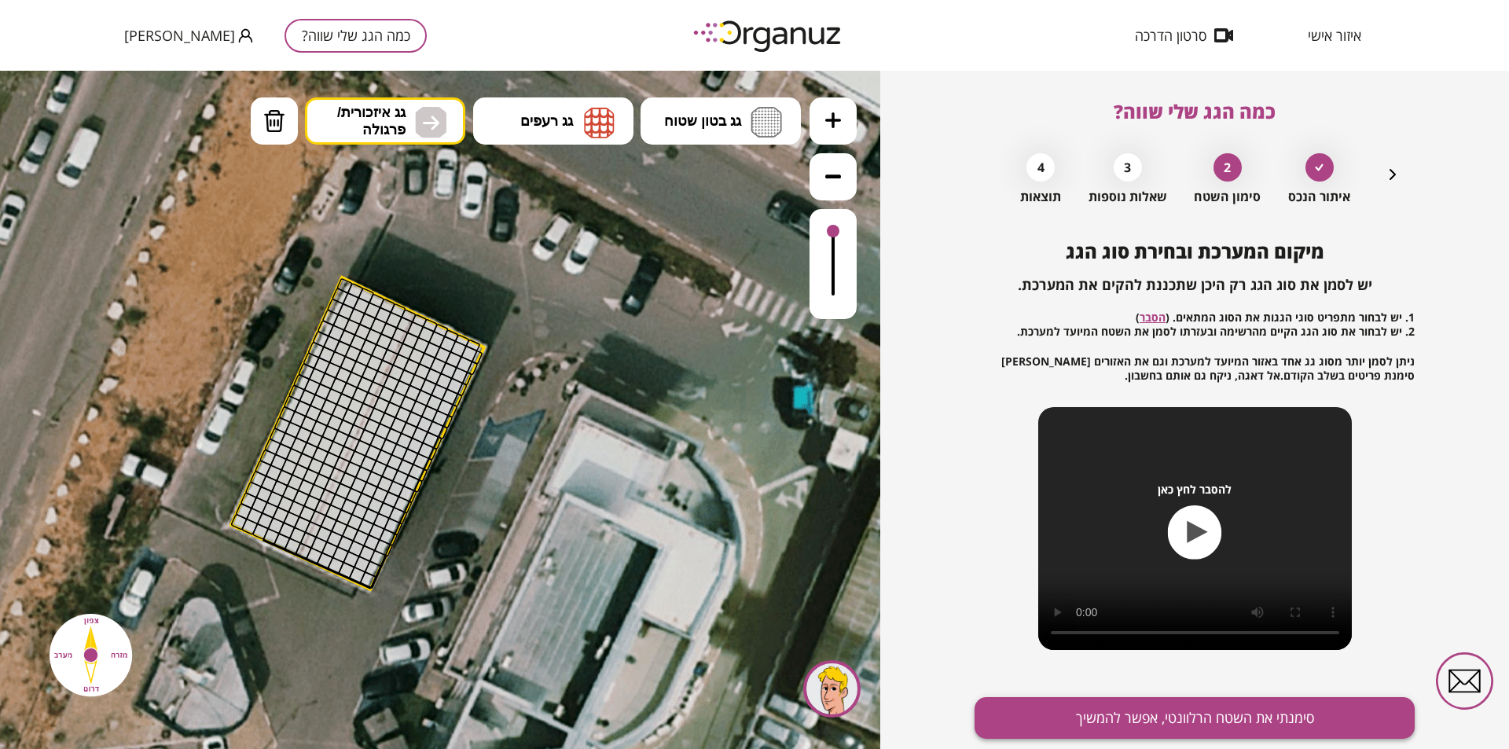
click at [1221, 716] on button "סימנתי את השטח הרלוונטי, אפשר להמשיך" at bounding box center [1195, 718] width 440 height 42
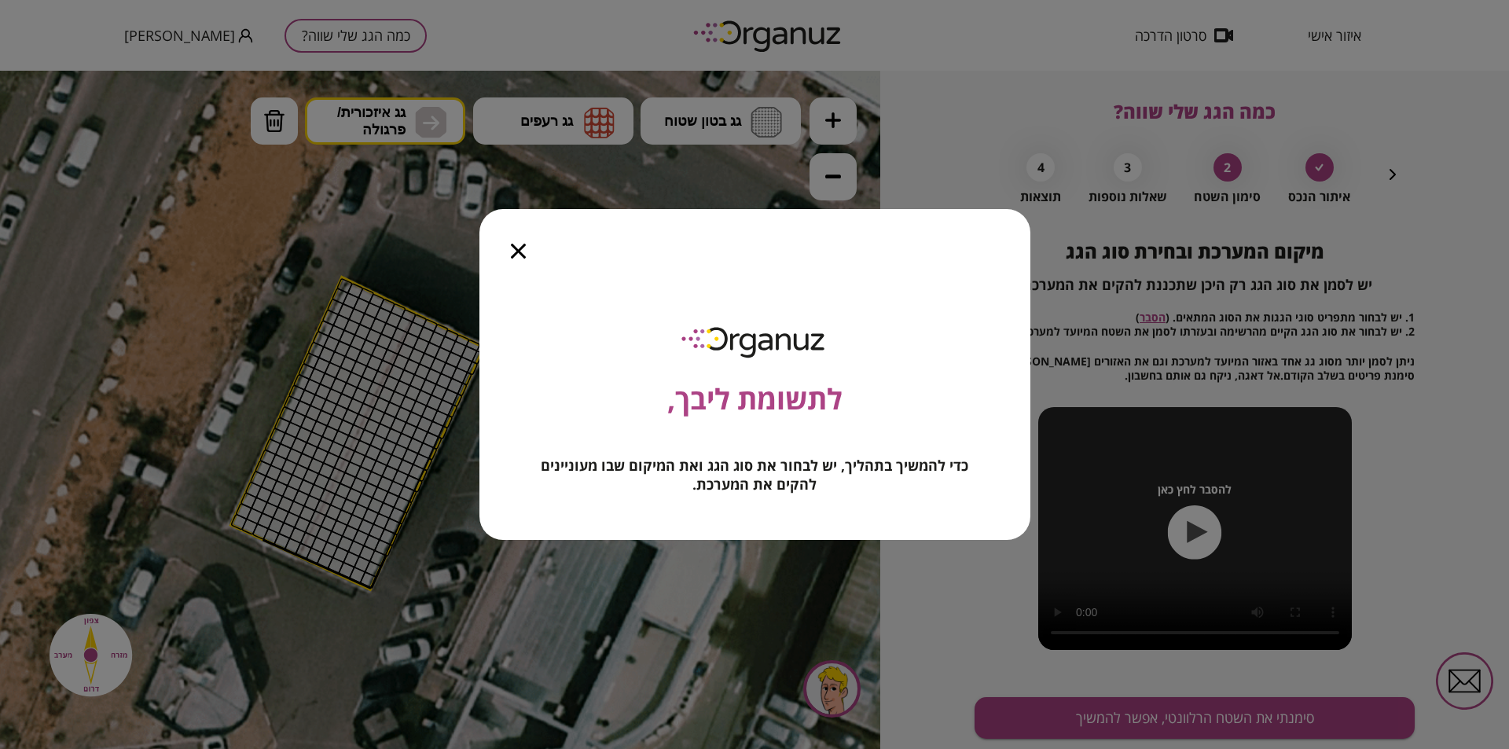
click at [385, 237] on icon "button" at bounding box center [377, 229] width 17 height 15
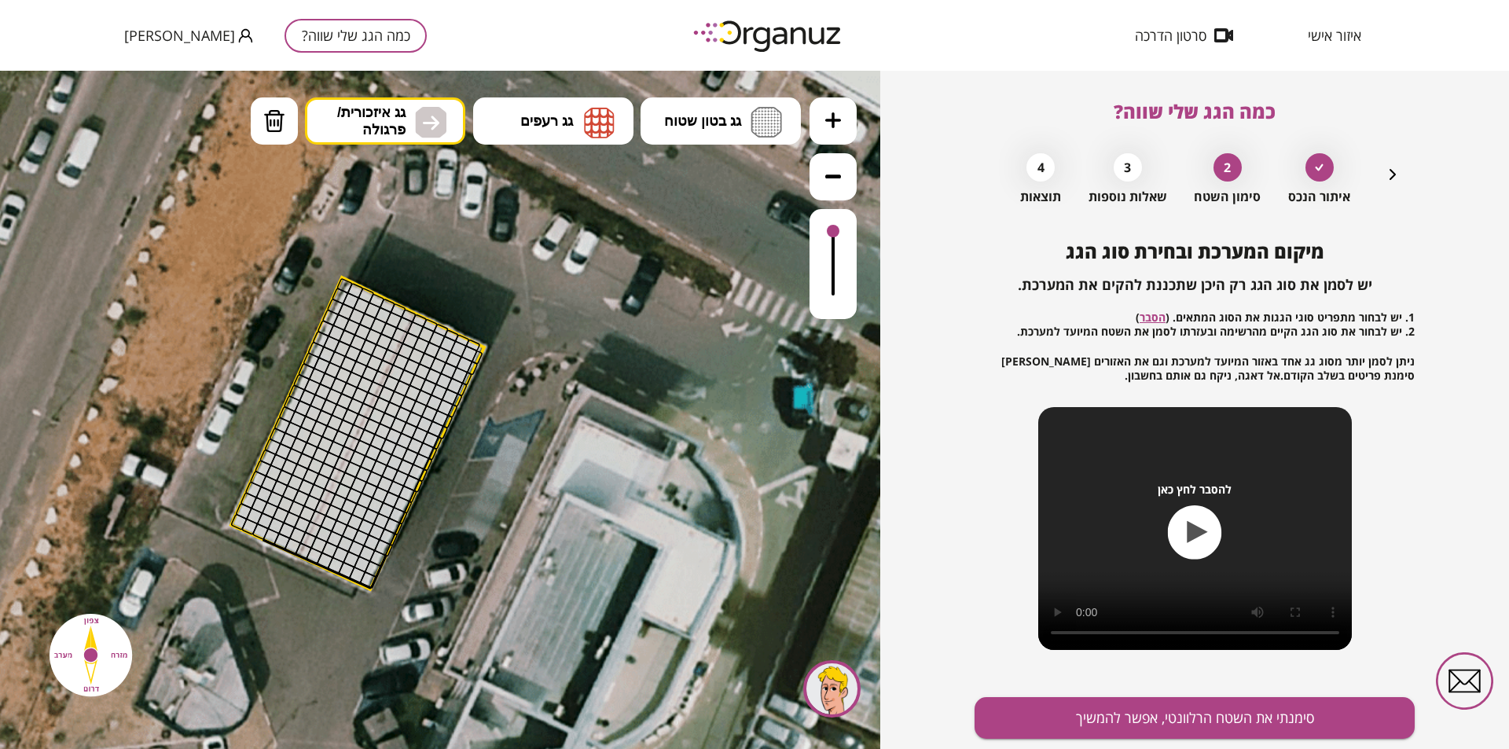
click at [367, 403] on div at bounding box center [370, 399] width 17 height 17
click at [376, 402] on div at bounding box center [381, 405] width 17 height 17
drag, startPoint x: 455, startPoint y: 348, endPoint x: 241, endPoint y: 520, distance: 274.5
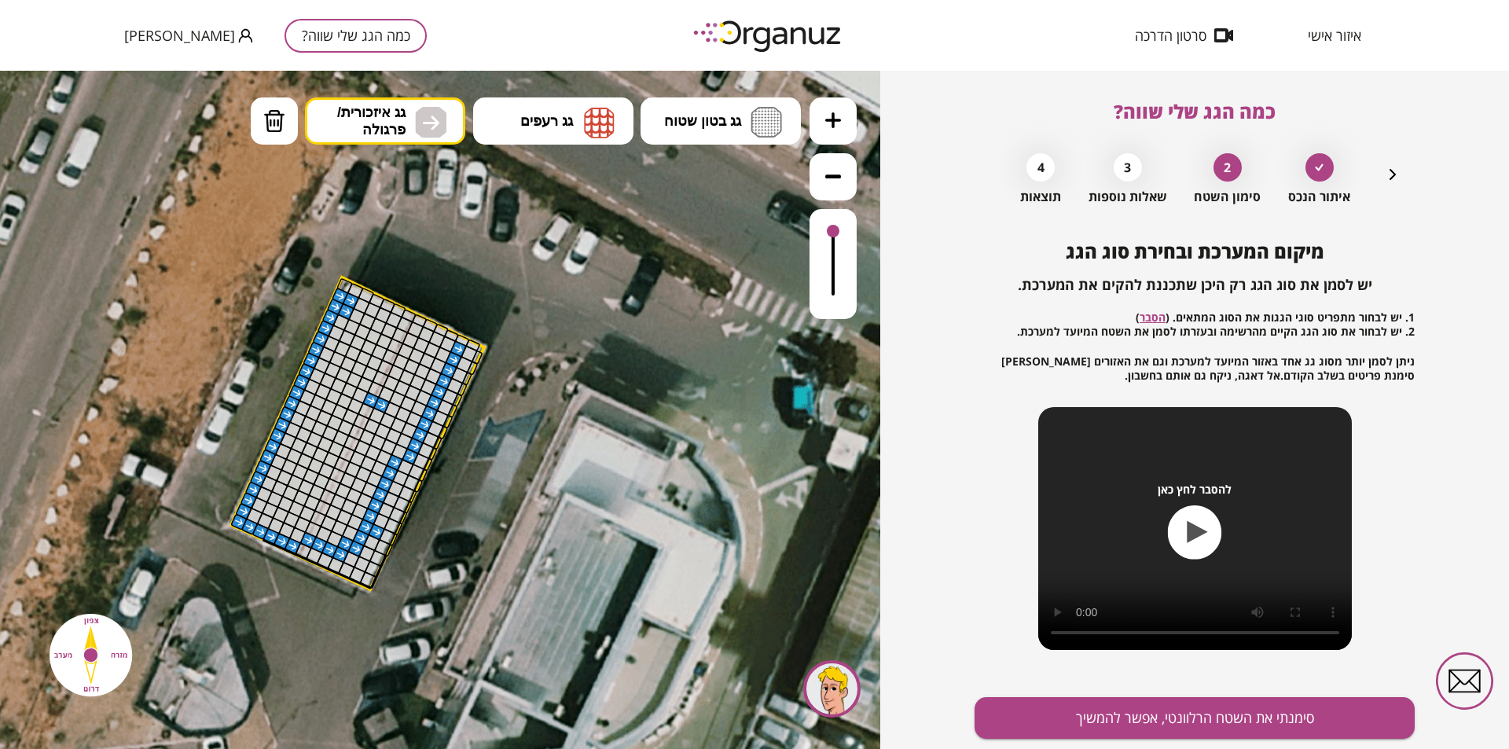
drag, startPoint x: 243, startPoint y: 516, endPoint x: 344, endPoint y: 292, distance: 245.9
click at [251, 123] on button "מחיקה" at bounding box center [274, 120] width 47 height 47
click at [269, 123] on img at bounding box center [274, 121] width 22 height 24
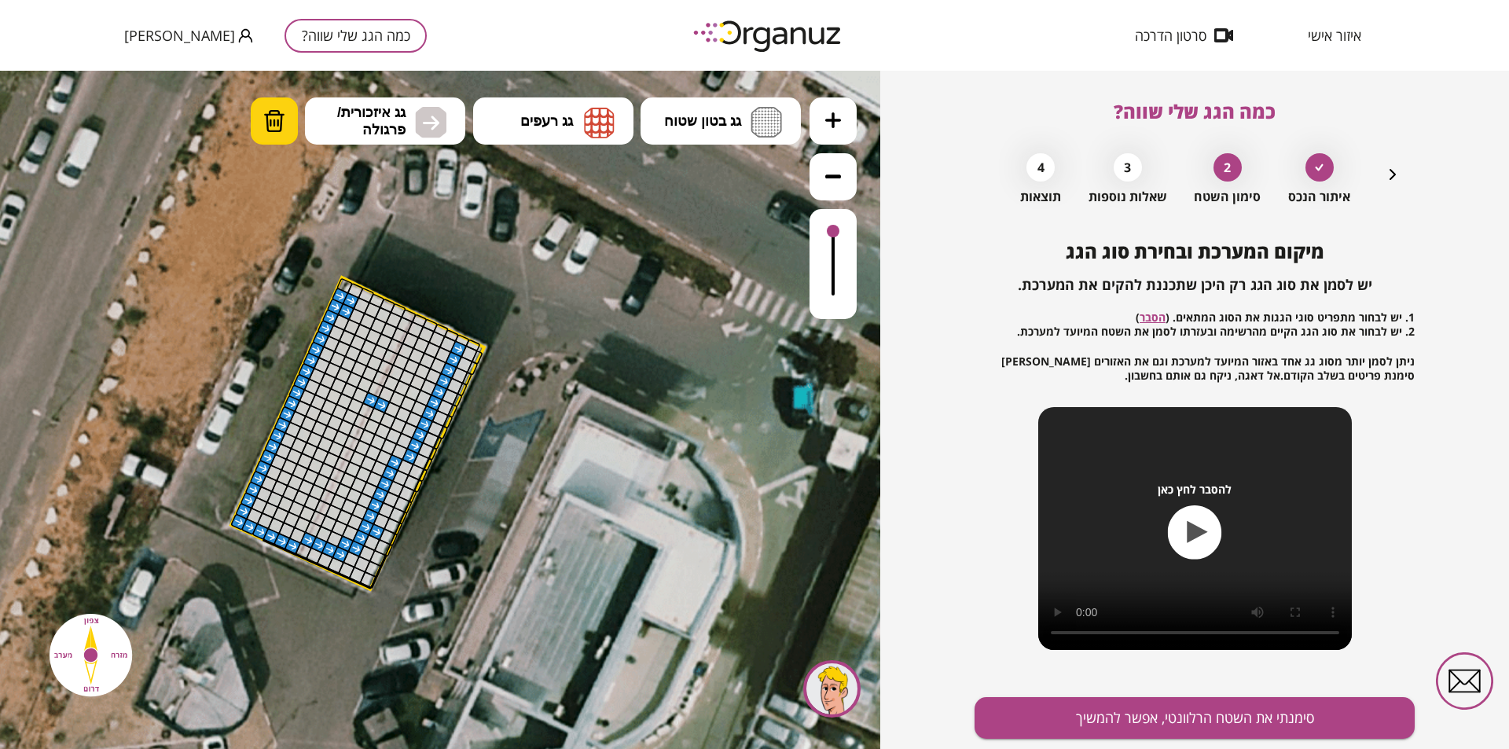
click at [269, 123] on img at bounding box center [274, 121] width 22 height 24
drag, startPoint x: 338, startPoint y: 298, endPoint x: 305, endPoint y: 400, distance: 107.4
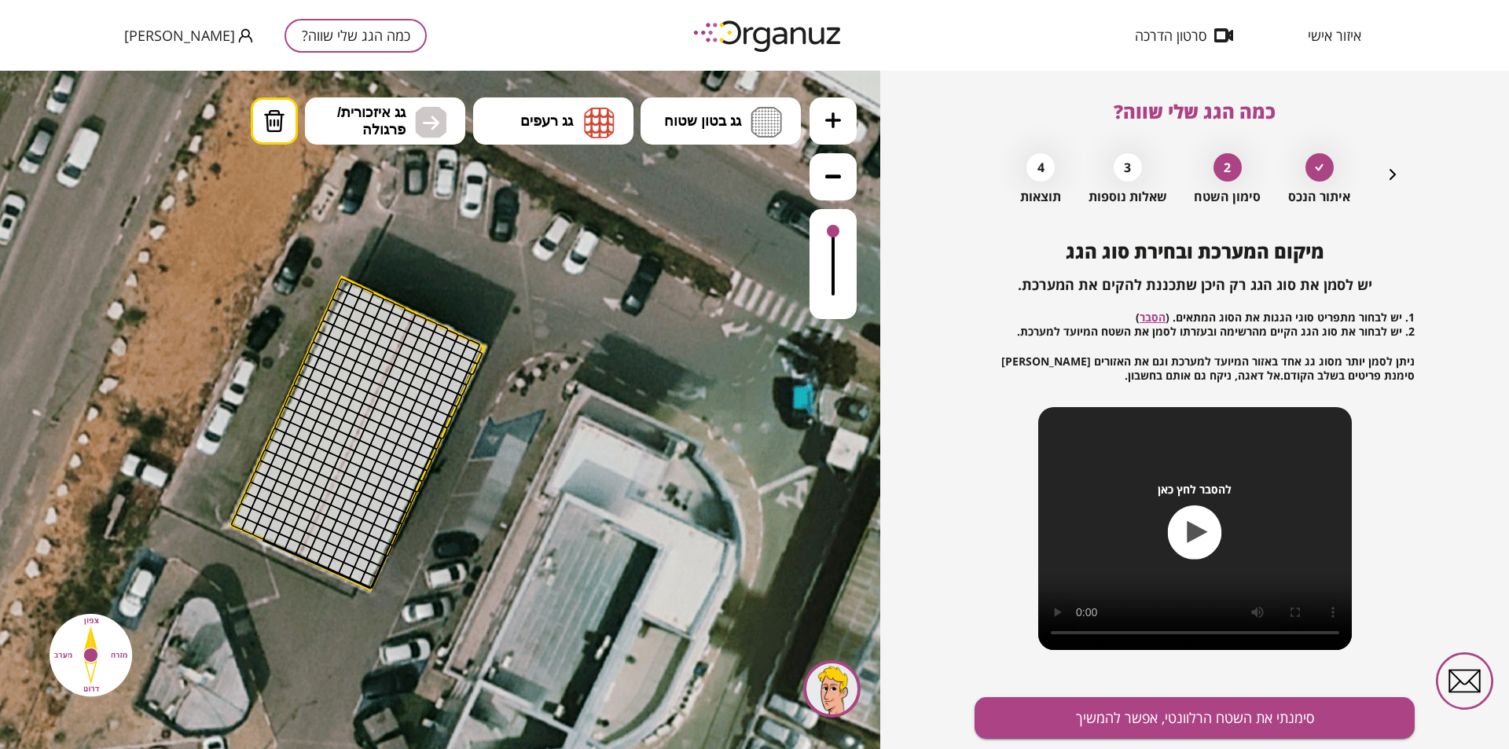
drag, startPoint x: 306, startPoint y: 365, endPoint x: 251, endPoint y: 493, distance: 139.4
click at [393, 126] on span "גג איזכורית/ פרגולה" at bounding box center [371, 121] width 68 height 35
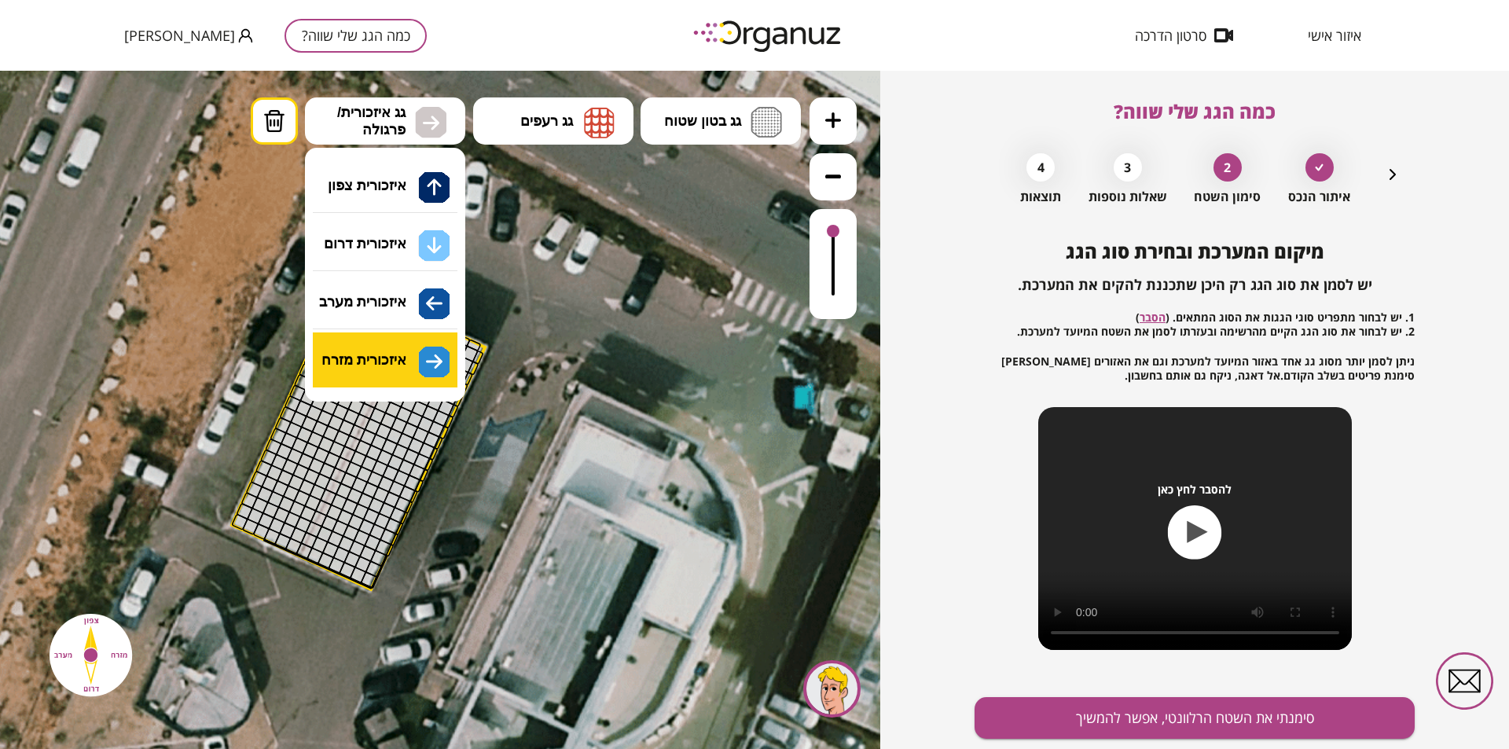
click at [384, 365] on div ".st0 { fill: #FFFFFF; } 0" at bounding box center [440, 410] width 880 height 678
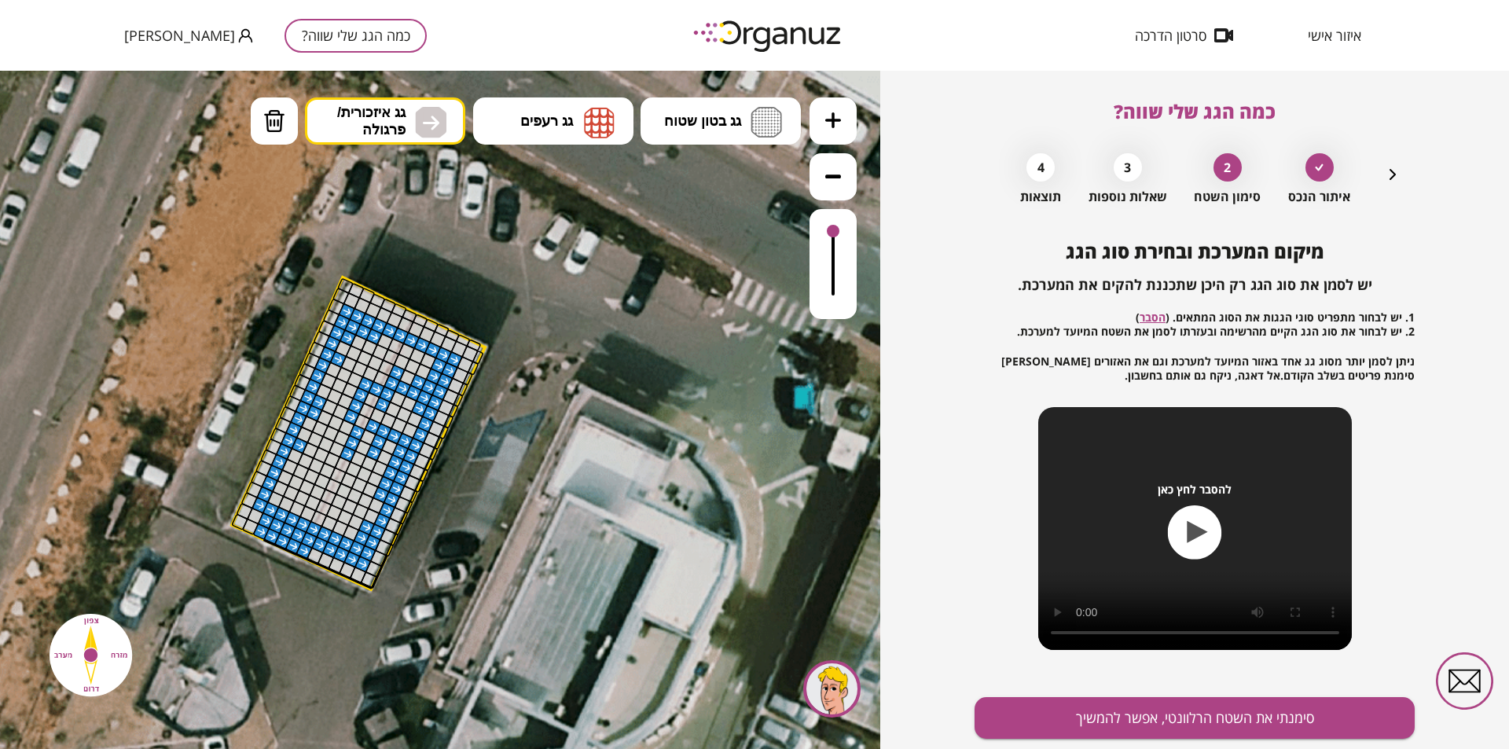
drag, startPoint x: 455, startPoint y: 358, endPoint x: 313, endPoint y: 533, distance: 225.1
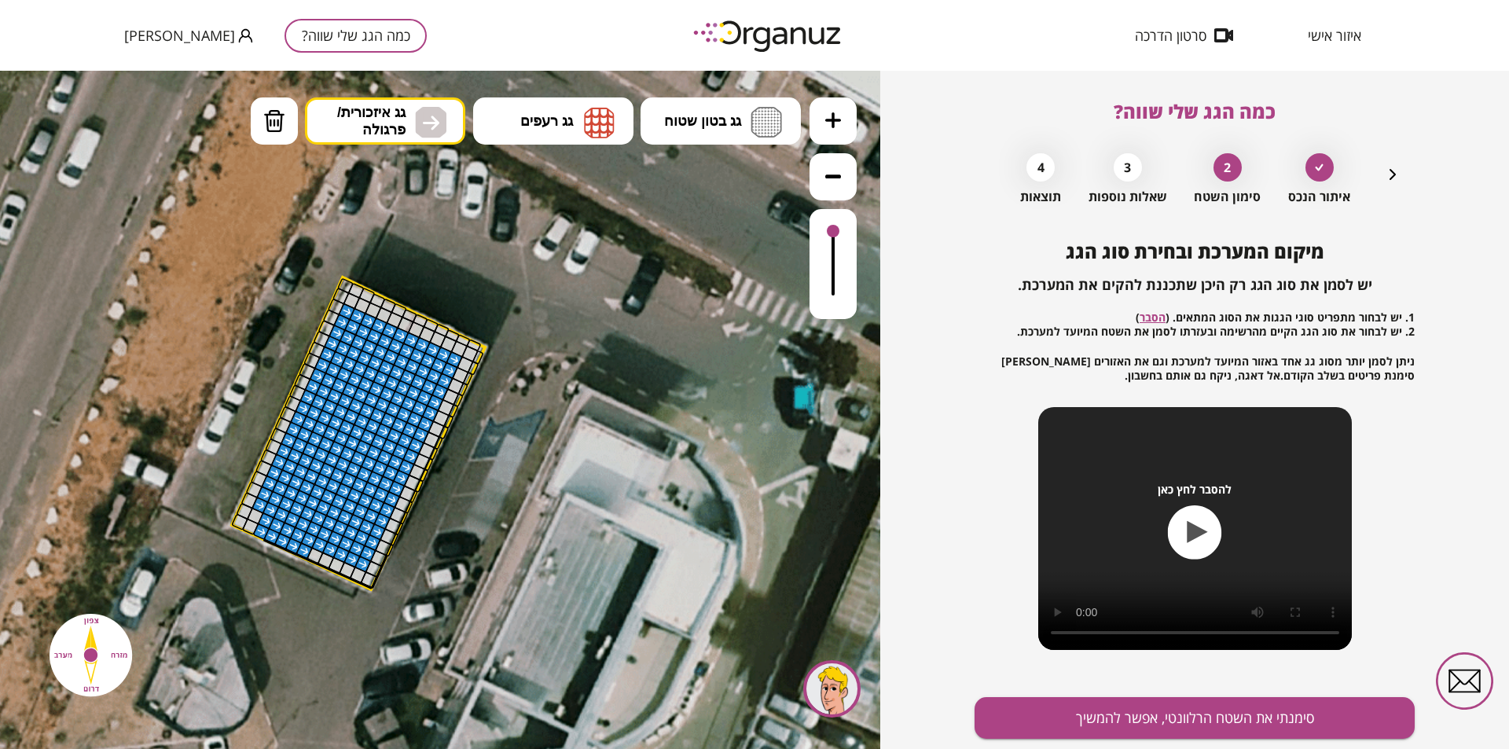
drag, startPoint x: 347, startPoint y: 535, endPoint x: 293, endPoint y: 499, distance: 64.5
click at [1226, 714] on button "סימנתי את השטח הרלוונטי, אפשר להמשיך" at bounding box center [1195, 718] width 440 height 42
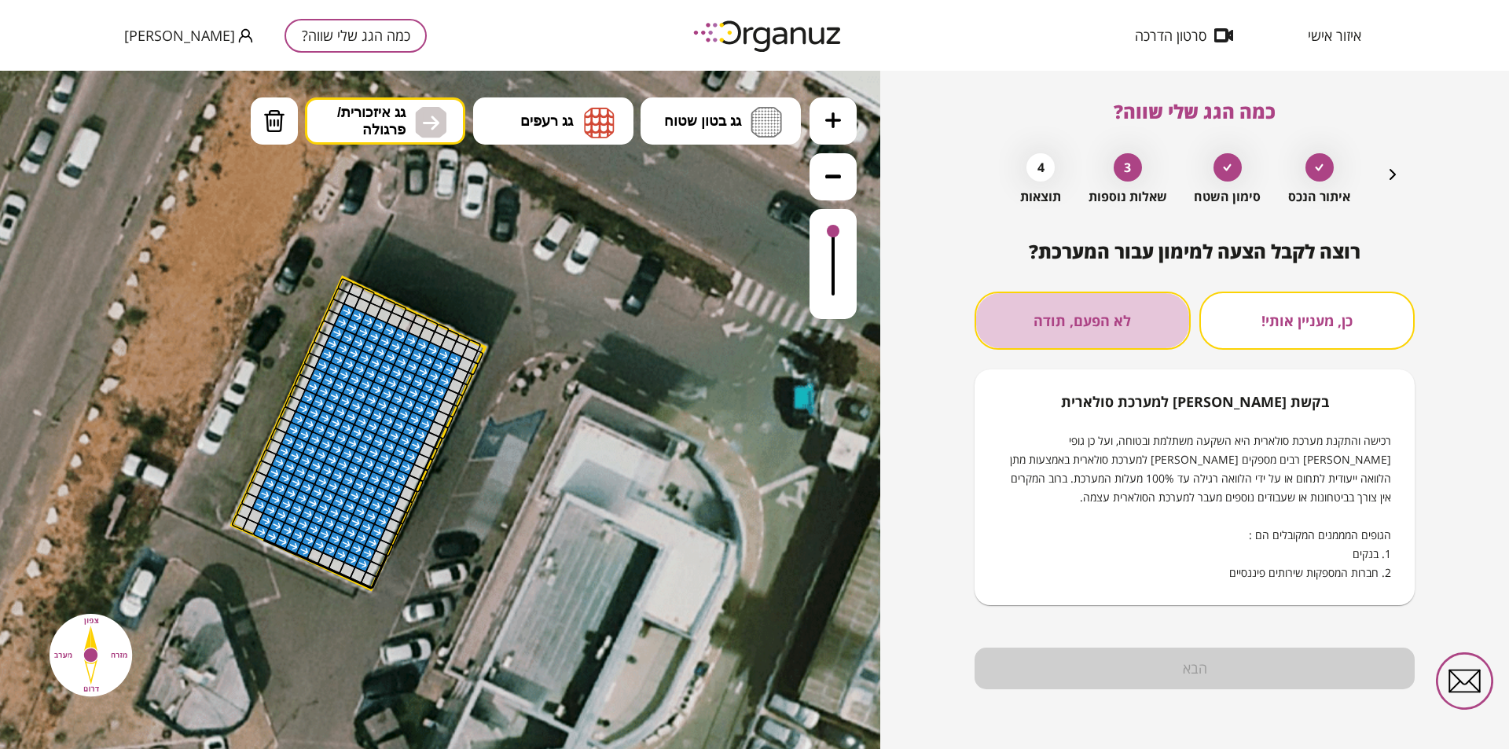
click at [1115, 332] on button "לא הפעם, תודה" at bounding box center [1083, 321] width 216 height 58
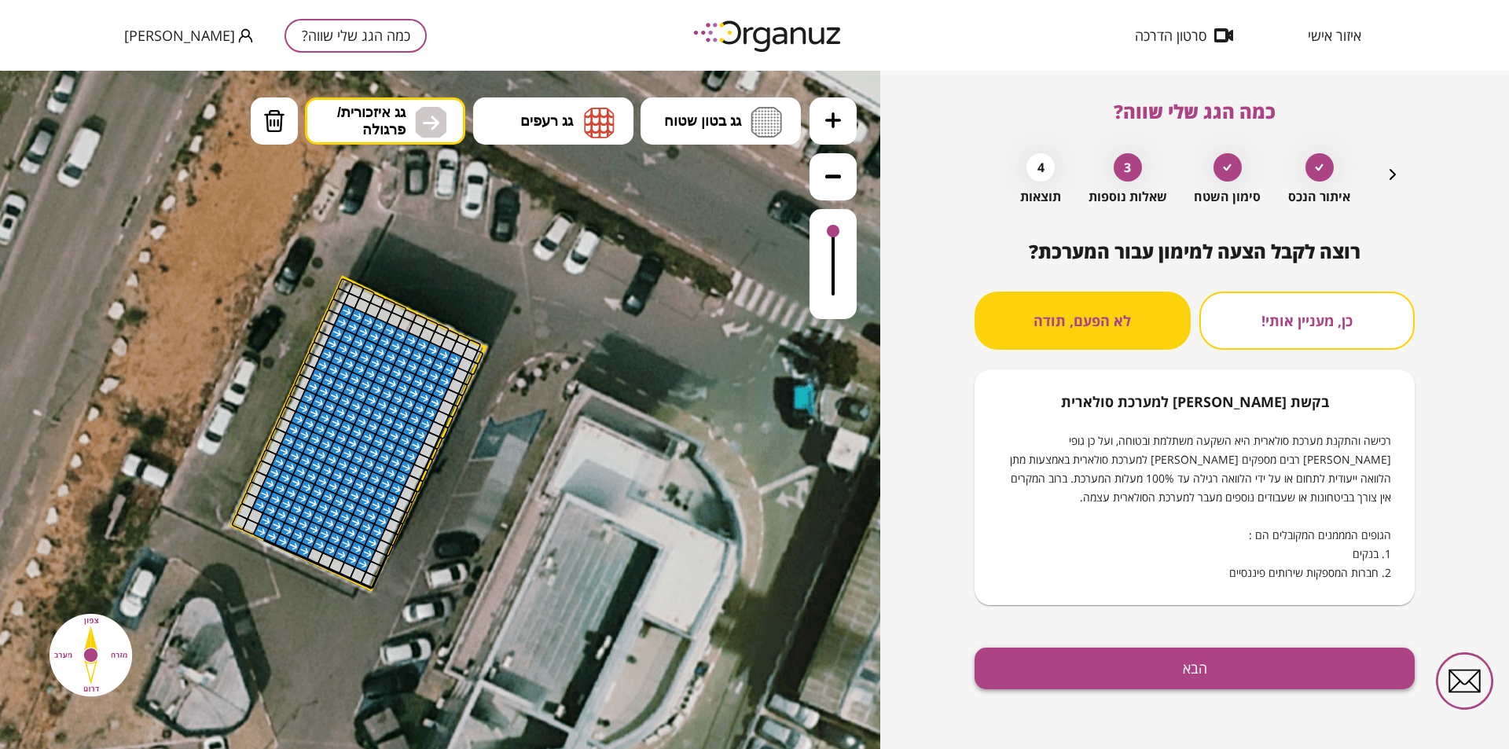
click at [1235, 675] on button "הבא" at bounding box center [1195, 669] width 440 height 42
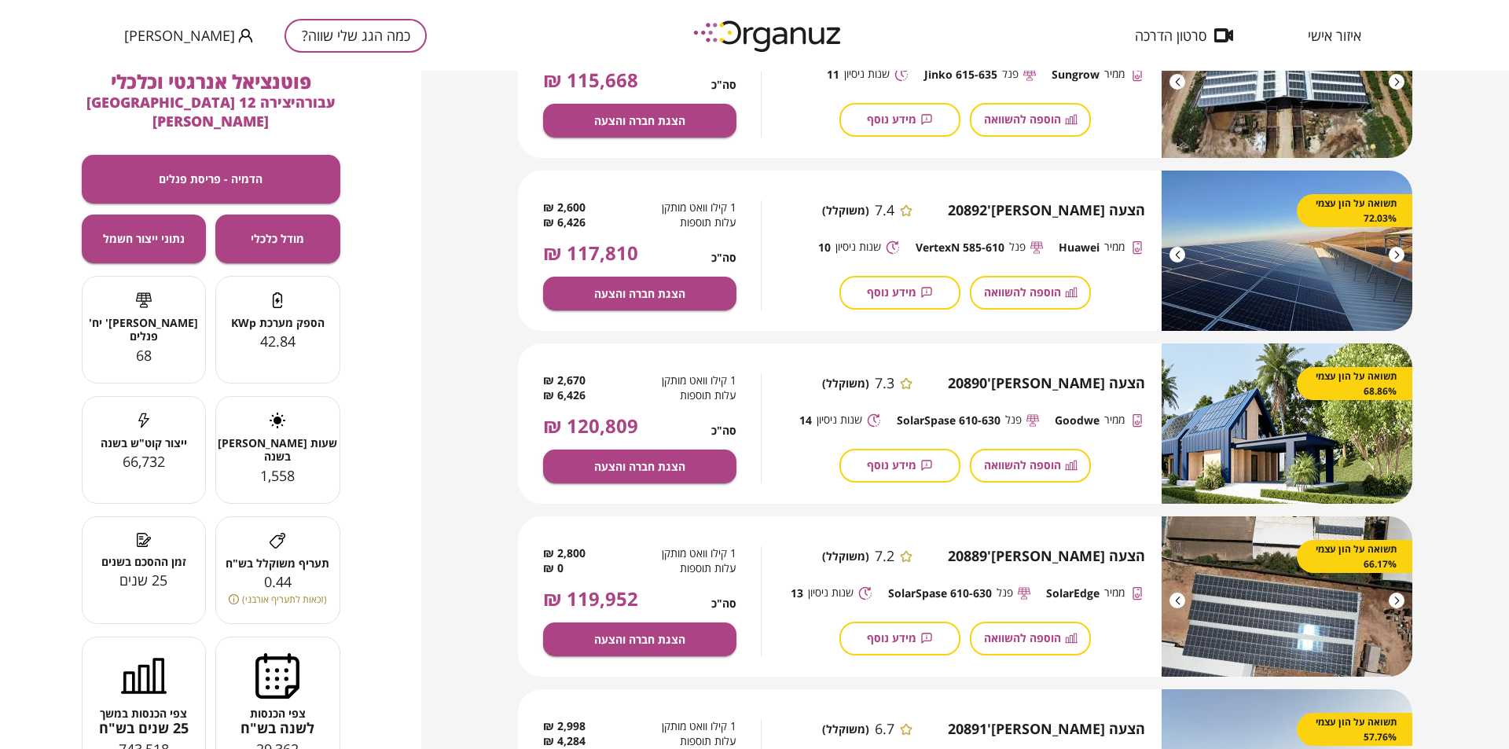
scroll to position [39, 0]
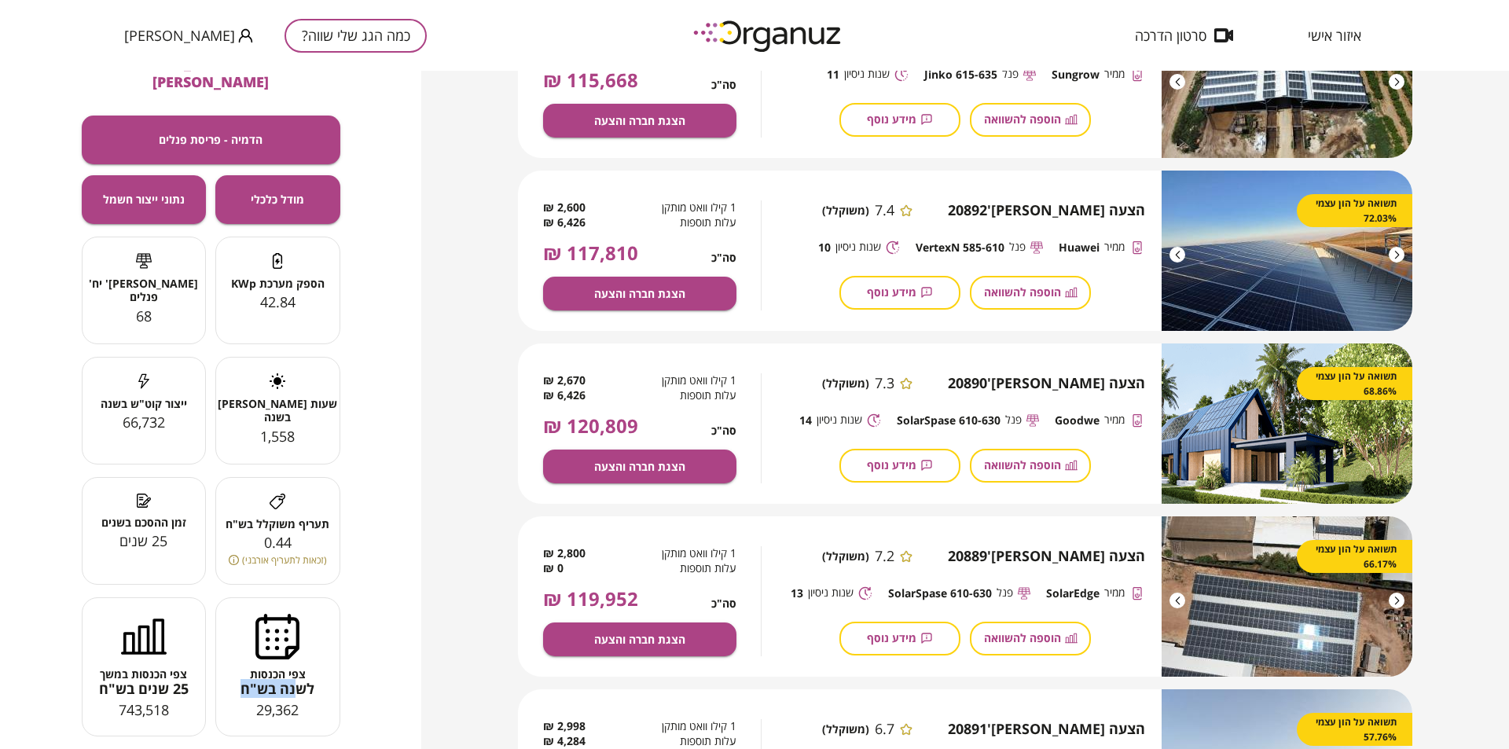
drag, startPoint x: 247, startPoint y: 671, endPoint x: 302, endPoint y: 673, distance: 55.0
click at [302, 681] on span "לשנה בש"ח" at bounding box center [277, 689] width 123 height 17
click at [303, 681] on span "לשנה בש"ח" at bounding box center [277, 689] width 123 height 17
drag, startPoint x: 263, startPoint y: 696, endPoint x: 299, endPoint y: 699, distance: 35.5
click at [299, 700] on span "29,362" at bounding box center [277, 709] width 42 height 19
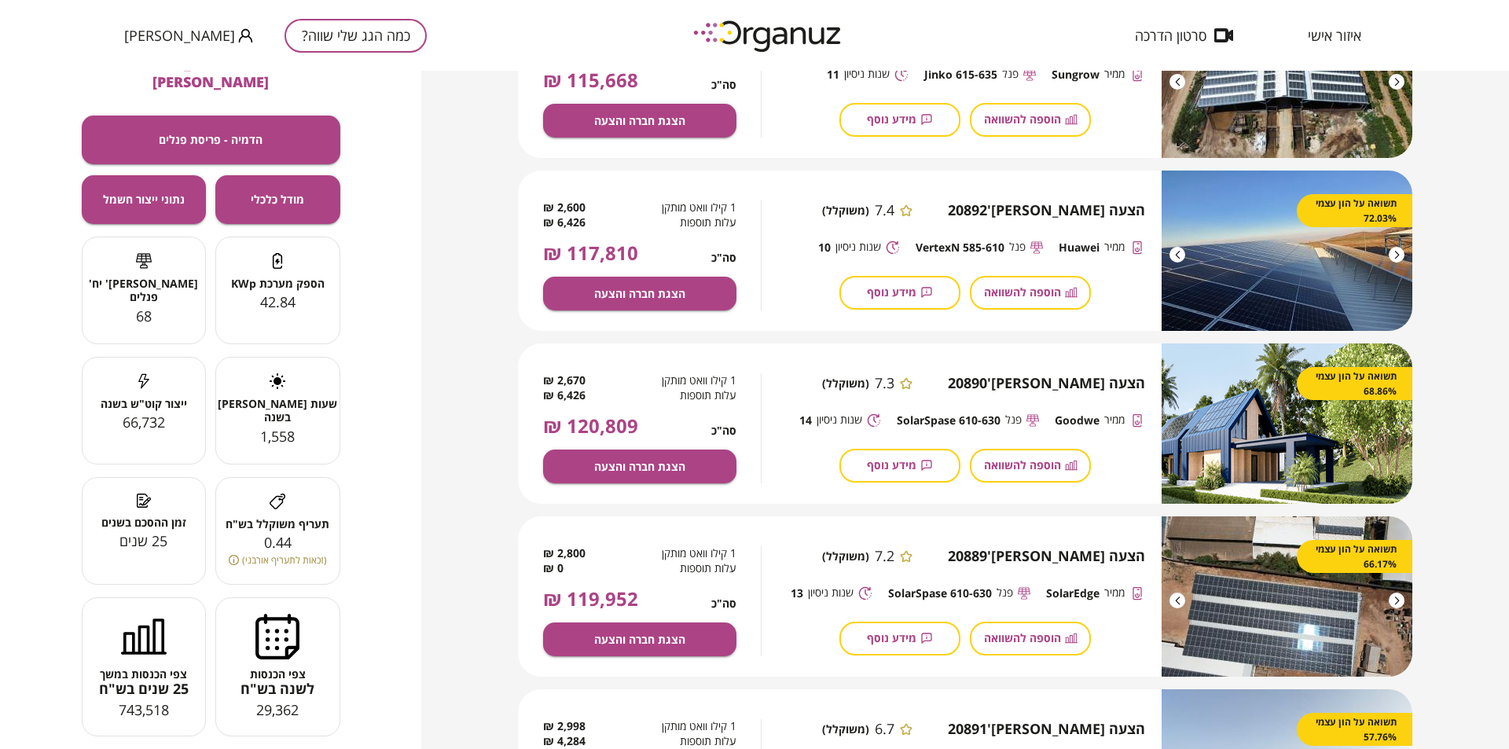
click at [299, 700] on span "29,362" at bounding box center [277, 709] width 42 height 19
drag, startPoint x: 126, startPoint y: 692, endPoint x: 159, endPoint y: 692, distance: 33.0
click at [159, 700] on span "743,518" at bounding box center [144, 709] width 50 height 19
click at [160, 700] on span "743,518" at bounding box center [144, 709] width 50 height 19
click at [163, 700] on span "743,518" at bounding box center [144, 709] width 50 height 19
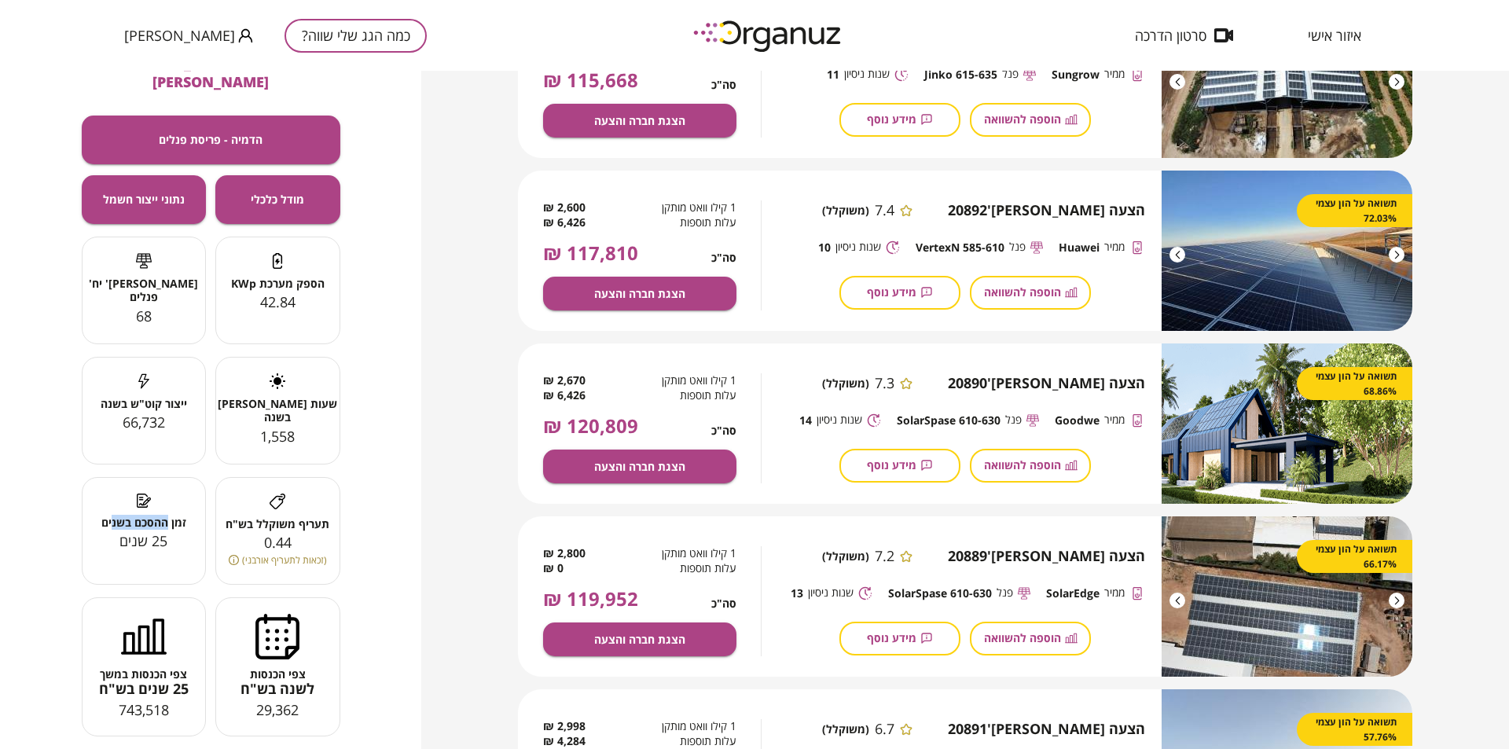
drag, startPoint x: 115, startPoint y: 502, endPoint x: 169, endPoint y: 499, distance: 54.3
click at [168, 516] on span "זמן ההסכם בשנים" at bounding box center [144, 522] width 123 height 13
click at [169, 516] on span "זמן ההסכם בשנים" at bounding box center [144, 522] width 123 height 13
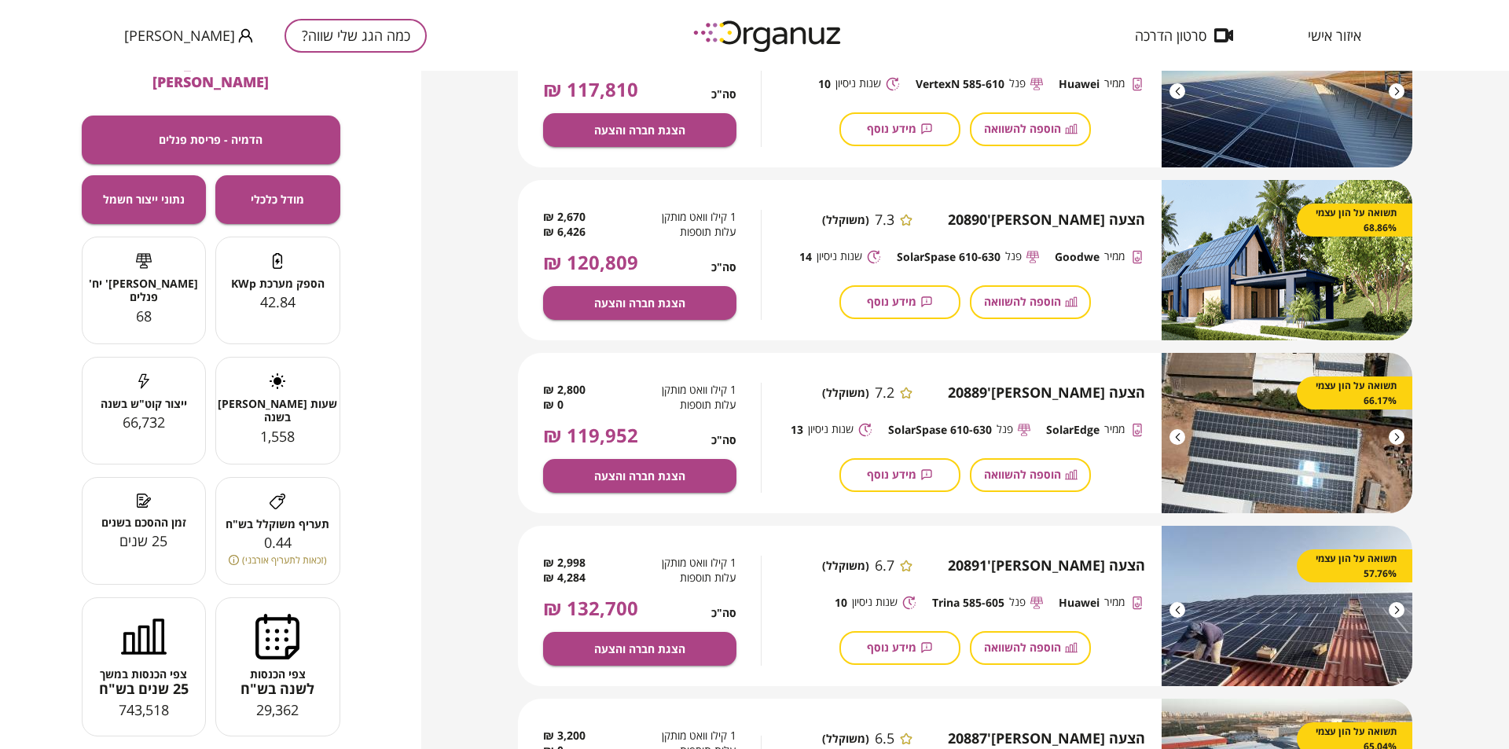
scroll to position [627, 0]
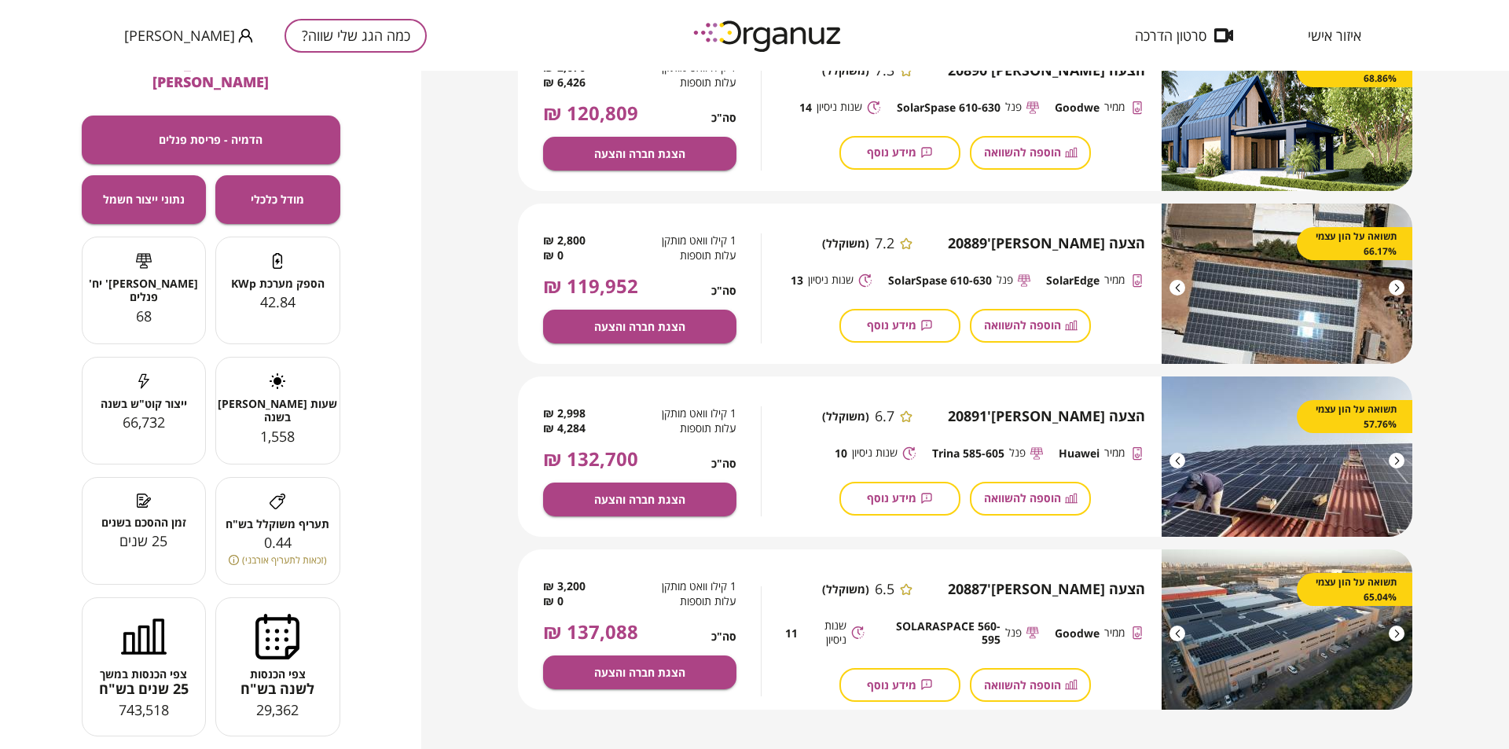
click at [1123, 584] on span "הצעה [PERSON_NAME]' 20887" at bounding box center [1046, 589] width 197 height 17
drag, startPoint x: 1115, startPoint y: 586, endPoint x: 1078, endPoint y: 589, distance: 36.2
click at [1089, 589] on span "הצעה [PERSON_NAME]' 20887" at bounding box center [1046, 589] width 197 height 17
click at [1078, 589] on span "הצעה [PERSON_NAME]' 20887" at bounding box center [1046, 589] width 197 height 17
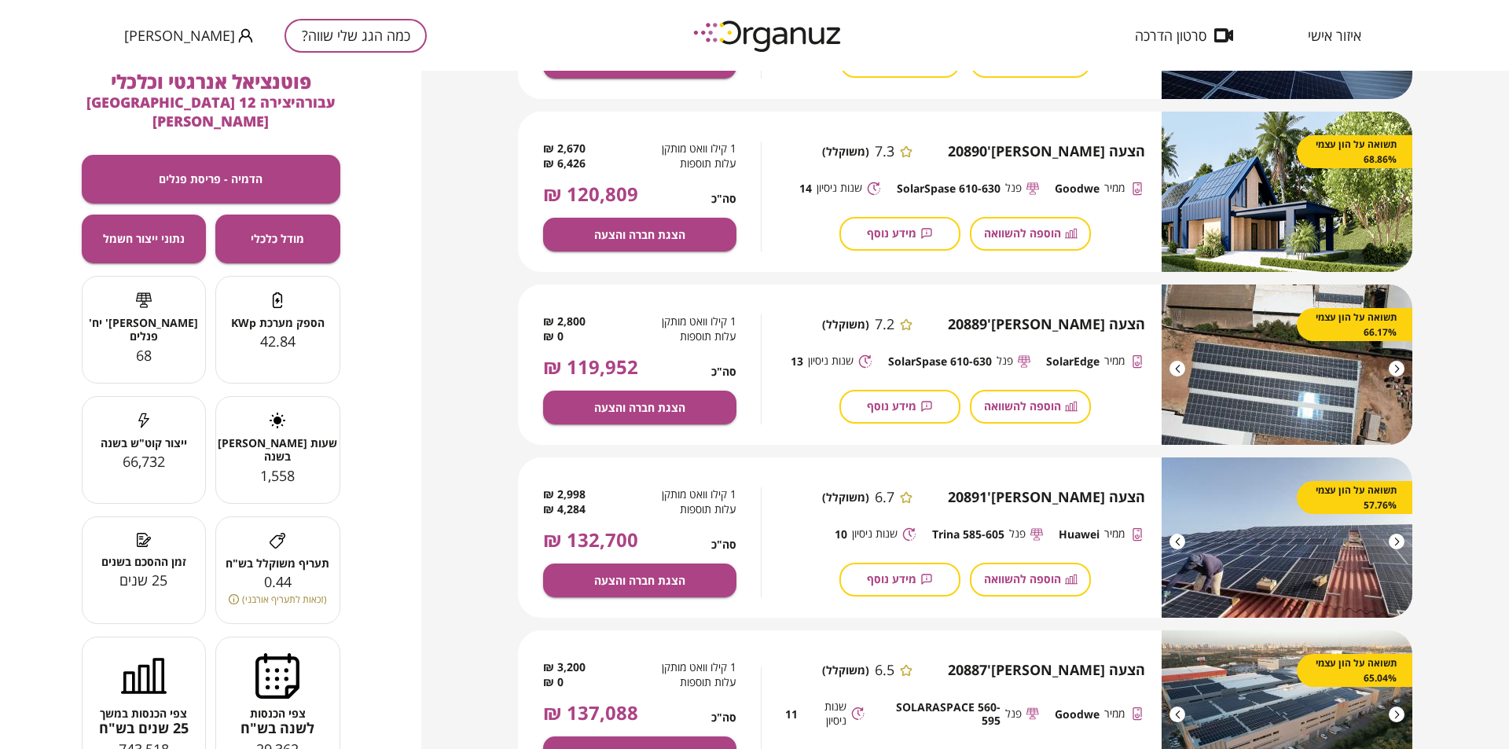
scroll to position [470, 0]
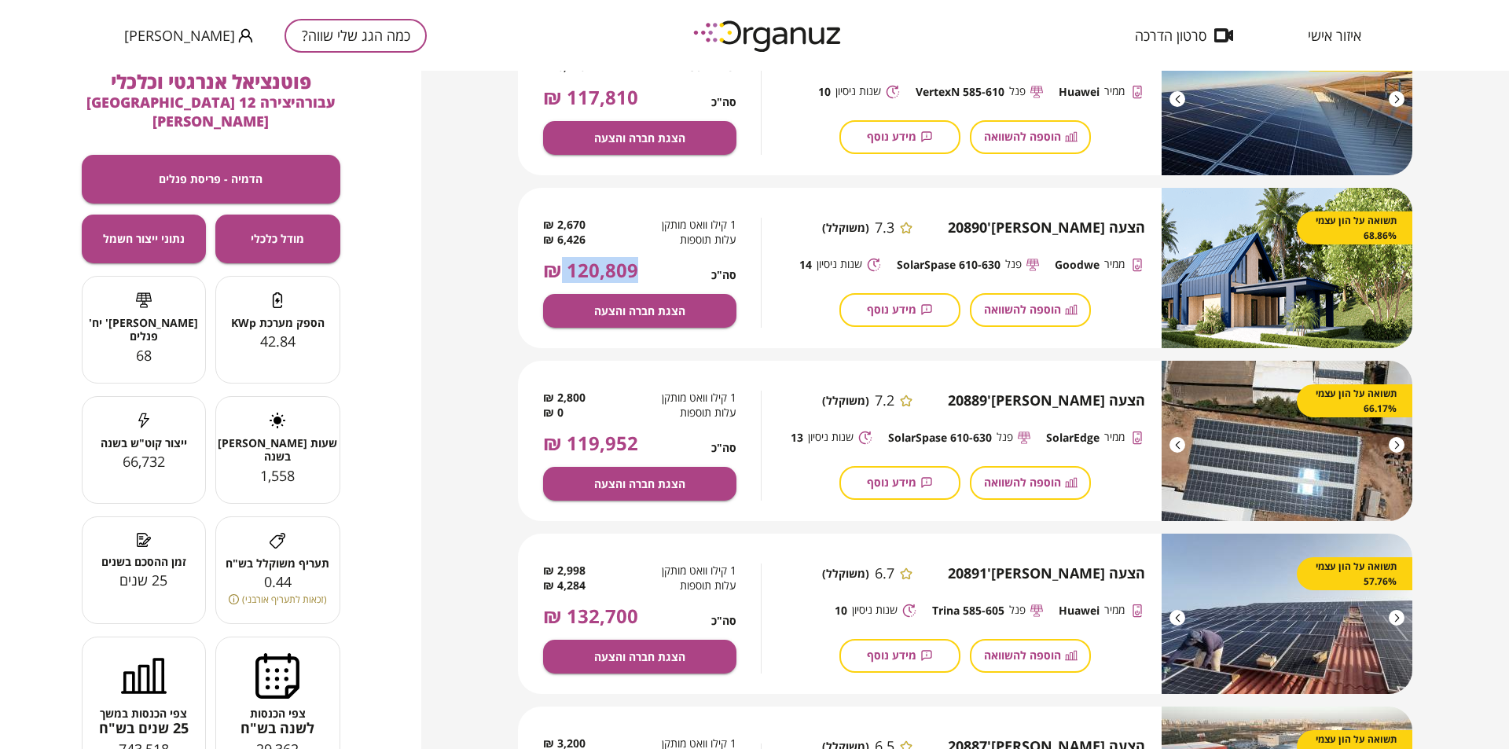
drag, startPoint x: 638, startPoint y: 265, endPoint x: 560, endPoint y: 274, distance: 78.3
click at [560, 274] on div "סה"כ 120,809 ₪" at bounding box center [639, 270] width 193 height 22
click at [560, 274] on span "120,809 ₪" at bounding box center [590, 270] width 95 height 22
drag, startPoint x: 578, startPoint y: 271, endPoint x: 601, endPoint y: 270, distance: 23.6
click at [601, 270] on span "120,809 ₪" at bounding box center [590, 270] width 95 height 22
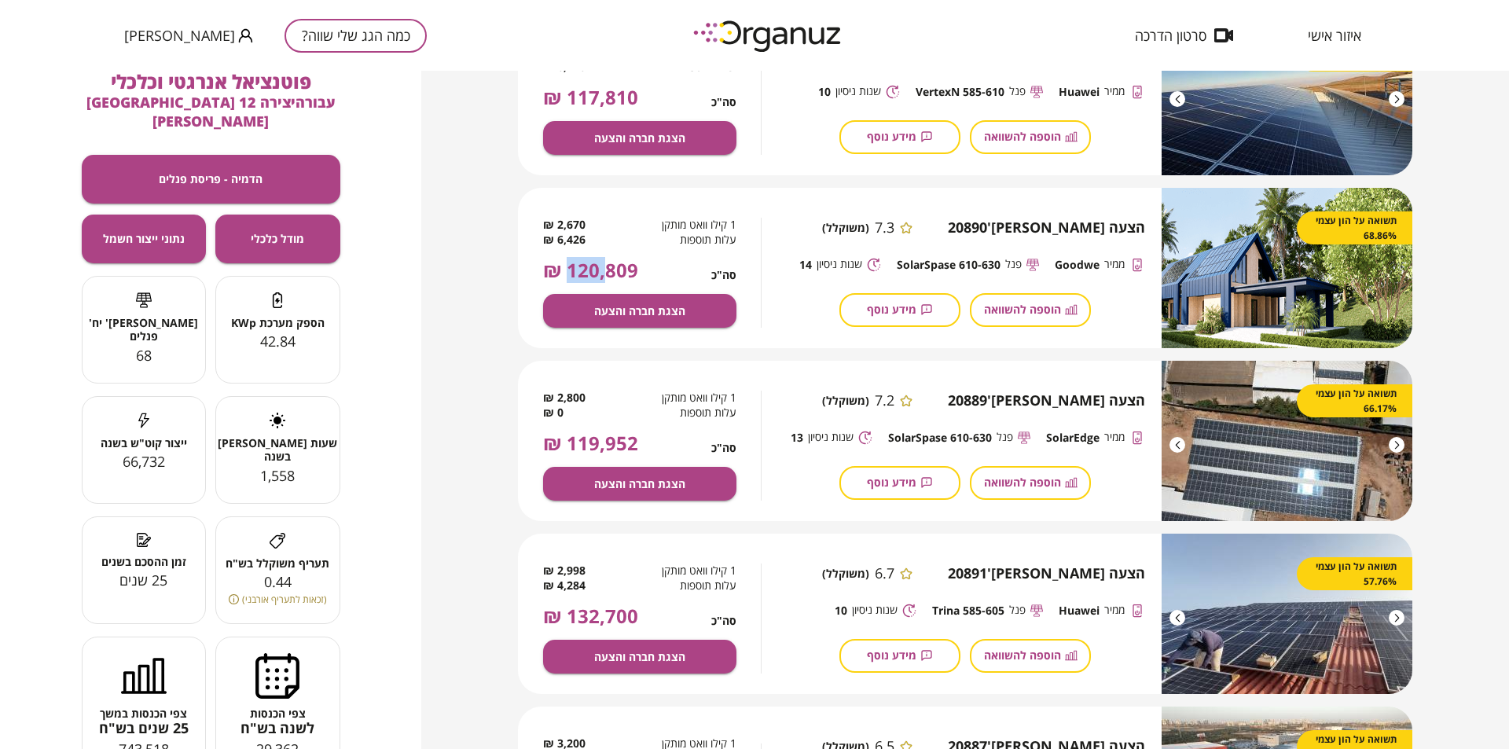
click at [601, 270] on span "120,809 ₪" at bounding box center [590, 270] width 95 height 22
click at [582, 239] on span "6,426 ₪" at bounding box center [564, 240] width 42 height 15
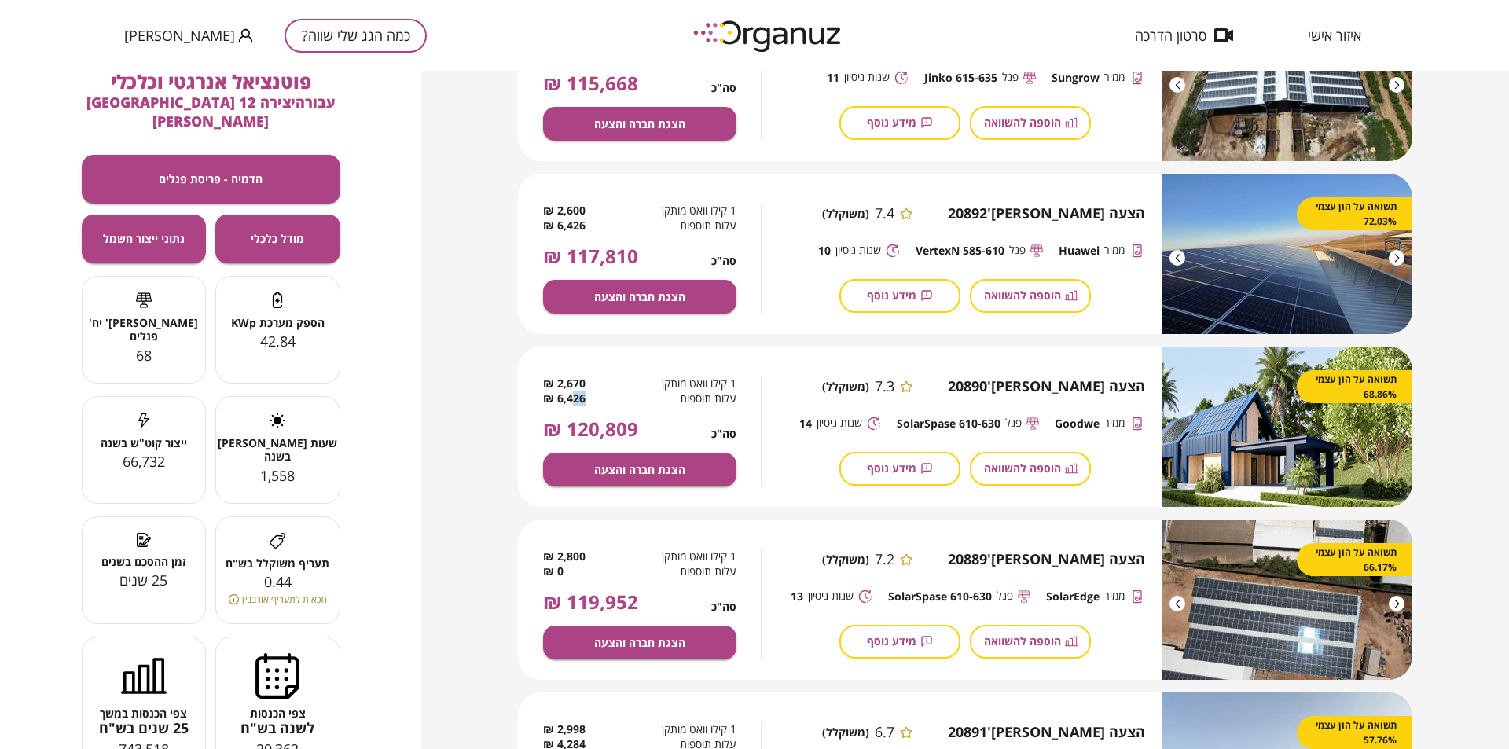
scroll to position [0, 0]
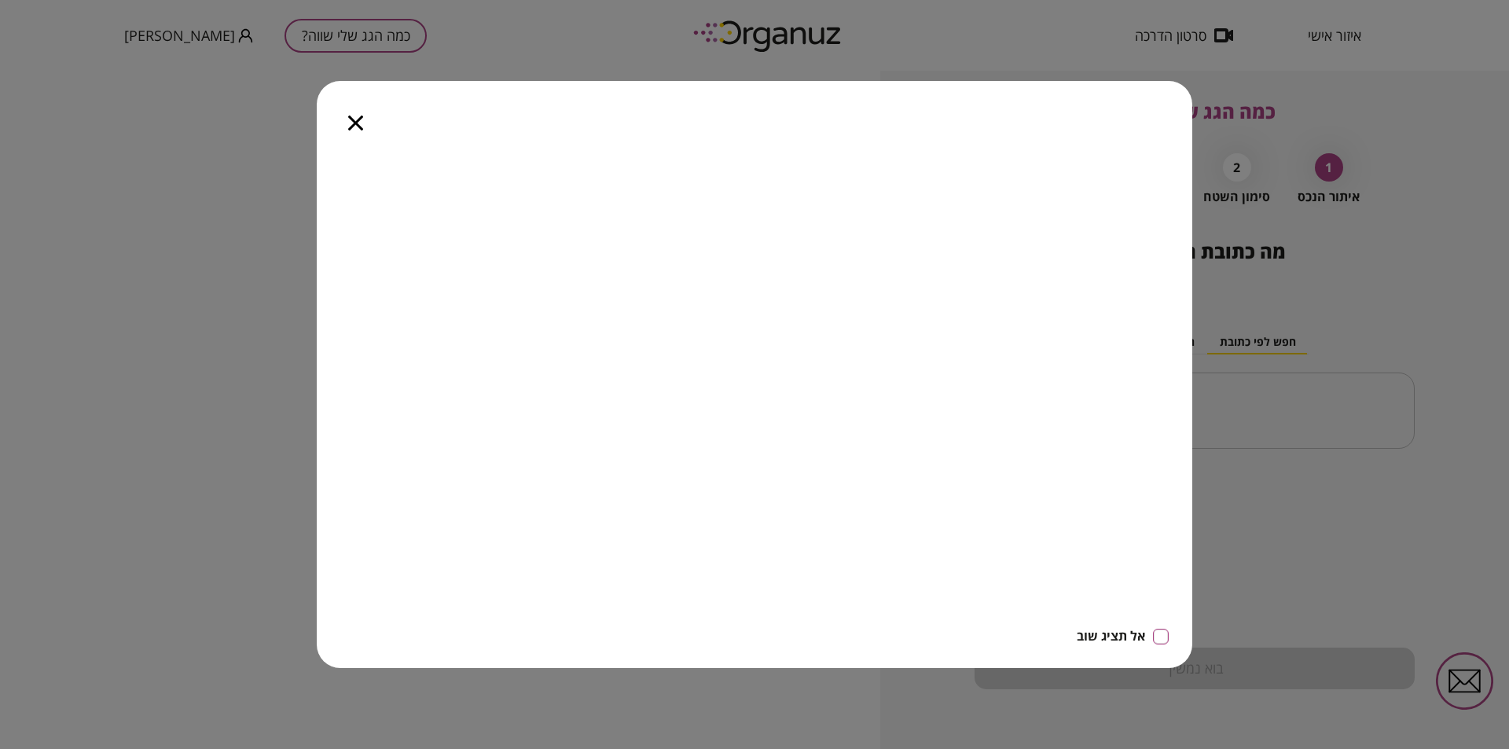
click at [352, 121] on icon "button" at bounding box center [355, 123] width 15 height 15
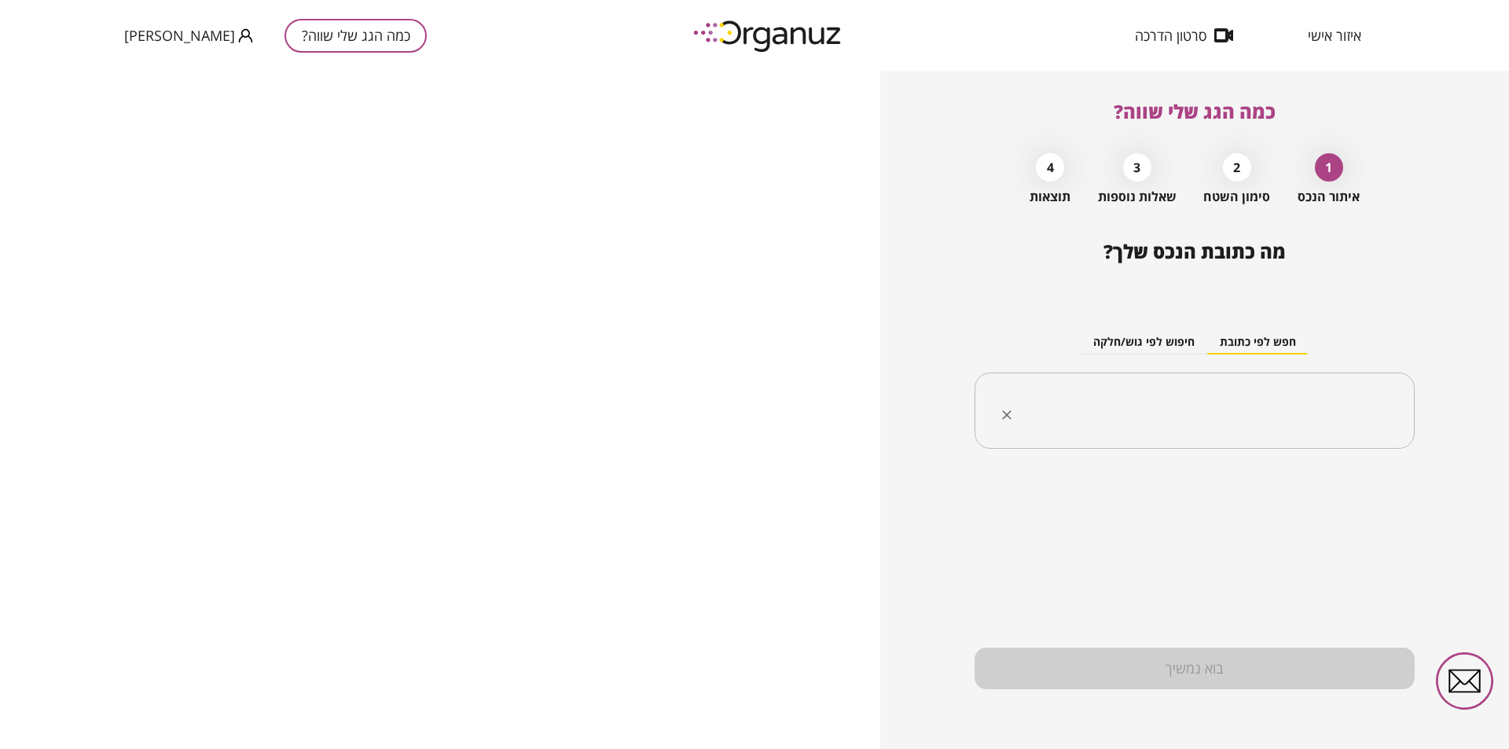
click at [1242, 409] on input "text" at bounding box center [1200, 410] width 391 height 39
type input "*"
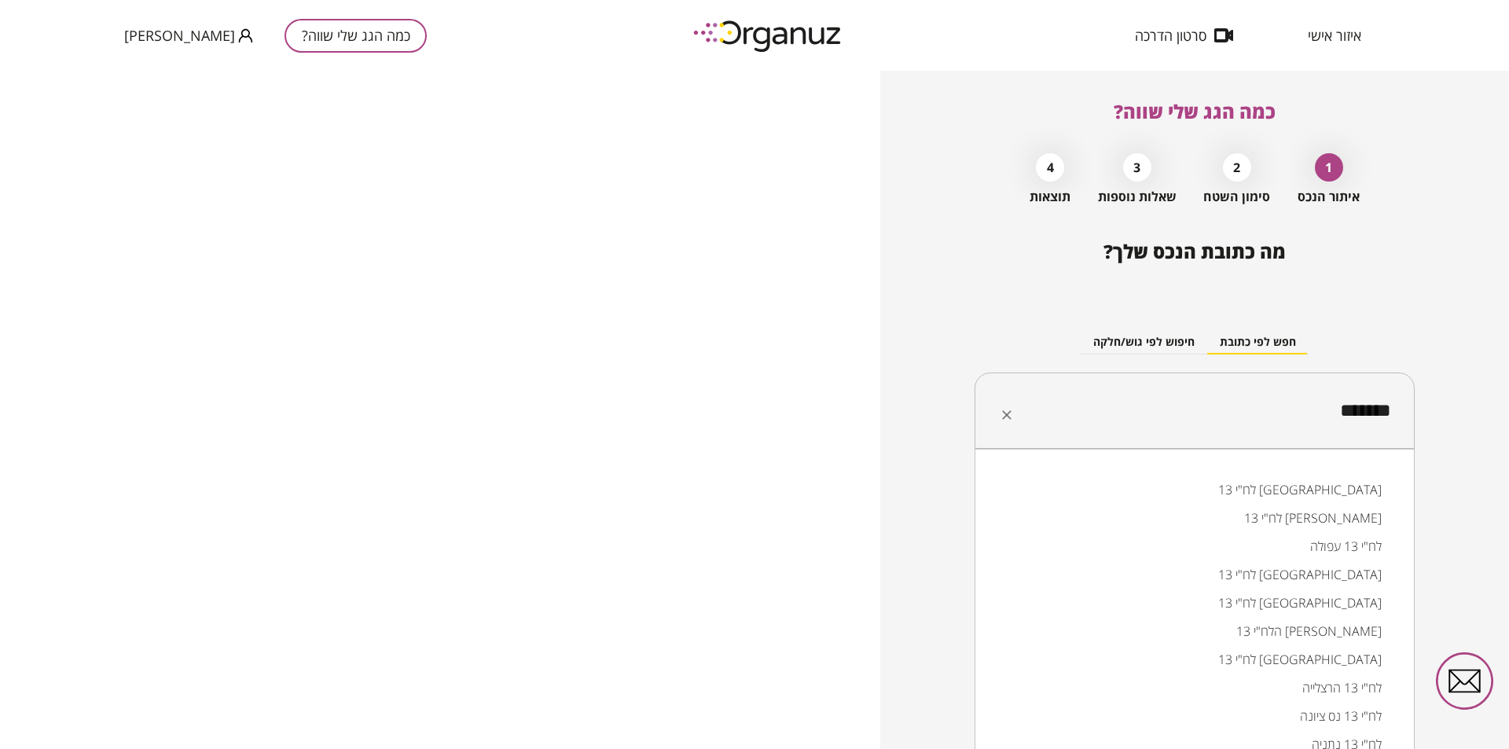
click at [1340, 490] on li "לח"י 13 רמת גן" at bounding box center [1194, 490] width 399 height 28
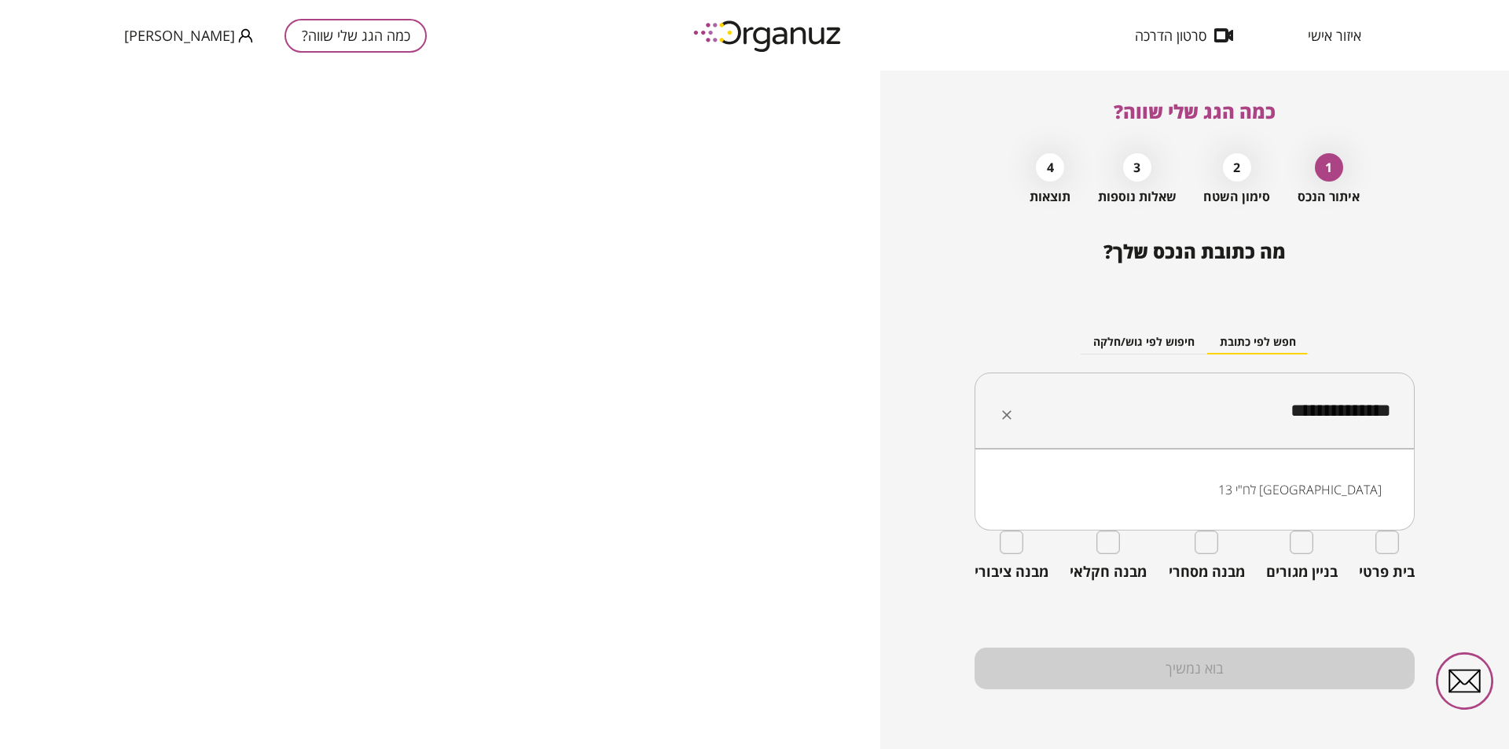
drag, startPoint x: 1269, startPoint y: 421, endPoint x: 1325, endPoint y: 413, distance: 56.4
click at [1325, 413] on input "**********" at bounding box center [1200, 410] width 391 height 39
click at [1311, 491] on li "לח"י 13 בני ברק" at bounding box center [1194, 490] width 399 height 28
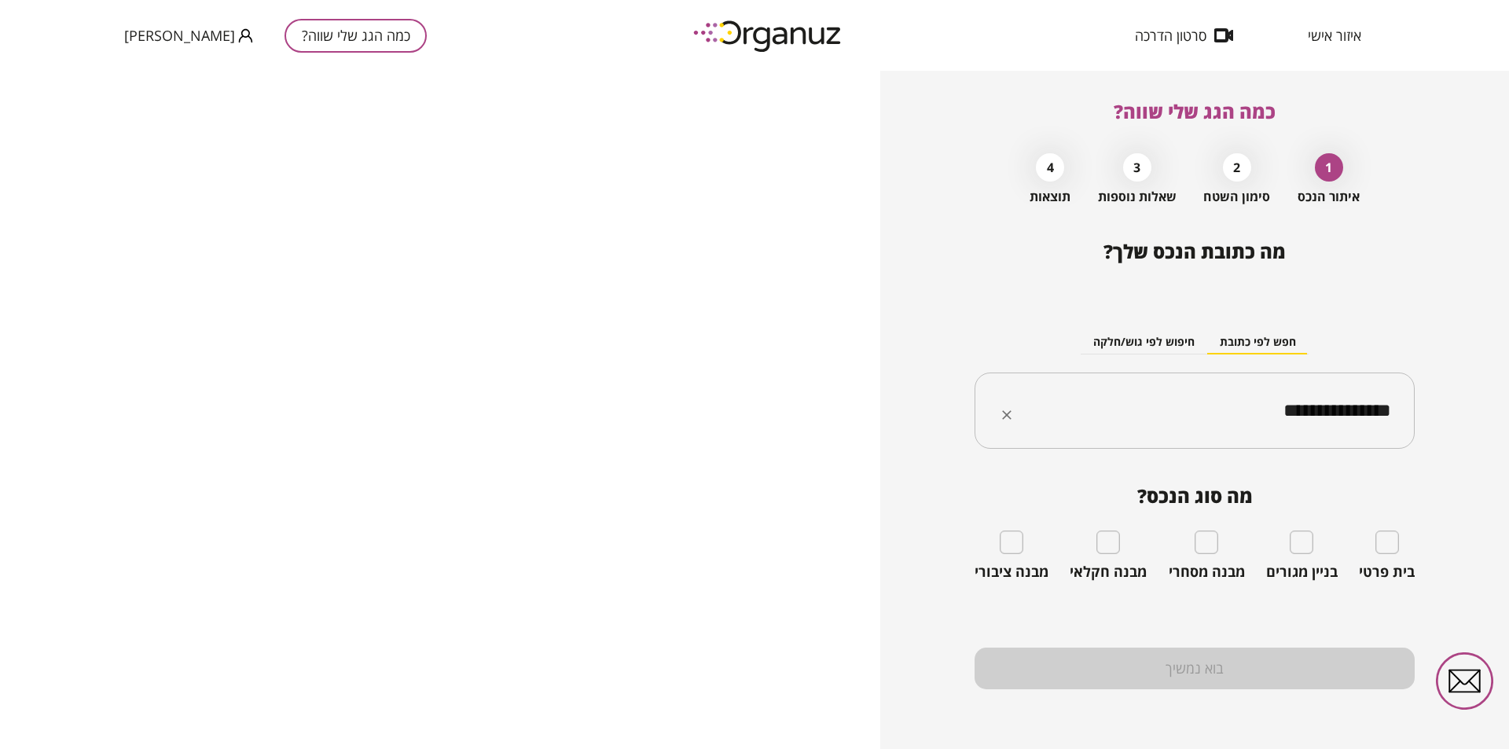
type input "**********"
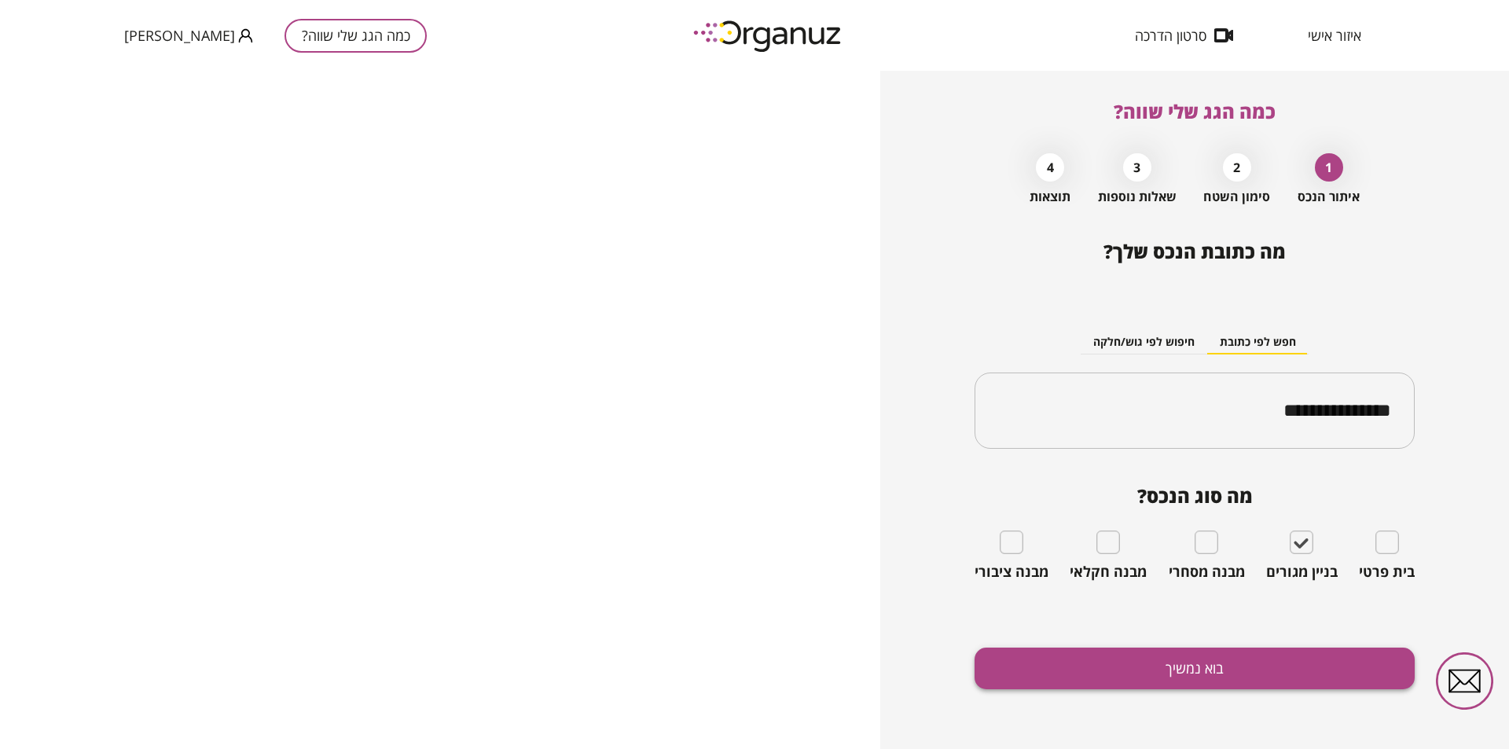
click at [1192, 667] on button "בוא נמשיך" at bounding box center [1195, 669] width 440 height 42
